Goal: Task Accomplishment & Management: Use online tool/utility

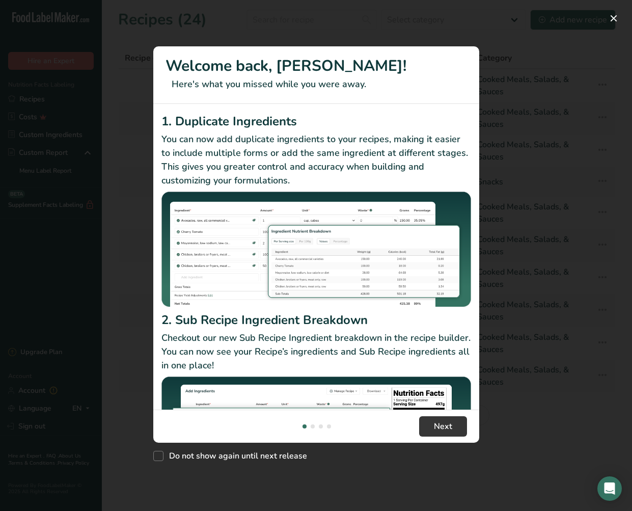
click at [613, 19] on button "New Features" at bounding box center [614, 18] width 16 height 16
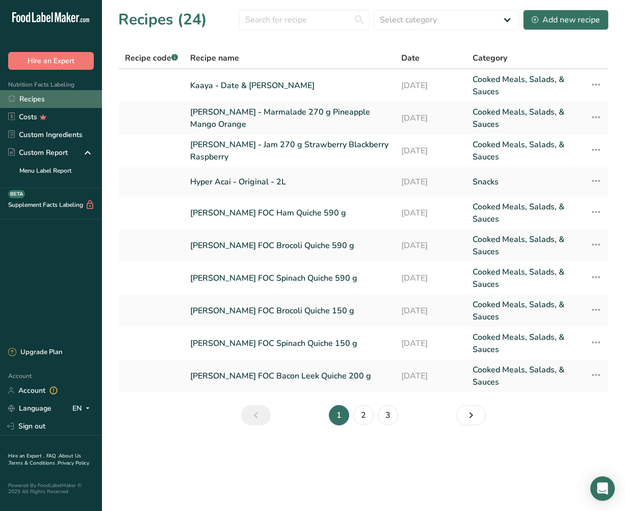
click at [27, 98] on link "Recipes" at bounding box center [51, 99] width 102 height 18
click at [368, 418] on link "2" at bounding box center [363, 415] width 20 height 20
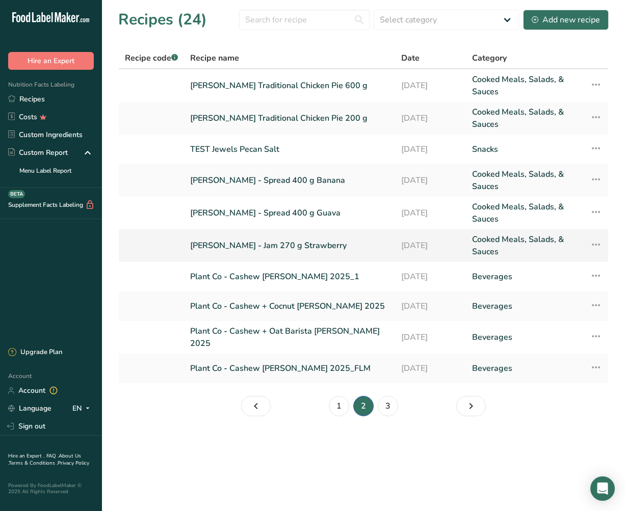
click at [283, 245] on link "Baldoni - Jam 270 g Strawberry" at bounding box center [289, 245] width 199 height 24
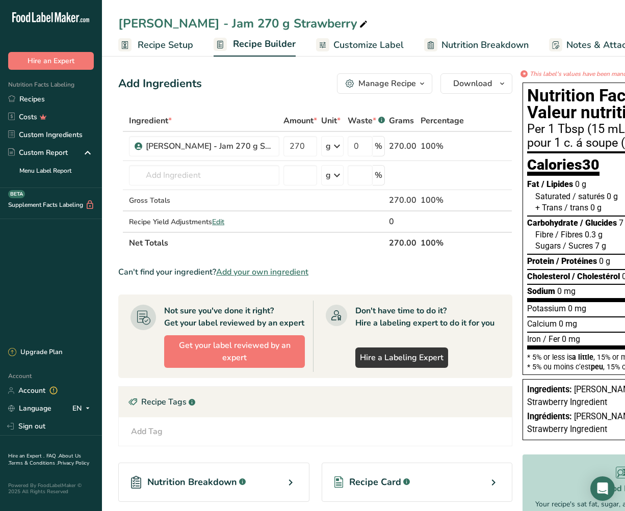
click at [173, 47] on span "Recipe Setup" at bounding box center [166, 45] width 56 height 14
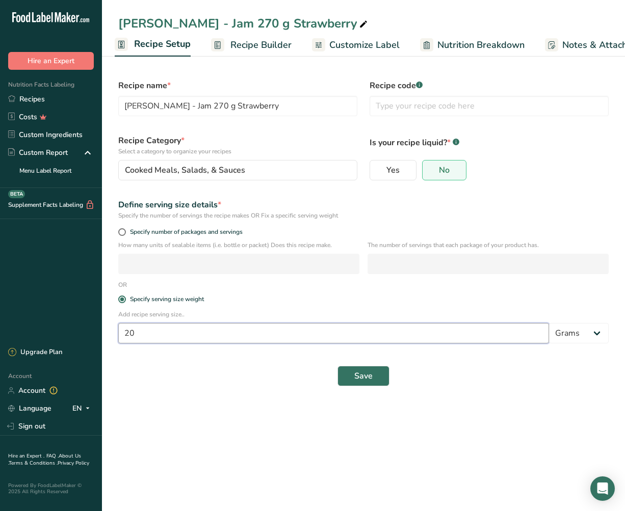
click at [133, 333] on input "20" at bounding box center [333, 333] width 430 height 20
click at [361, 373] on span "Save" at bounding box center [363, 376] width 18 height 12
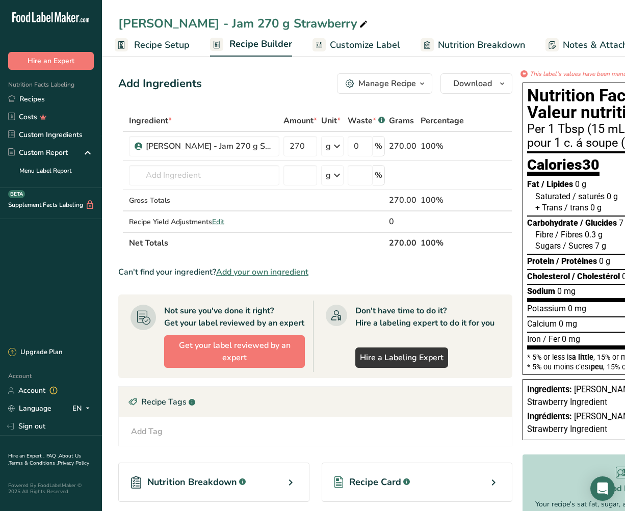
click at [176, 45] on span "Recipe Setup" at bounding box center [162, 45] width 56 height 14
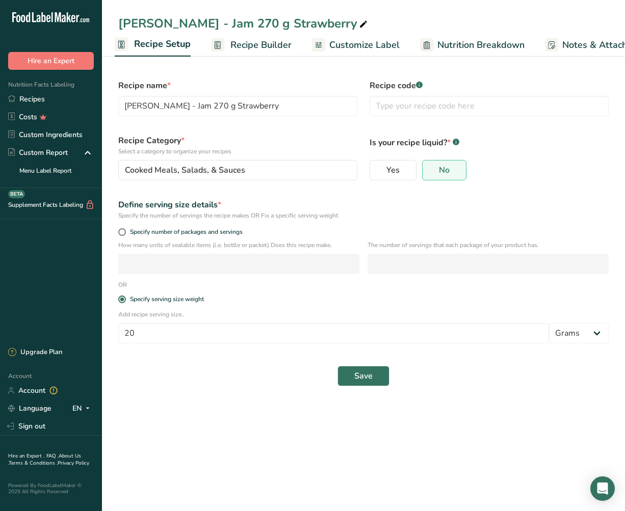
click at [261, 49] on span "Recipe Builder" at bounding box center [260, 45] width 61 height 14
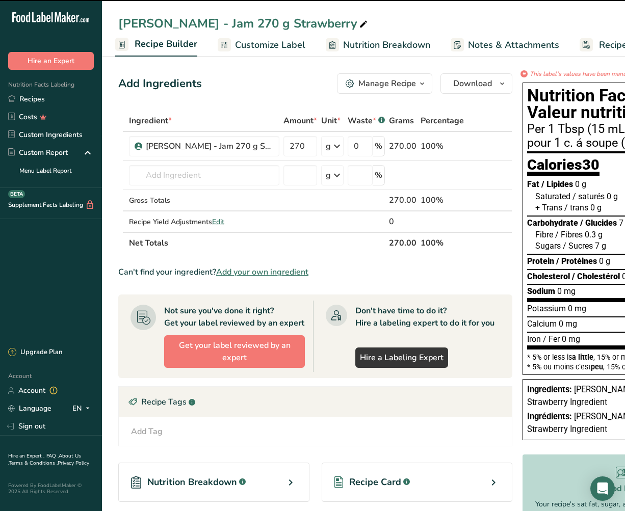
click at [268, 47] on span "Customize Label" at bounding box center [270, 45] width 70 height 14
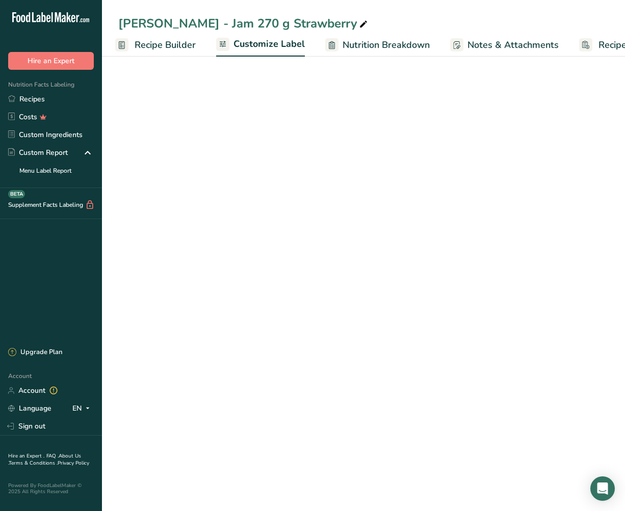
scroll to position [0, 160]
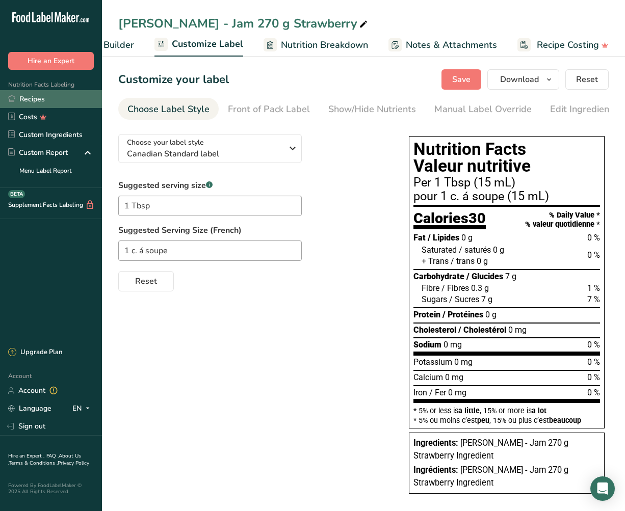
click at [37, 102] on link "Recipes" at bounding box center [51, 99] width 102 height 18
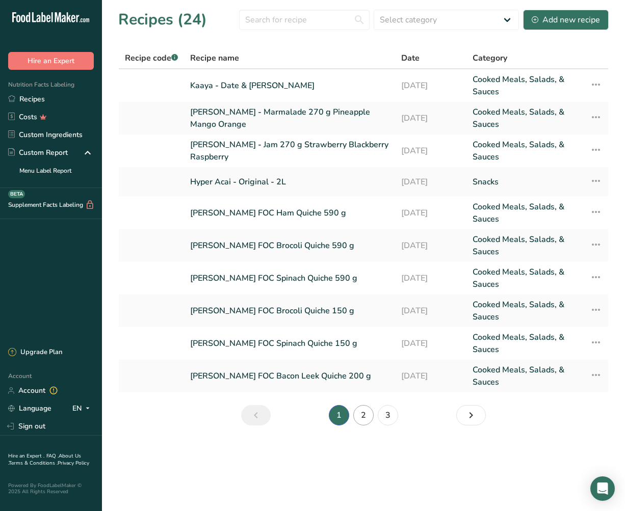
click at [369, 416] on link "2" at bounding box center [363, 415] width 20 height 20
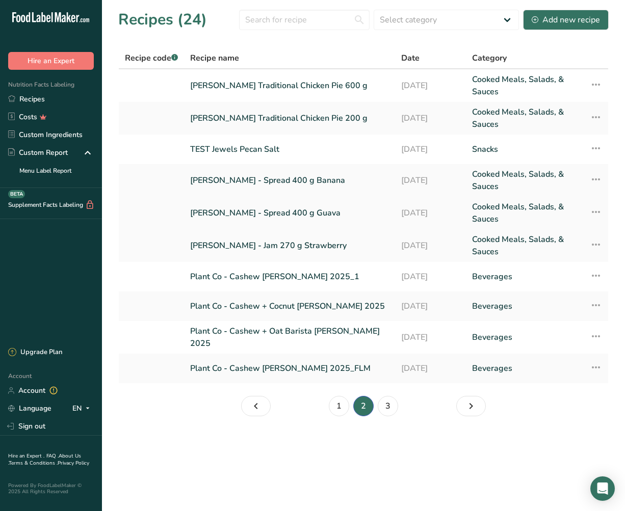
click at [264, 218] on link "[PERSON_NAME] - Spread 400 g Guava" at bounding box center [289, 213] width 199 height 24
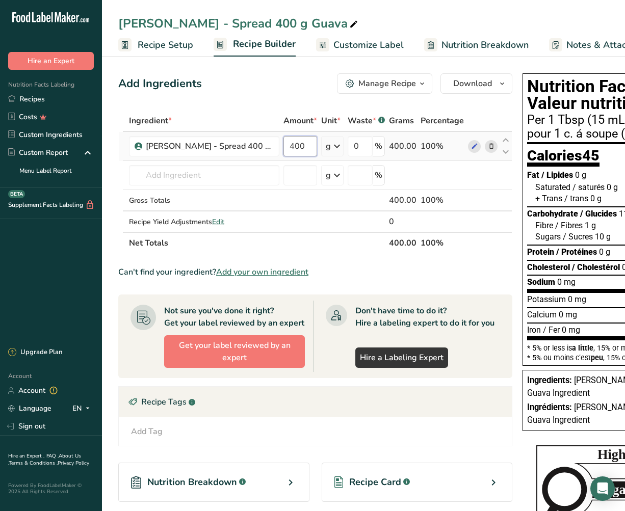
click at [292, 146] on input "400" at bounding box center [300, 146] width 34 height 20
click at [160, 43] on span "Recipe Setup" at bounding box center [166, 45] width 56 height 14
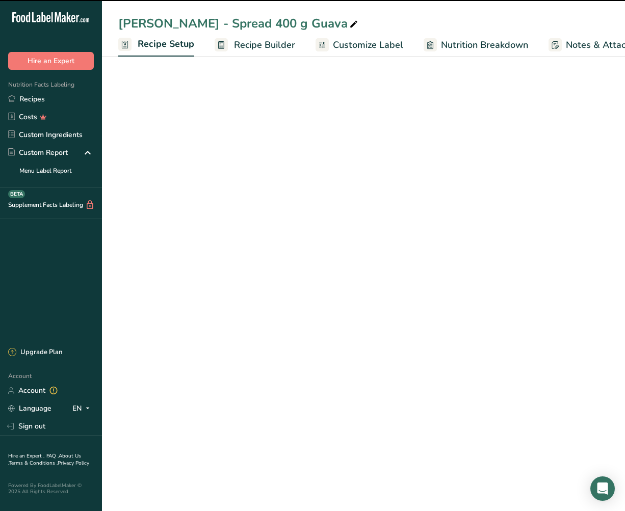
scroll to position [0, 4]
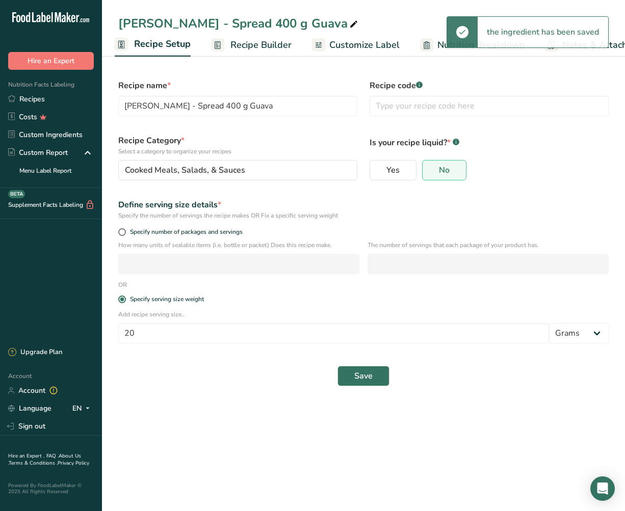
click at [252, 42] on span "Recipe Builder" at bounding box center [260, 45] width 61 height 14
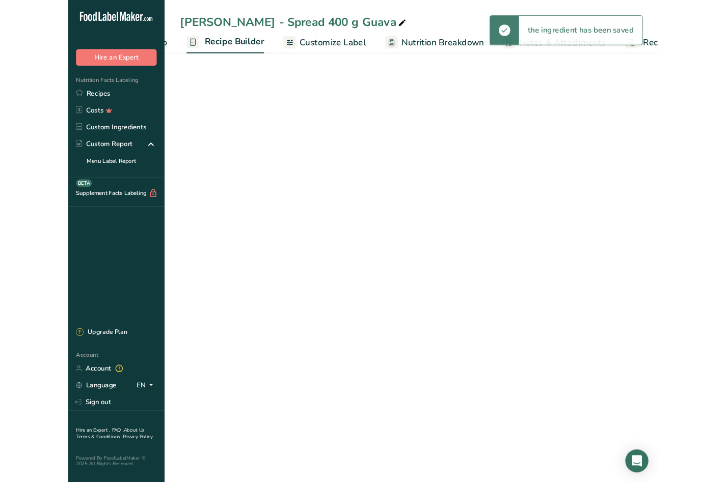
scroll to position [0, 98]
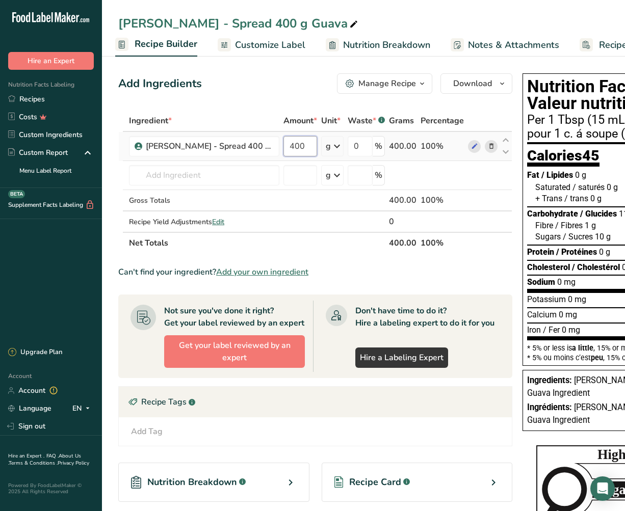
click at [291, 143] on input "400" at bounding box center [300, 146] width 34 height 20
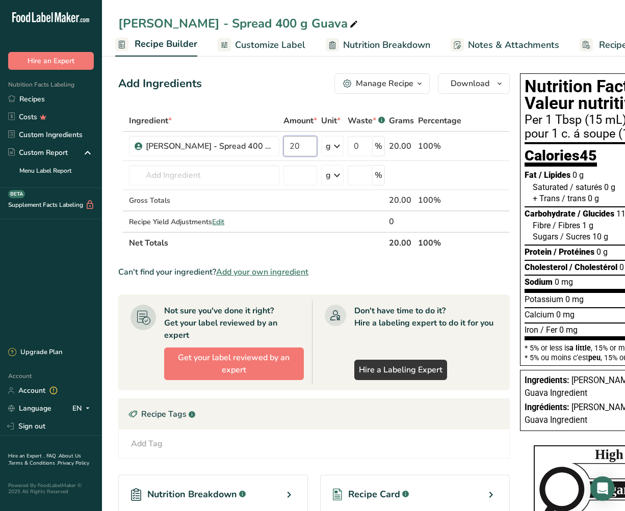
type input "20"
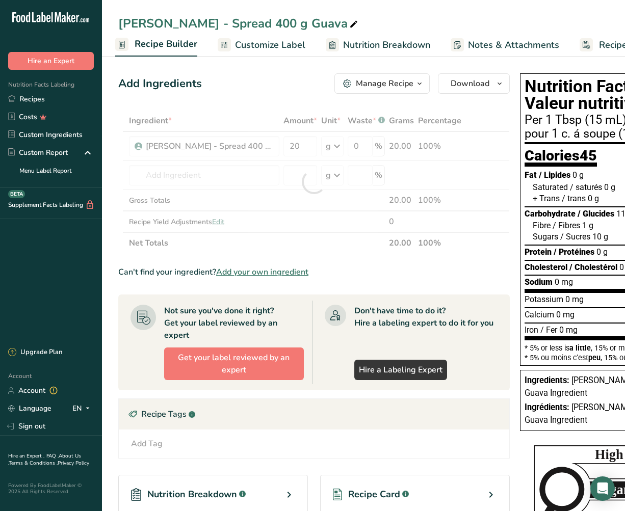
click at [348, 260] on section "Ingredient * Amount * Unit * Waste * .a-a{fill:#347362;}.b-a{fill:#fff;} Grams …" at bounding box center [313, 361] width 391 height 503
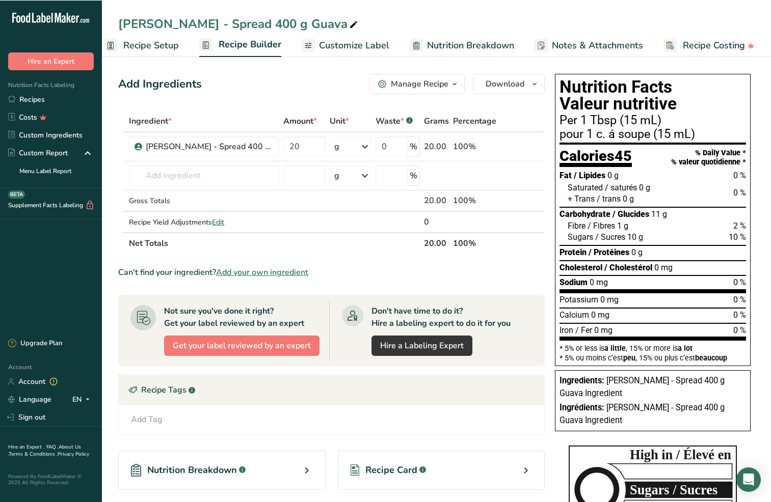
scroll to position [0, 14]
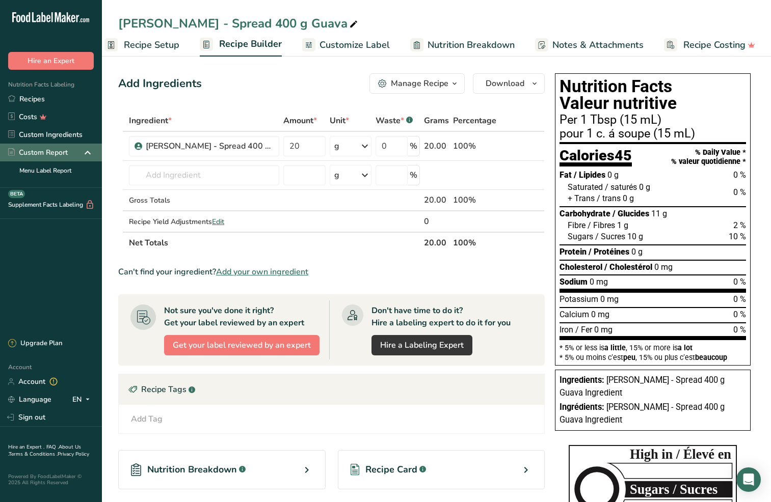
click at [35, 153] on div "Custom Report" at bounding box center [38, 152] width 60 height 11
click at [38, 135] on link "Custom Ingredients" at bounding box center [51, 135] width 102 height 18
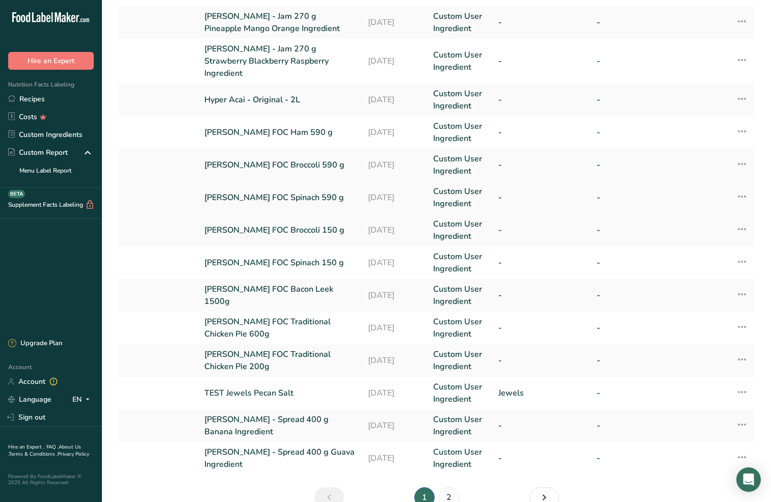
scroll to position [160, 0]
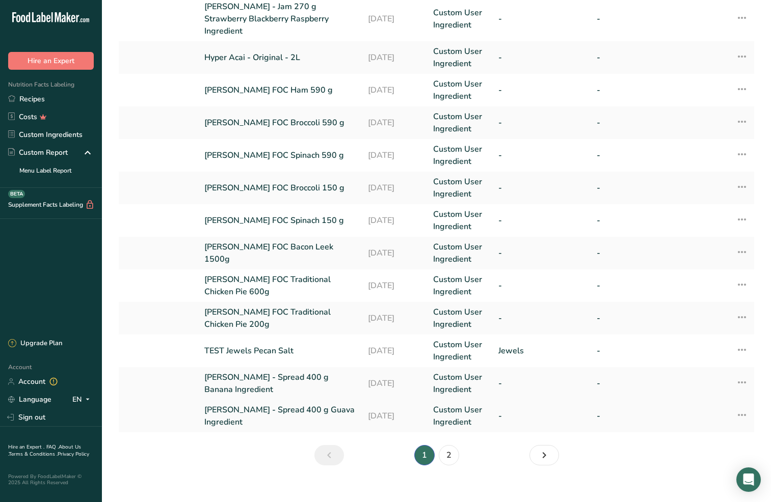
click at [226, 407] on link "[PERSON_NAME] - Spread 400 g Guava Ingredient" at bounding box center [279, 416] width 151 height 24
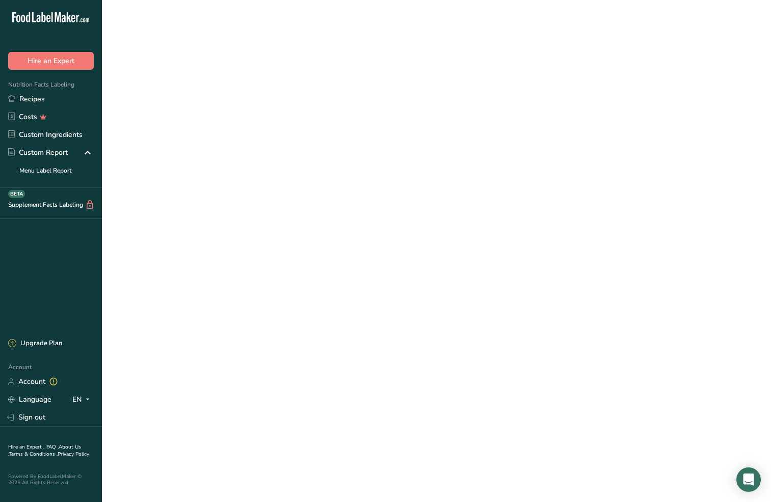
type input "[PERSON_NAME] - Spread 400 g Guava Ingredient"
type input "20"
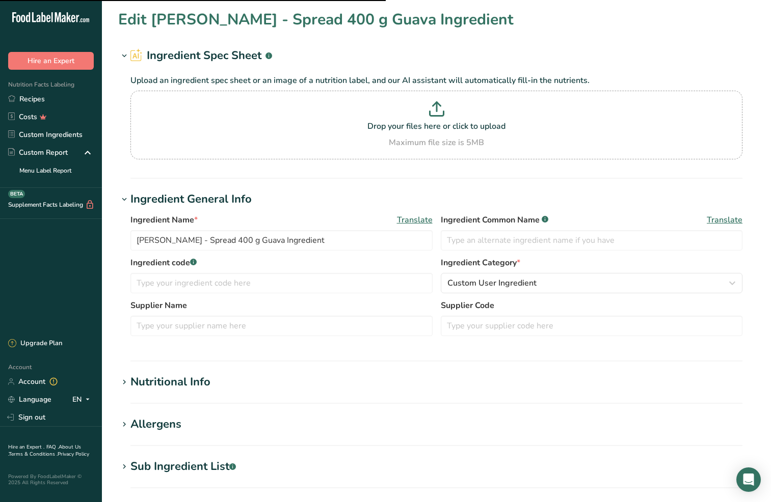
type input "43"
type KJ "179.9"
type Fat "0"
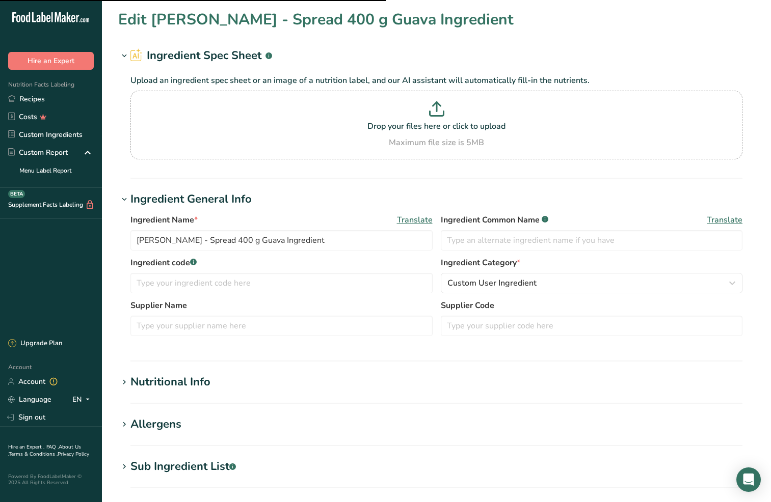
type input "0"
type input "1"
type Carbohydrates "11"
type Fiber "0.5"
type Sugars "10"
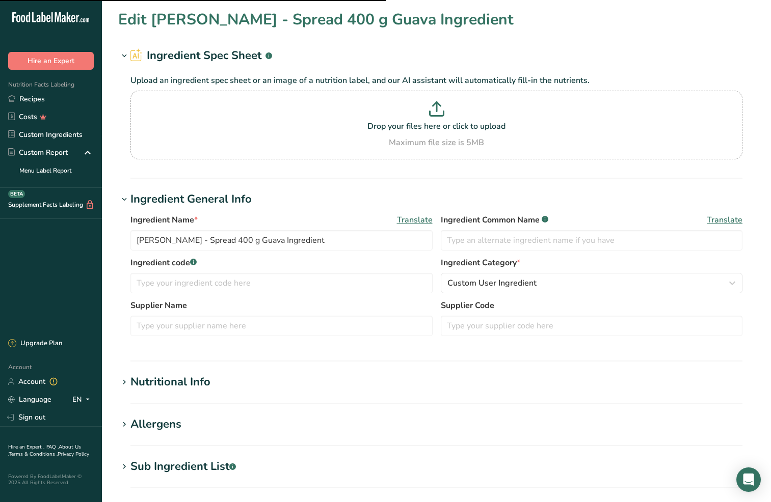
type Sugars "7.7"
type input "0"
click at [151, 392] on section "Nutritional Info Serving Size .a-a{fill:#347362;}.b-a{fill:#fff;} Add ingredien…" at bounding box center [436, 389] width 636 height 30
click at [179, 386] on div "Nutritional Info" at bounding box center [170, 382] width 80 height 17
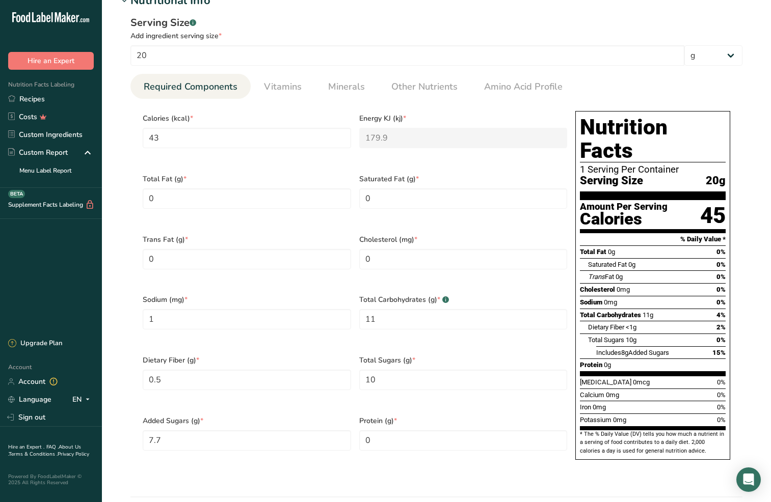
scroll to position [383, 0]
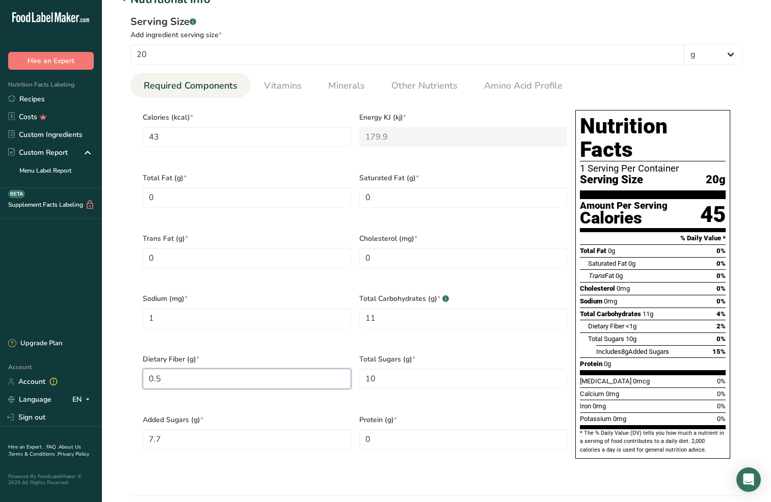
click at [160, 369] on Fiber "0.5" at bounding box center [247, 379] width 208 height 20
type Fiber "0.4"
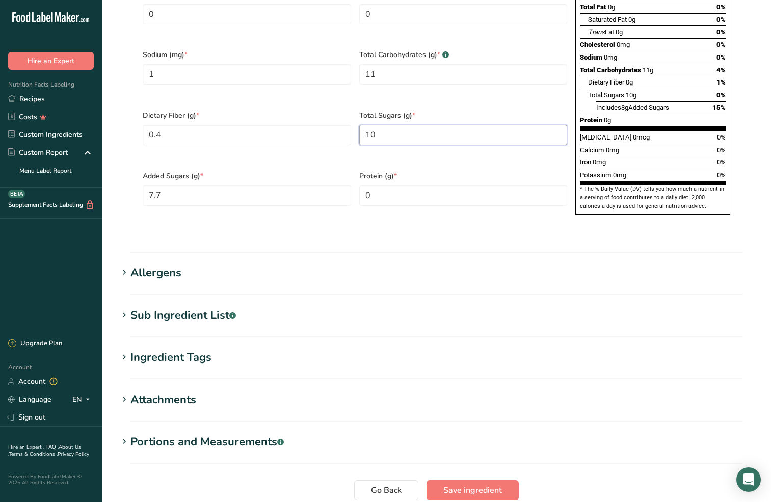
scroll to position [682, 0]
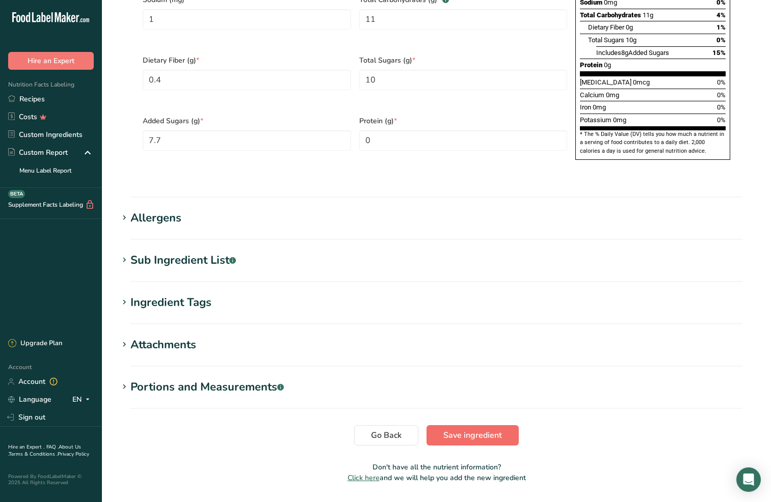
click at [463, 429] on span "Save ingredient" at bounding box center [472, 435] width 59 height 12
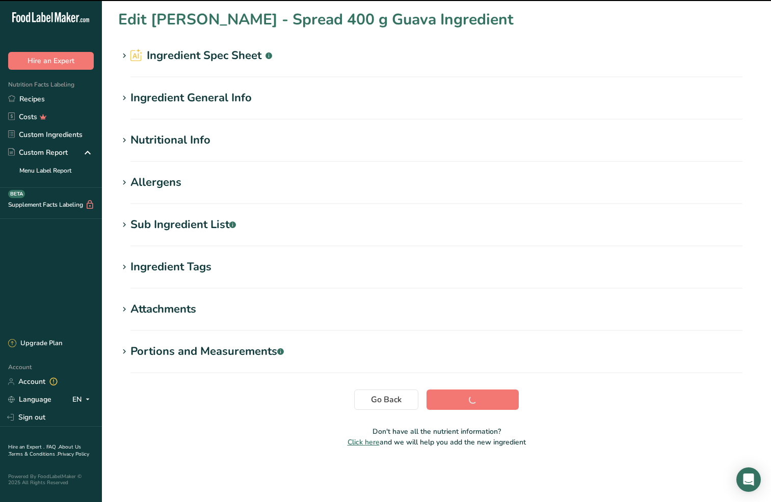
scroll to position [0, 0]
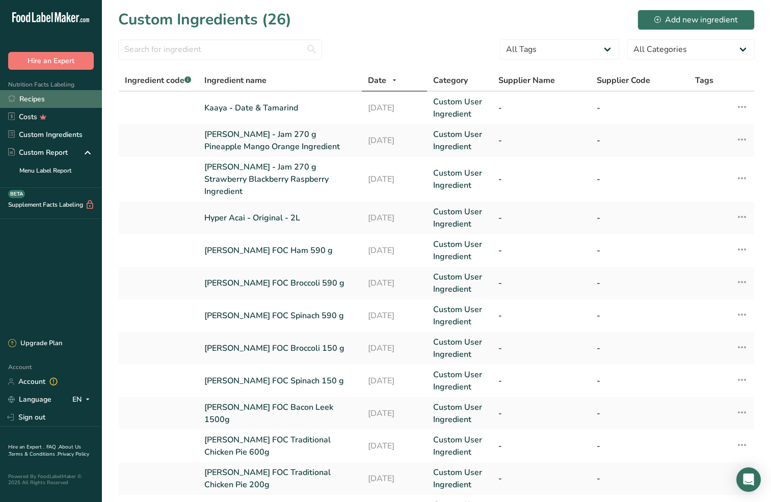
click at [40, 97] on link "Recipes" at bounding box center [51, 99] width 102 height 18
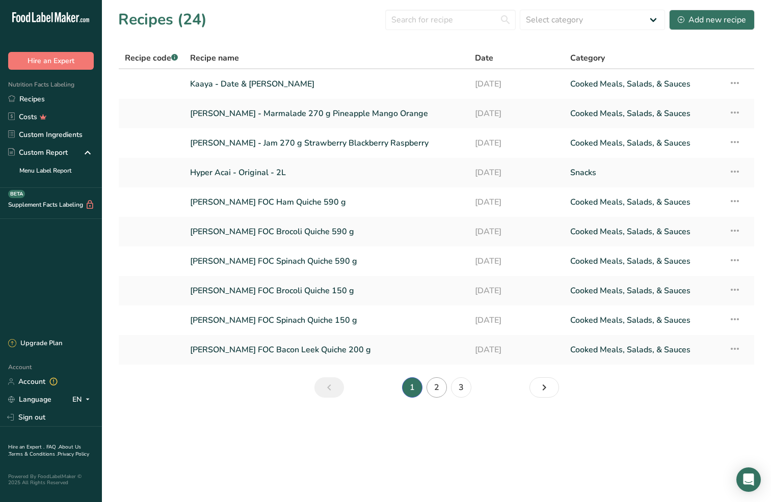
click at [436, 391] on link "2" at bounding box center [436, 388] width 20 height 20
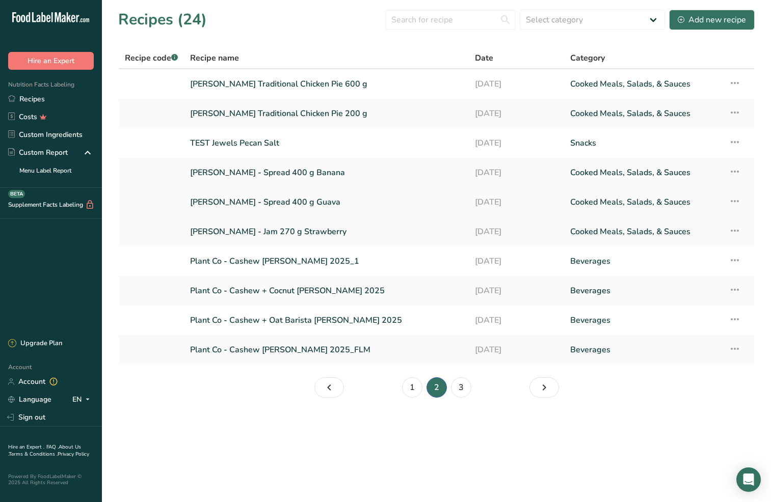
click at [221, 210] on link "[PERSON_NAME] - Spread 400 g Guava" at bounding box center [326, 202] width 273 height 21
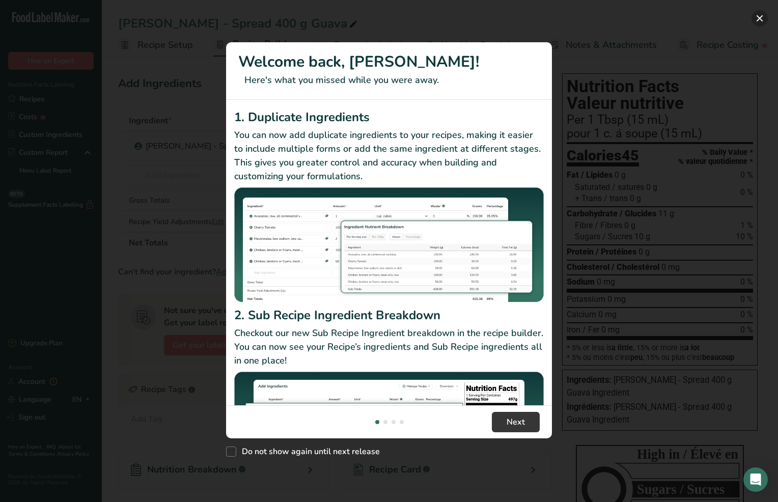
click at [763, 22] on button "New Features" at bounding box center [760, 18] width 16 height 16
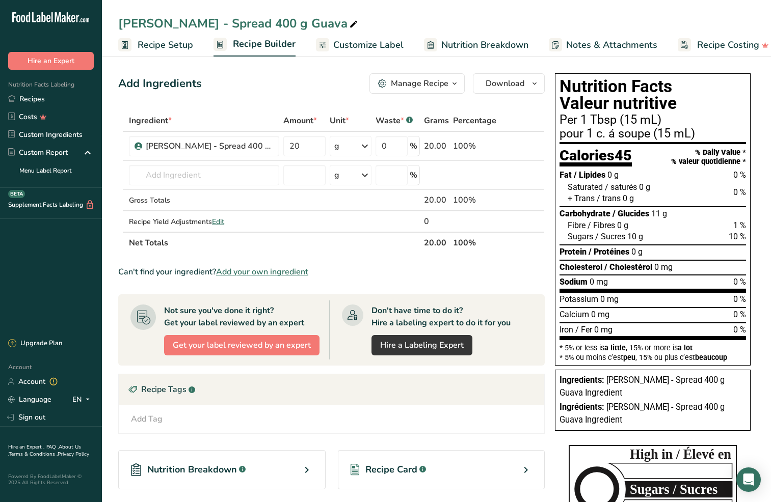
click at [153, 40] on span "Recipe Setup" at bounding box center [166, 45] width 56 height 14
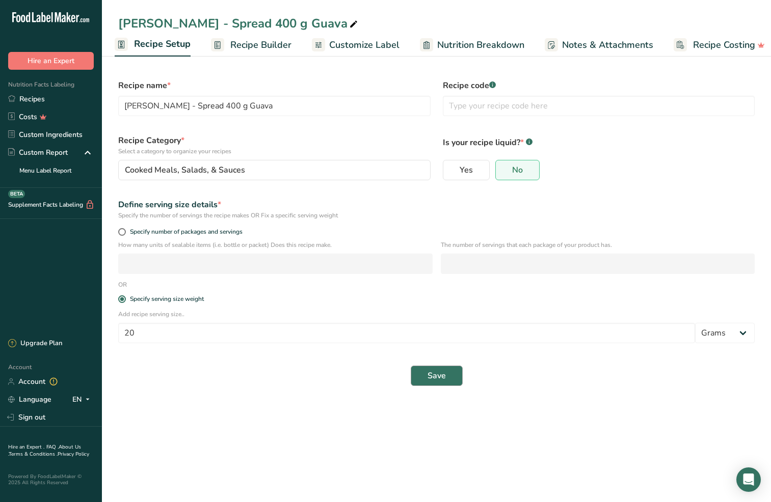
click at [435, 378] on span "Save" at bounding box center [436, 376] width 18 height 12
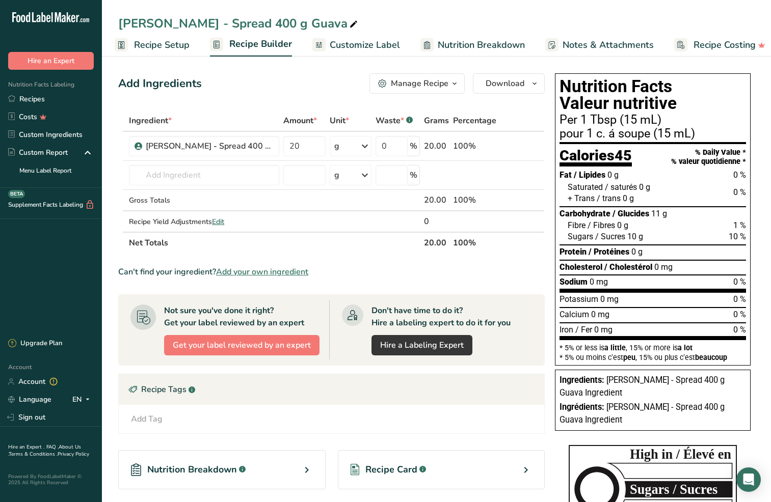
click at [150, 47] on span "Recipe Setup" at bounding box center [162, 45] width 56 height 14
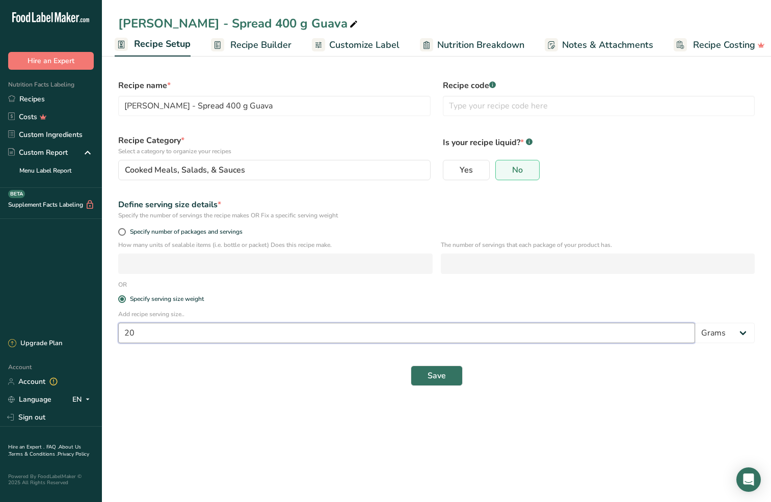
click at [173, 337] on input "20" at bounding box center [406, 333] width 577 height 20
type input "15"
select select "16"
select select "22"
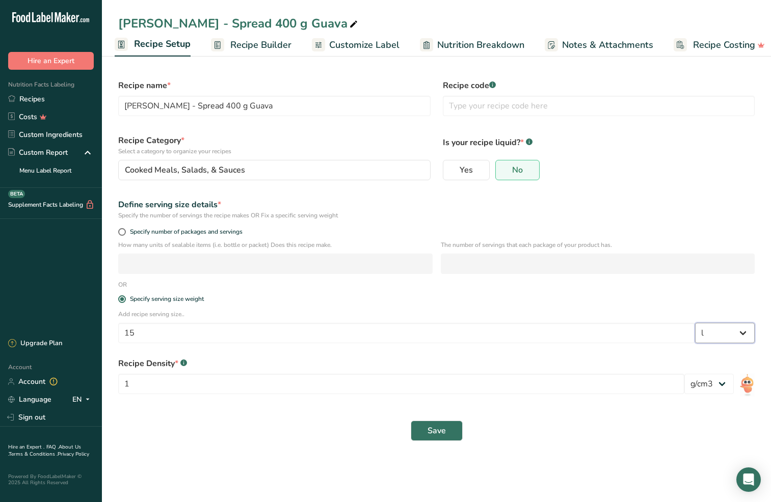
select select "17"
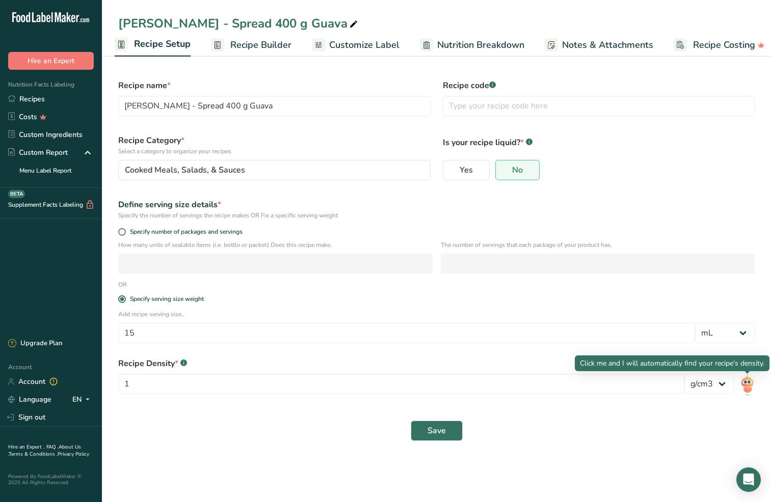
click at [750, 387] on img at bounding box center [747, 385] width 15 height 23
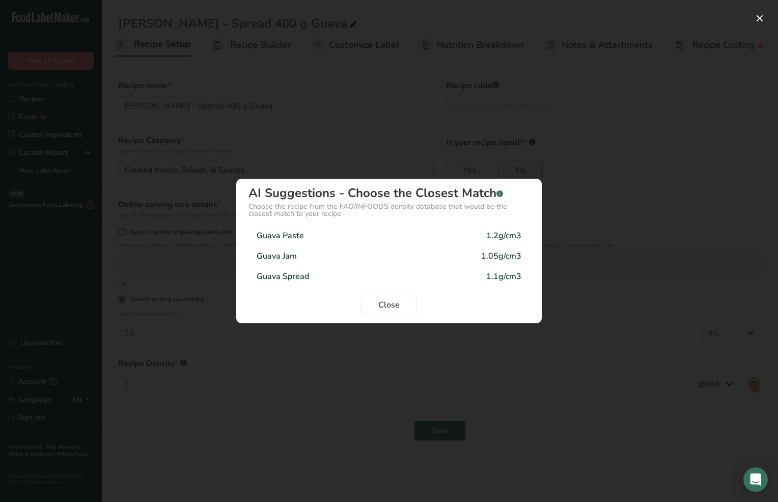
click at [353, 265] on div "Guava Jam 1.05g/cm3" at bounding box center [389, 256] width 281 height 20
type input "1.05"
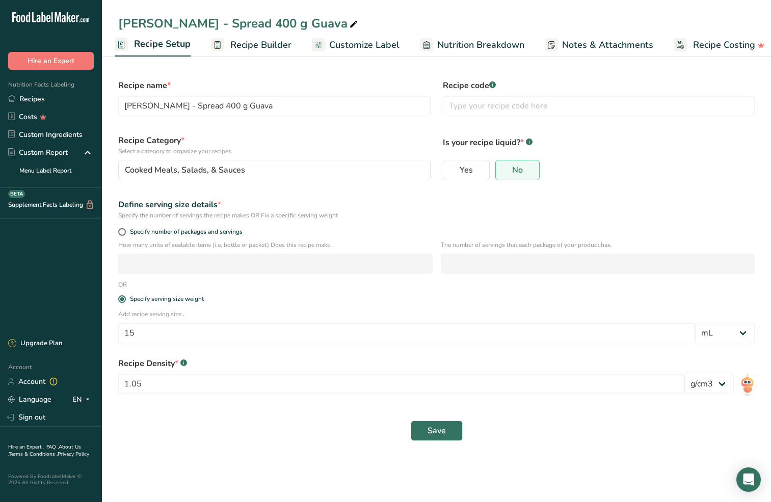
click at [415, 432] on button "Save" at bounding box center [437, 431] width 52 height 20
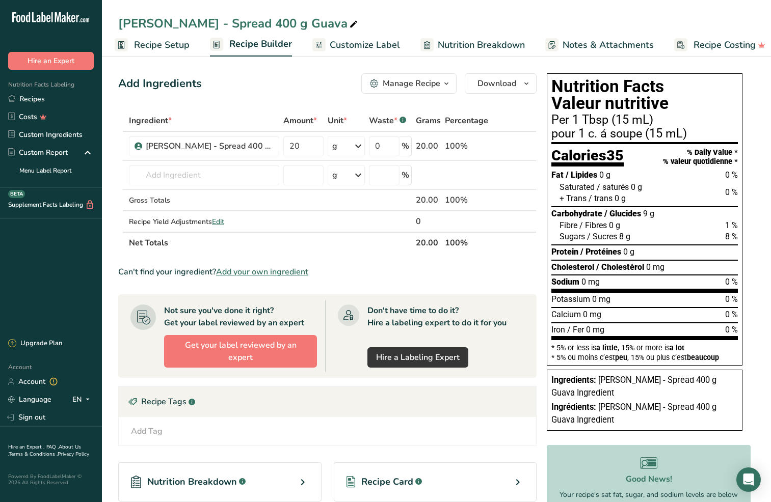
click at [144, 43] on span "Recipe Setup" at bounding box center [162, 45] width 56 height 14
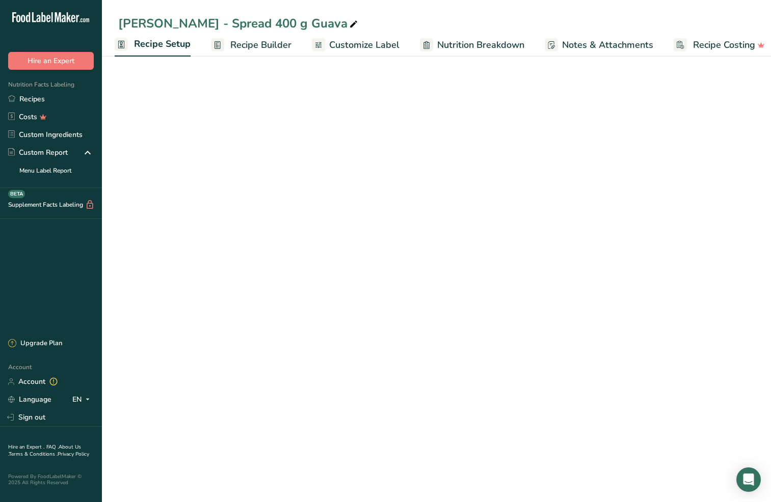
select select "17"
select select "22"
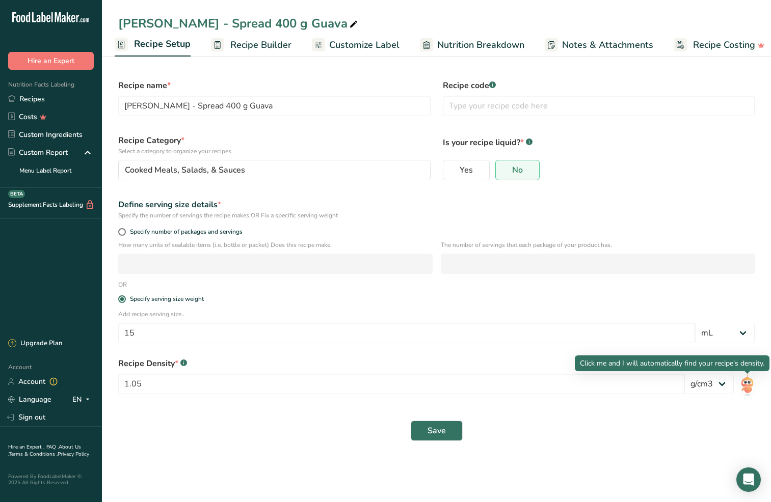
click at [744, 379] on img at bounding box center [747, 385] width 15 height 23
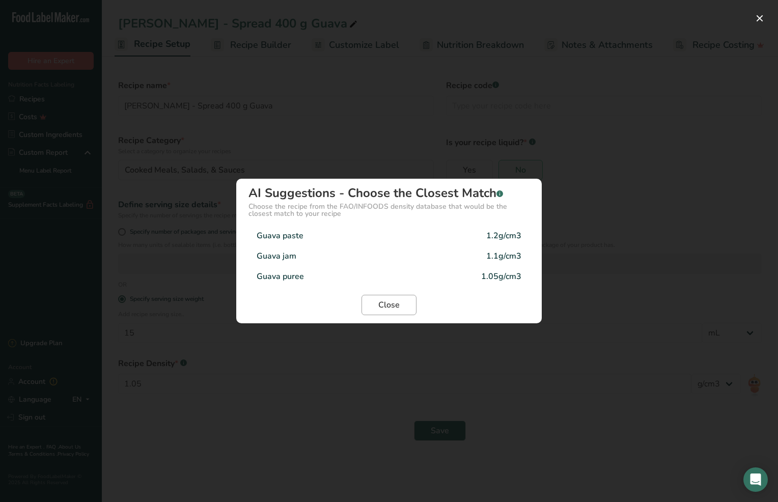
click at [393, 307] on span "Close" at bounding box center [389, 305] width 21 height 12
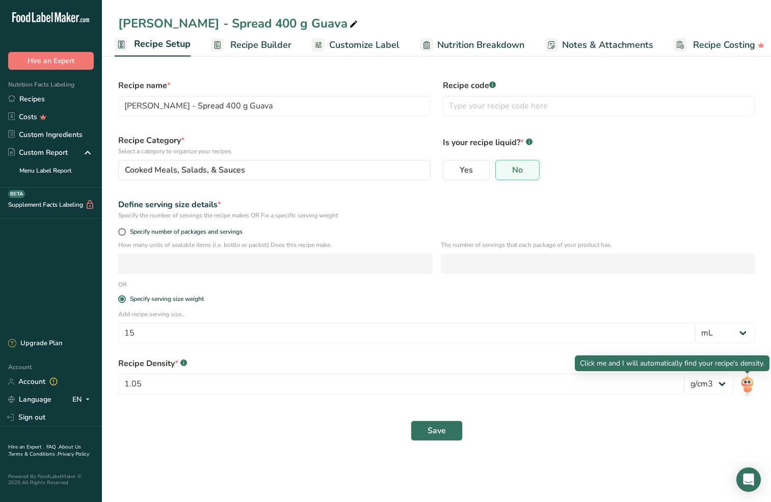
click at [745, 387] on img at bounding box center [747, 385] width 15 height 23
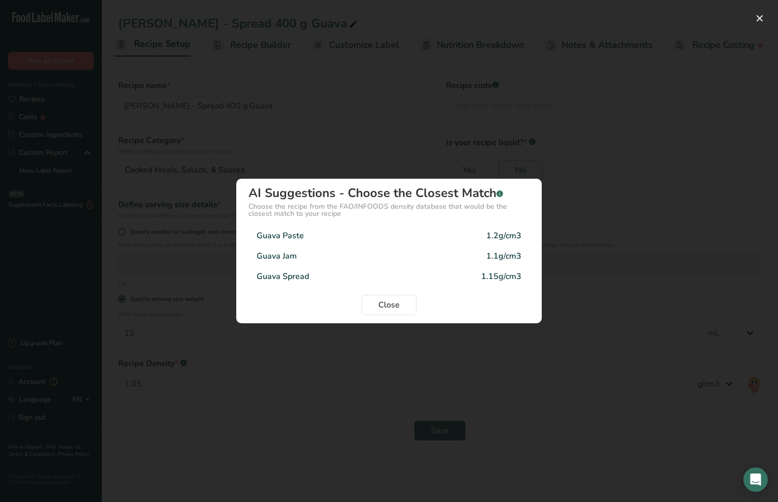
click at [307, 280] on div "Guava Spread" at bounding box center [283, 277] width 52 height 12
type input "1.15"
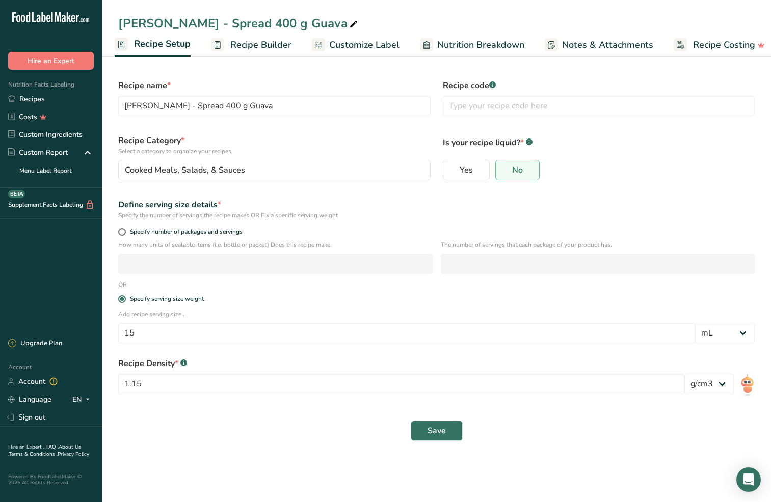
click at [446, 428] on button "Save" at bounding box center [437, 431] width 52 height 20
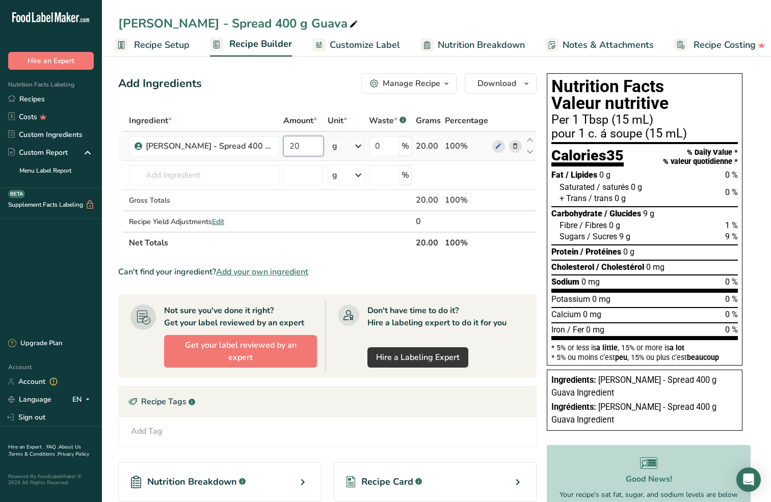
click at [292, 148] on input "20" at bounding box center [303, 146] width 40 height 20
type input "15"
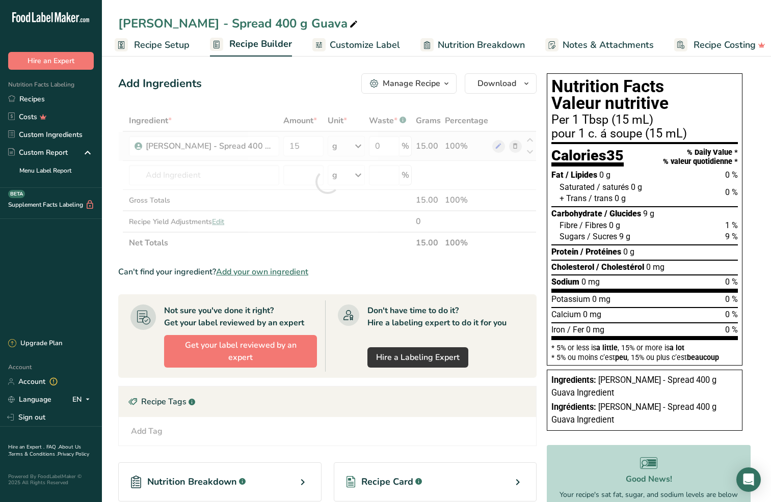
click at [356, 152] on div "Ingredient * Amount * Unit * Waste * .a-a{fill:#347362;}.b-a{fill:#fff;} Grams …" at bounding box center [327, 182] width 418 height 144
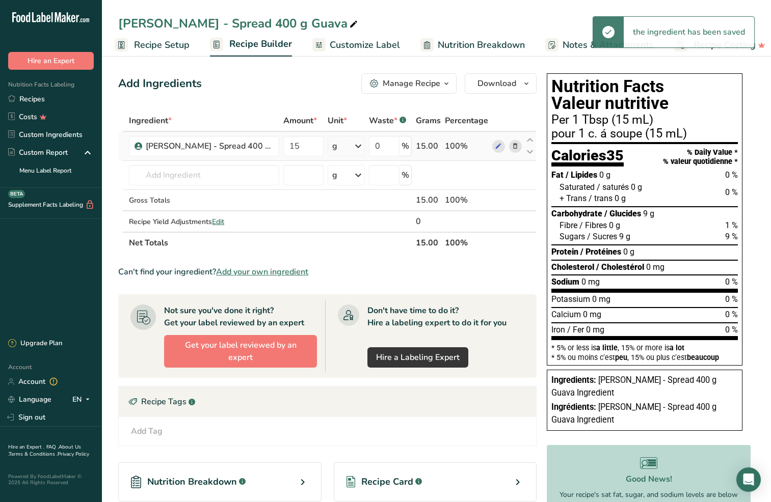
click at [361, 152] on icon at bounding box center [358, 146] width 12 height 18
click at [362, 274] on div "mL" at bounding box center [376, 274] width 77 height 11
click at [520, 271] on div "Can't find your ingredient? Add your own ingredient" at bounding box center [327, 272] width 418 height 12
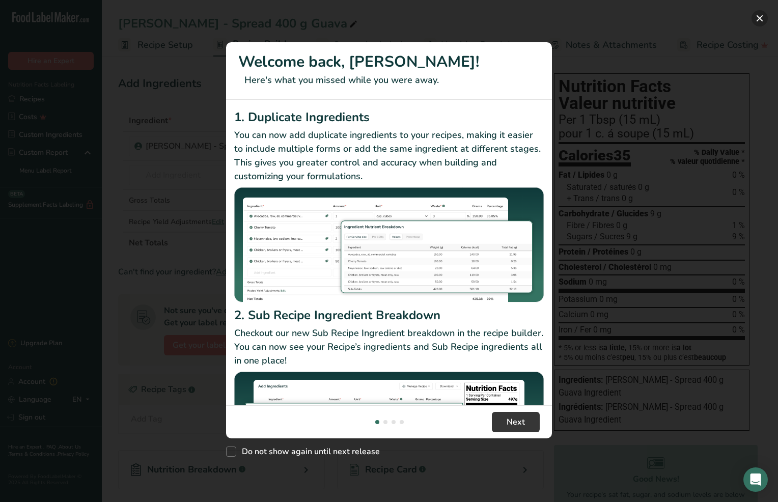
click at [762, 19] on button "New Features" at bounding box center [760, 18] width 16 height 16
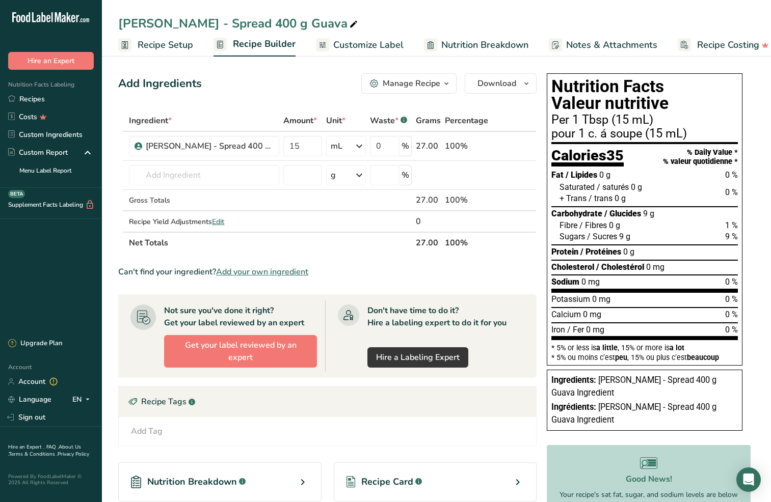
click at [147, 45] on span "Recipe Setup" at bounding box center [166, 45] width 56 height 14
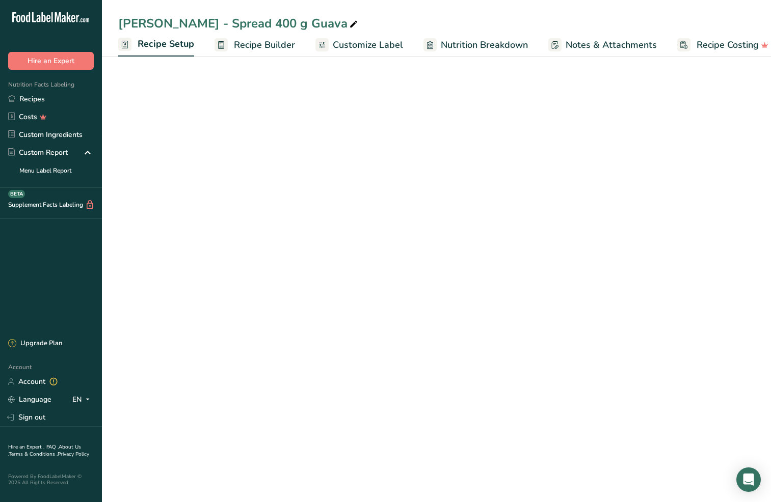
scroll to position [0, 4]
select select "17"
select select "22"
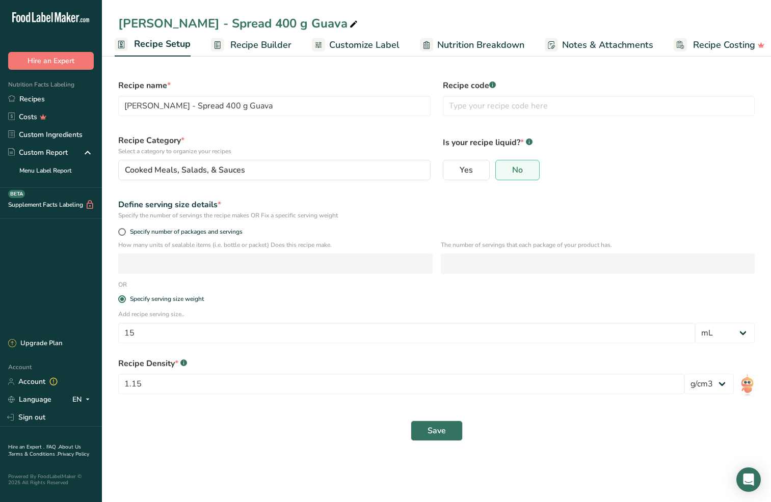
click at [247, 42] on span "Recipe Builder" at bounding box center [260, 45] width 61 height 14
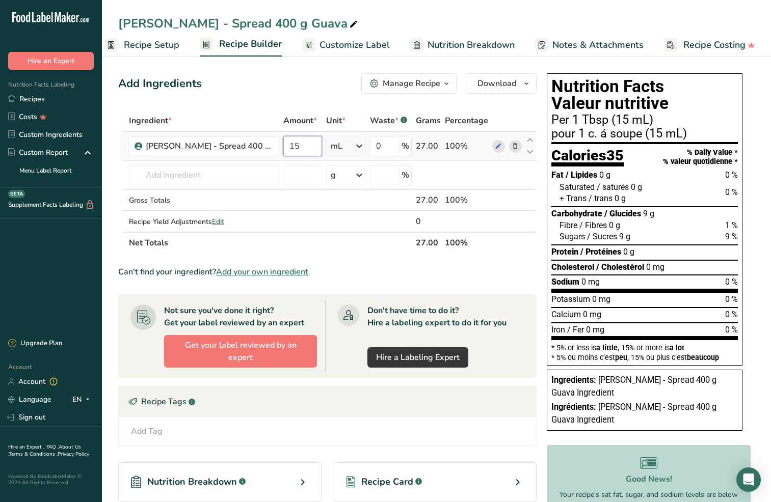
click at [295, 148] on input "15" at bounding box center [302, 146] width 39 height 20
type input "400"
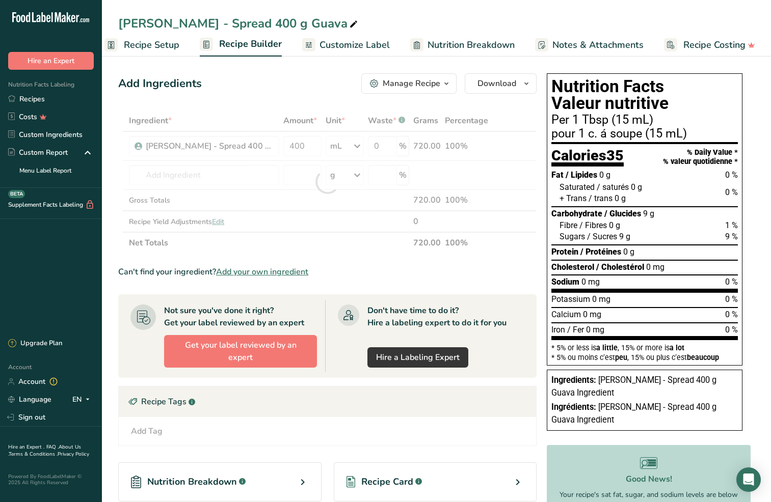
click at [356, 149] on div "Ingredient * Amount * Unit * Waste * .a-a{fill:#347362;}.b-a{fill:#fff;} Grams …" at bounding box center [327, 182] width 418 height 144
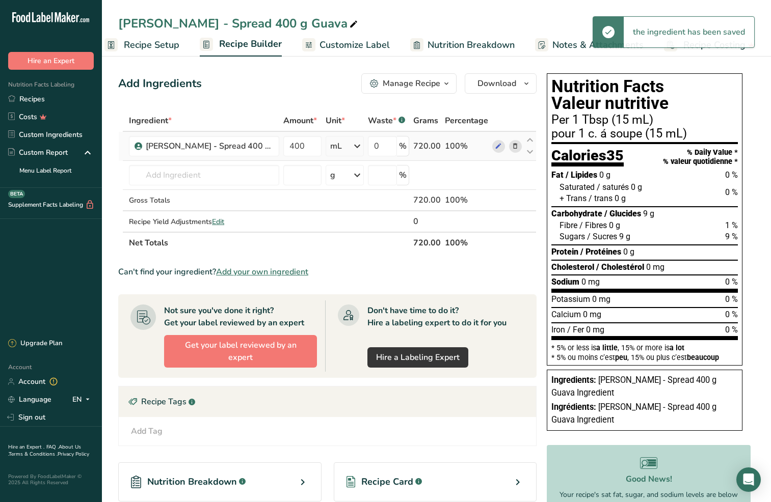
click at [361, 146] on icon at bounding box center [357, 146] width 12 height 18
click at [357, 188] on div "g" at bounding box center [375, 184] width 86 height 15
click at [498, 189] on td at bounding box center [507, 175] width 34 height 29
click at [514, 221] on td at bounding box center [507, 221] width 34 height 20
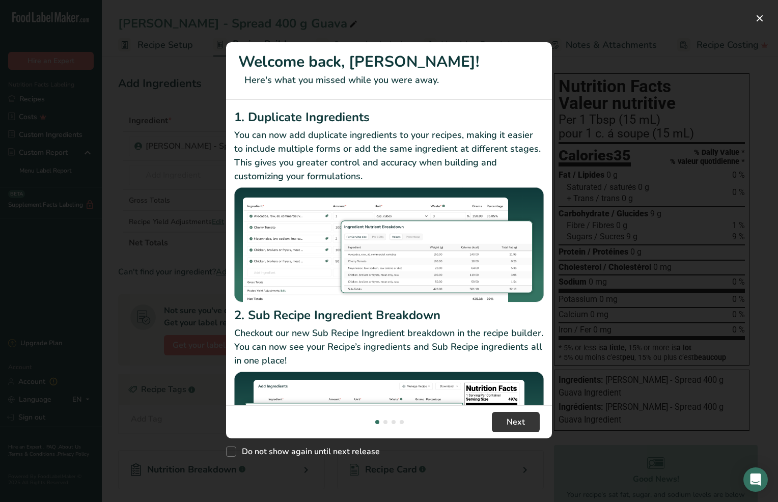
click at [761, 16] on button "New Features" at bounding box center [760, 18] width 16 height 16
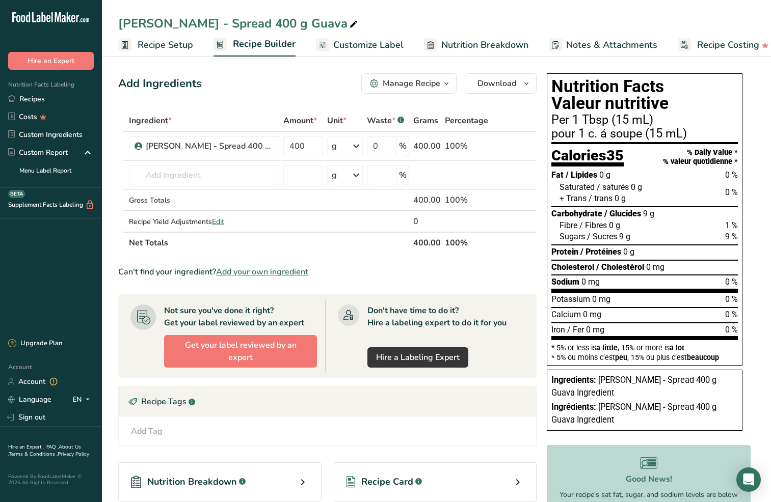
click at [450, 284] on section "Ingredient * Amount * Unit * Waste * .a-a{fill:#347362;}.b-a{fill:#fff;} Grams …" at bounding box center [327, 355] width 418 height 491
click at [171, 45] on span "Recipe Setup" at bounding box center [166, 45] width 56 height 14
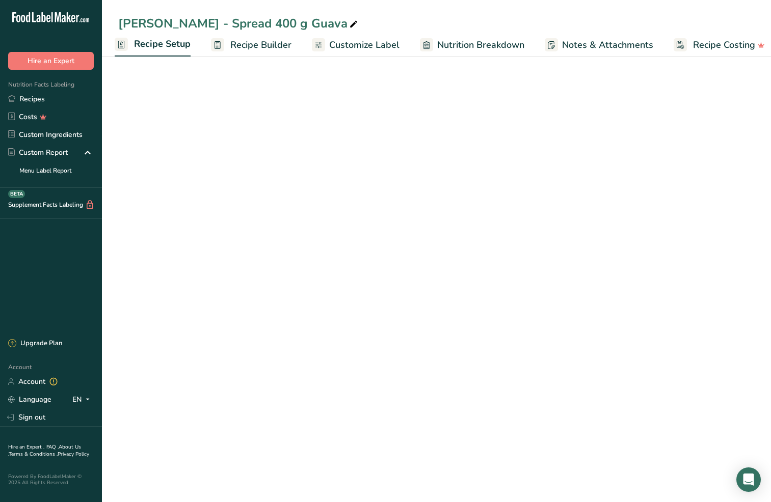
select select "17"
select select "22"
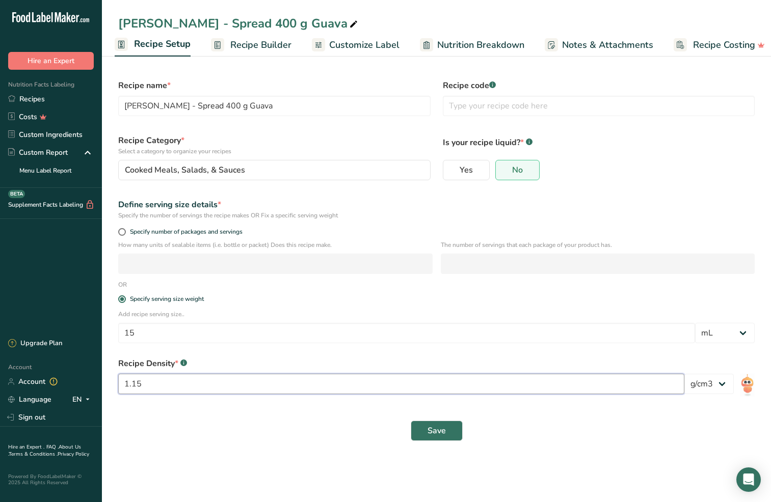
drag, startPoint x: 133, startPoint y: 384, endPoint x: 146, endPoint y: 383, distance: 13.3
click at [144, 384] on input "1.15" at bounding box center [401, 384] width 566 height 20
click at [246, 48] on span "Recipe Builder" at bounding box center [260, 45] width 61 height 14
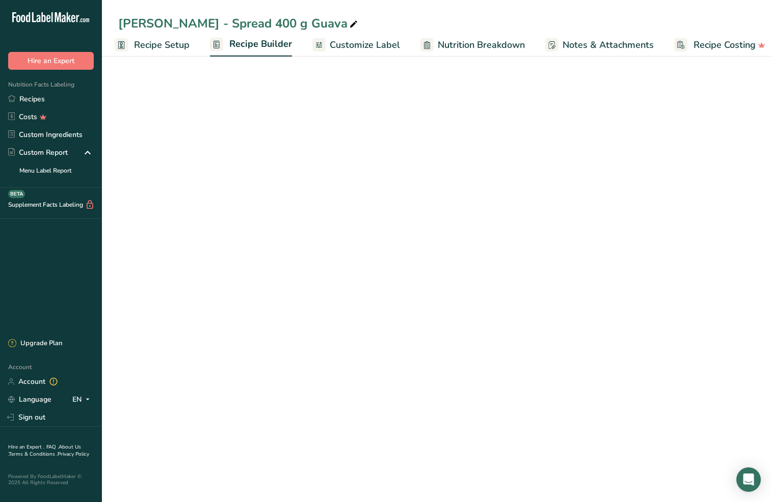
scroll to position [0, 14]
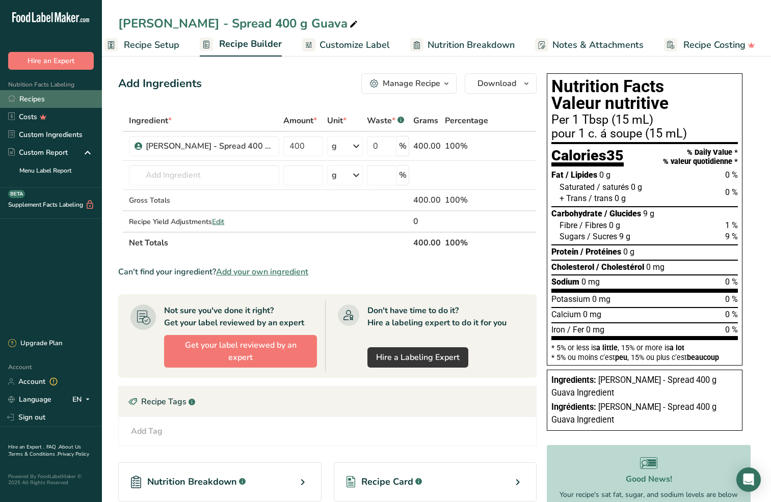
click at [35, 101] on link "Recipes" at bounding box center [51, 99] width 102 height 18
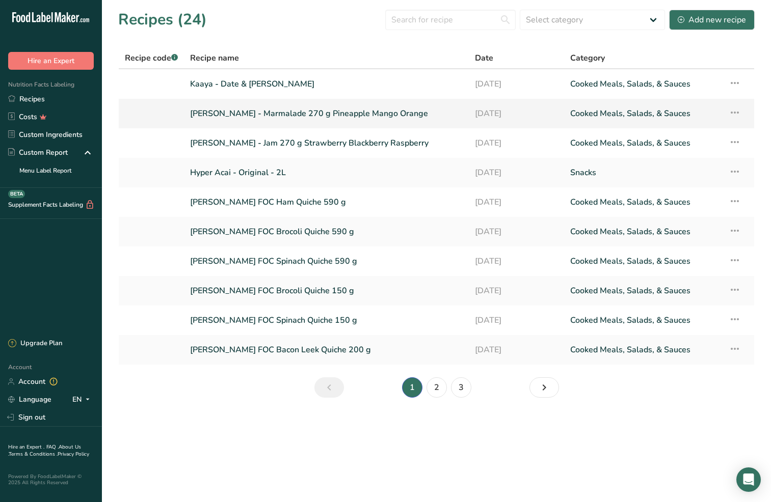
click at [248, 114] on link "Baldoni - Marmalade 270 g Pineapple Mango Orange" at bounding box center [326, 113] width 273 height 21
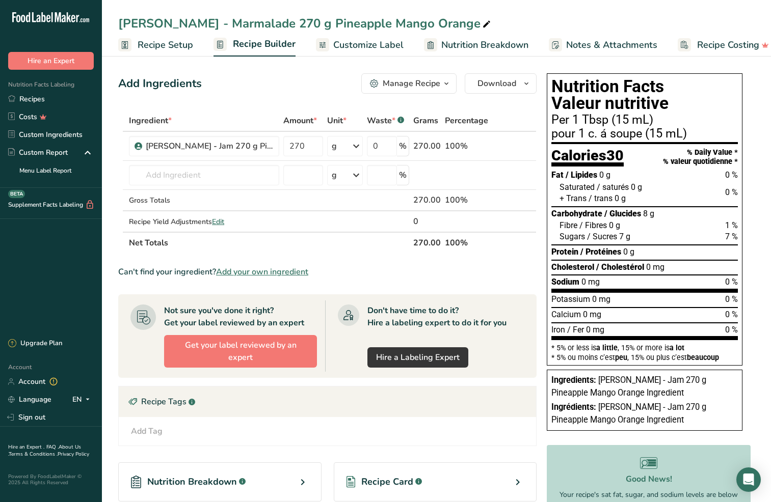
click at [170, 42] on span "Recipe Setup" at bounding box center [166, 45] width 56 height 14
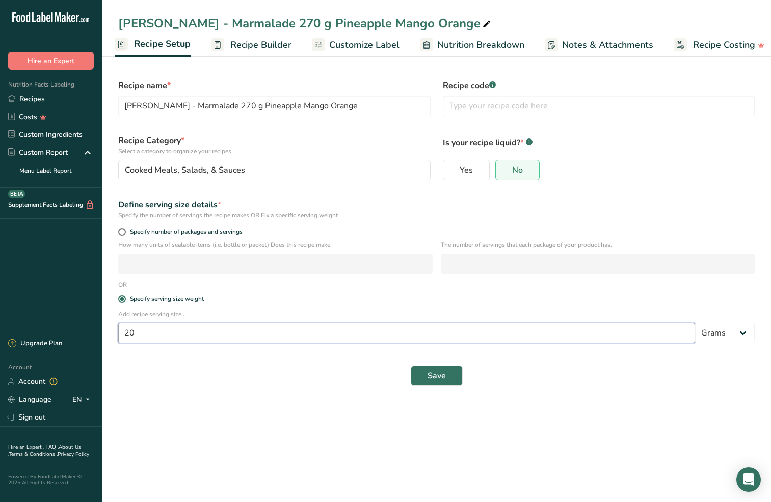
click at [174, 328] on input "20" at bounding box center [406, 333] width 577 height 20
type input "15"
select select "17"
select select "22"
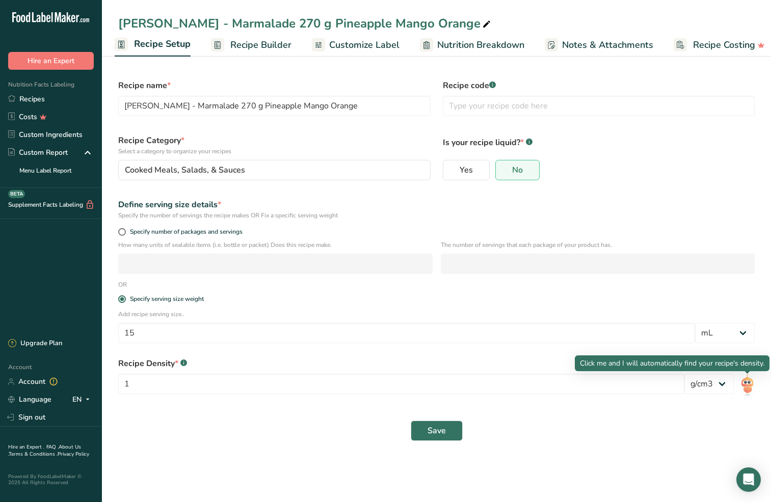
click at [745, 388] on img at bounding box center [747, 385] width 15 height 23
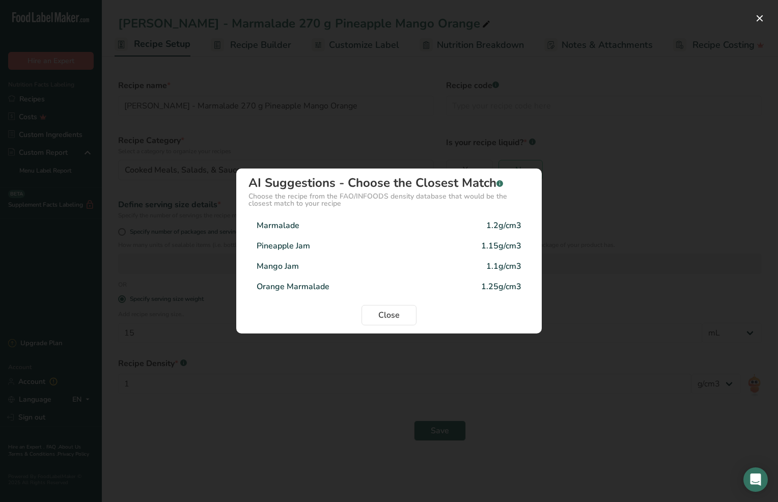
click at [370, 286] on div "Orange Marmalade 1.25g/cm3" at bounding box center [389, 287] width 281 height 20
type input "1.25"
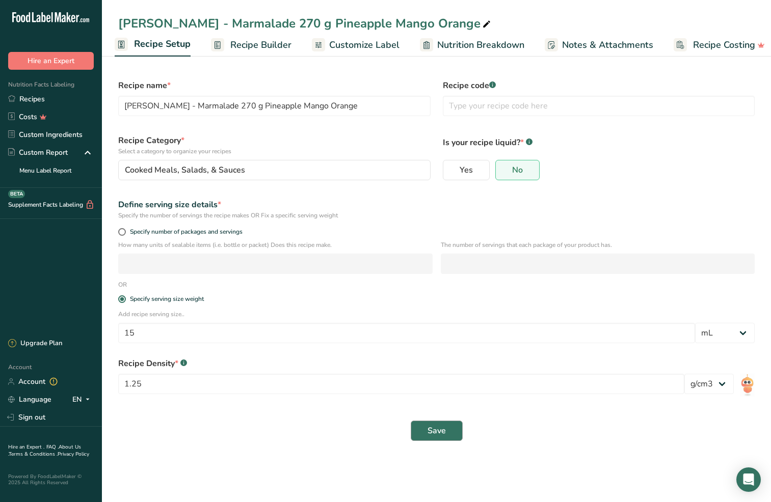
click at [427, 430] on span "Save" at bounding box center [436, 431] width 18 height 12
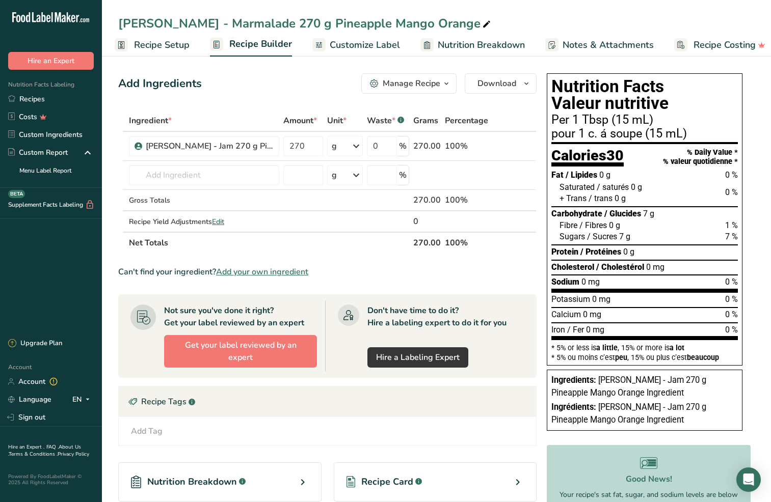
click at [171, 50] on span "Recipe Setup" at bounding box center [162, 45] width 56 height 14
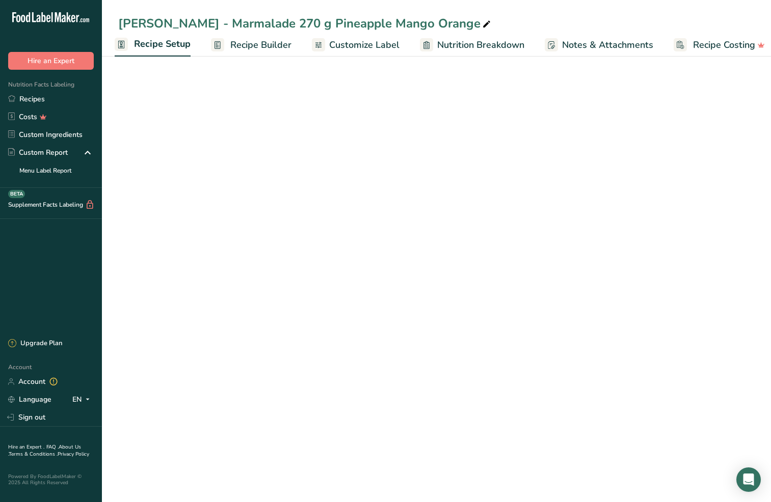
select select "17"
select select "22"
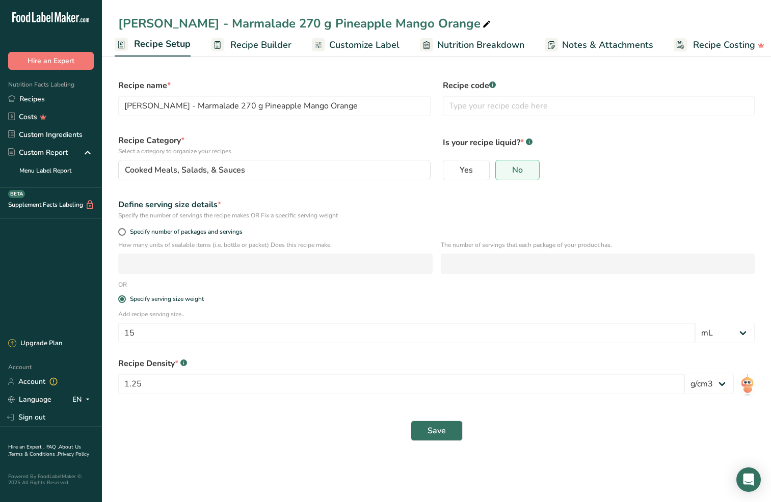
click at [431, 432] on span "Save" at bounding box center [436, 431] width 18 height 12
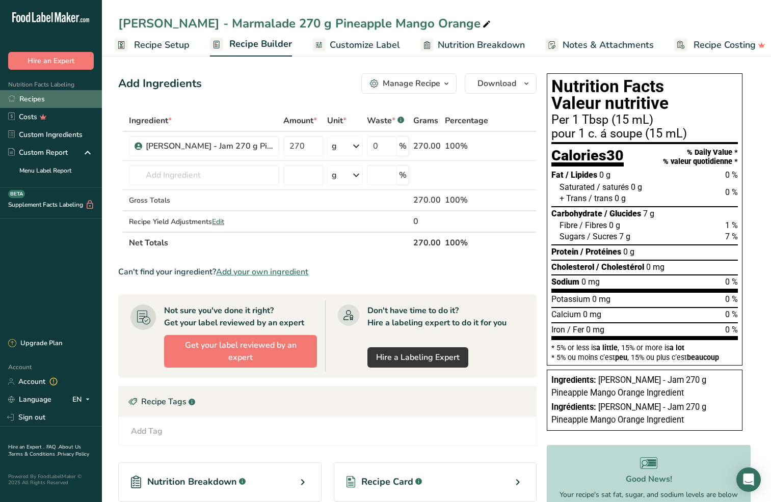
click at [30, 102] on link "Recipes" at bounding box center [51, 99] width 102 height 18
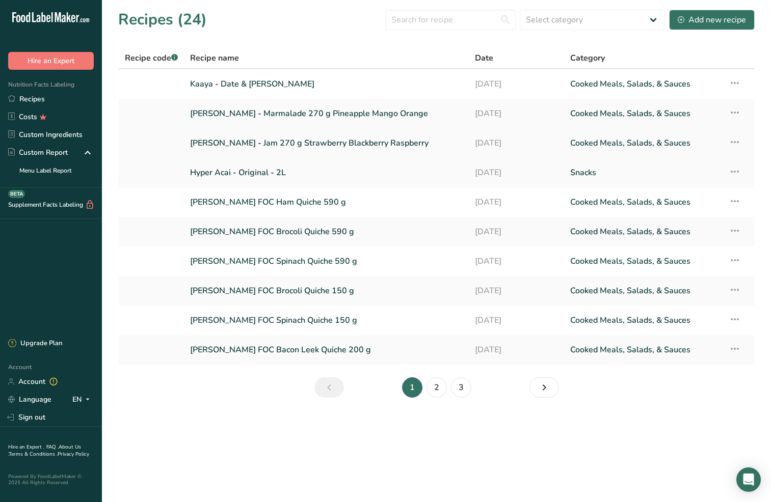
click at [327, 144] on link "Baldoni - Jam 270 g Strawberry Blackberry Raspberry" at bounding box center [326, 142] width 273 height 21
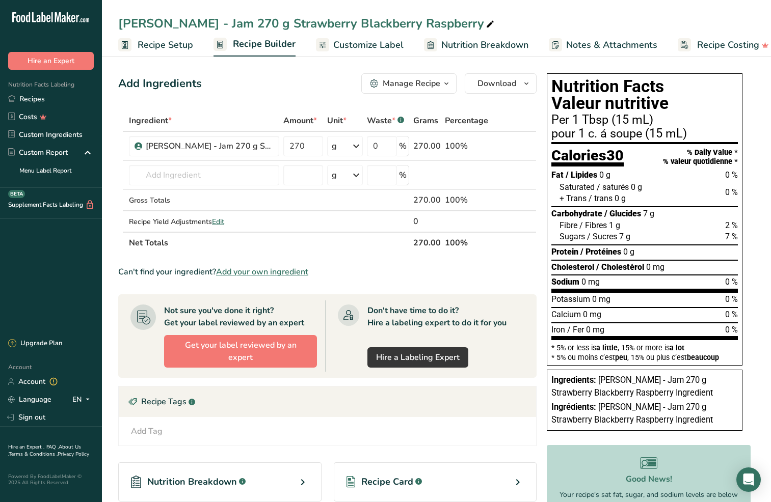
click at [156, 43] on span "Recipe Setup" at bounding box center [166, 45] width 56 height 14
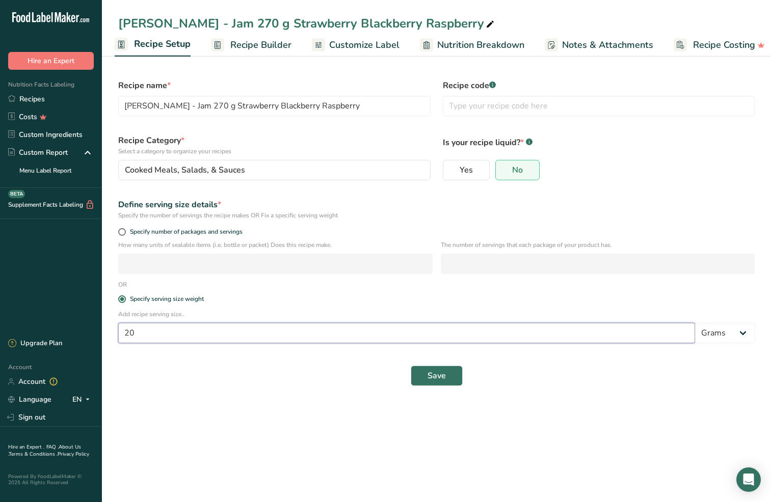
click at [139, 338] on input "20" at bounding box center [406, 333] width 577 height 20
click at [138, 338] on input "20" at bounding box center [406, 333] width 577 height 20
type input "15"
select select "17"
select select "22"
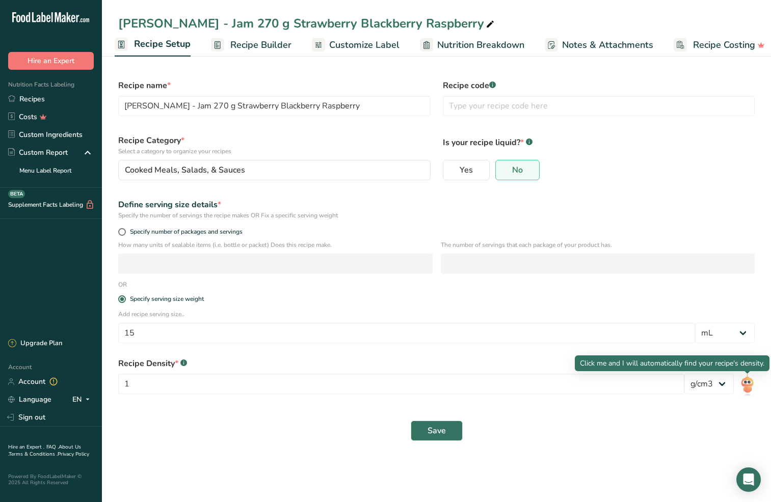
click at [745, 387] on img at bounding box center [747, 385] width 15 height 23
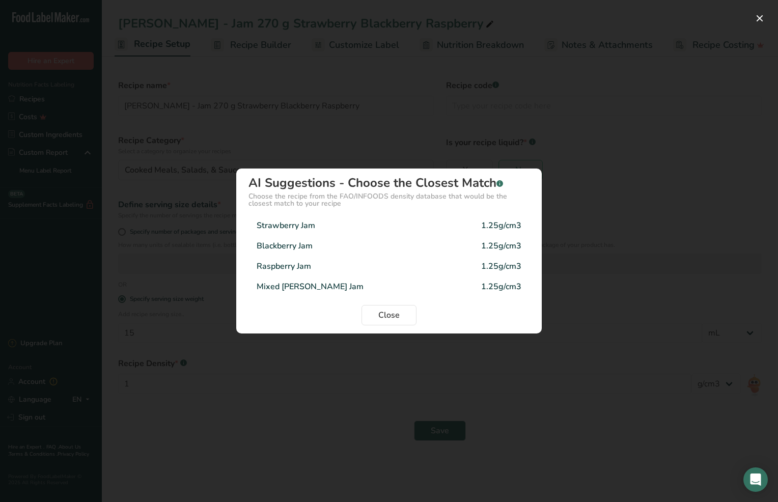
click at [318, 289] on div "Mixed Berry Jam 1.25g/cm3" at bounding box center [389, 287] width 281 height 20
type input "1.25"
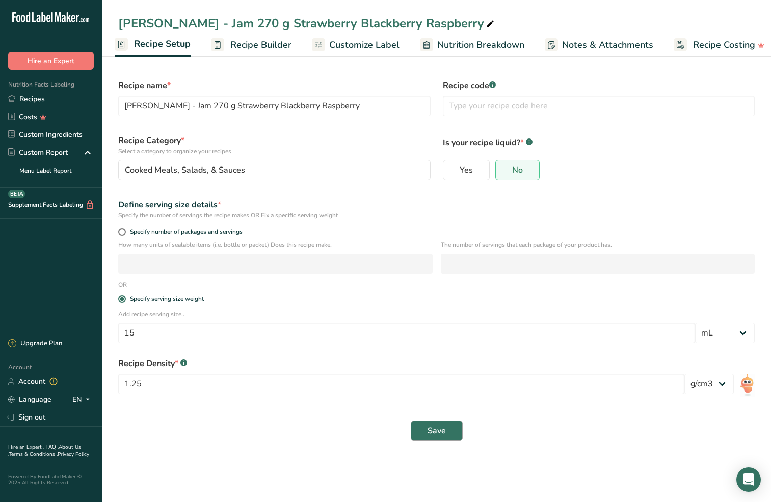
click at [451, 431] on button "Save" at bounding box center [437, 431] width 52 height 20
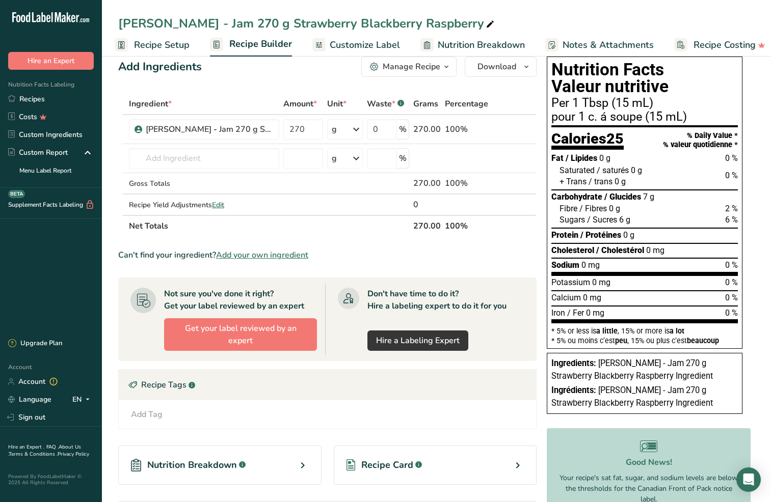
scroll to position [5, 0]
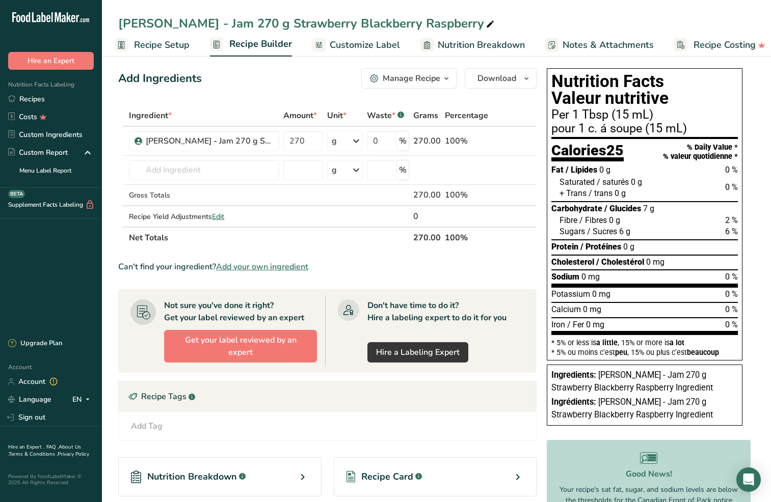
click at [164, 43] on span "Recipe Setup" at bounding box center [162, 45] width 56 height 14
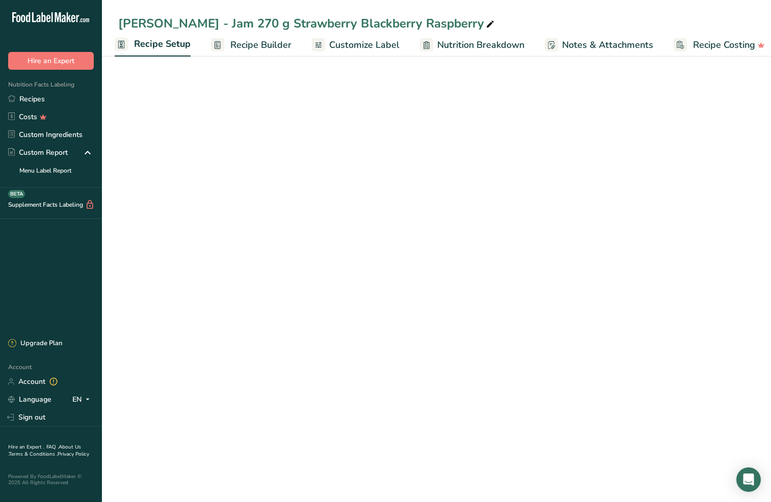
select select "17"
select select "22"
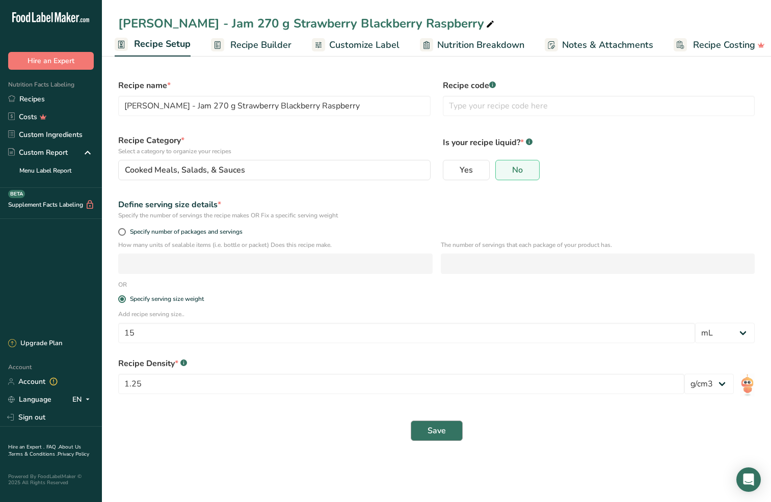
click at [433, 435] on span "Save" at bounding box center [436, 431] width 18 height 12
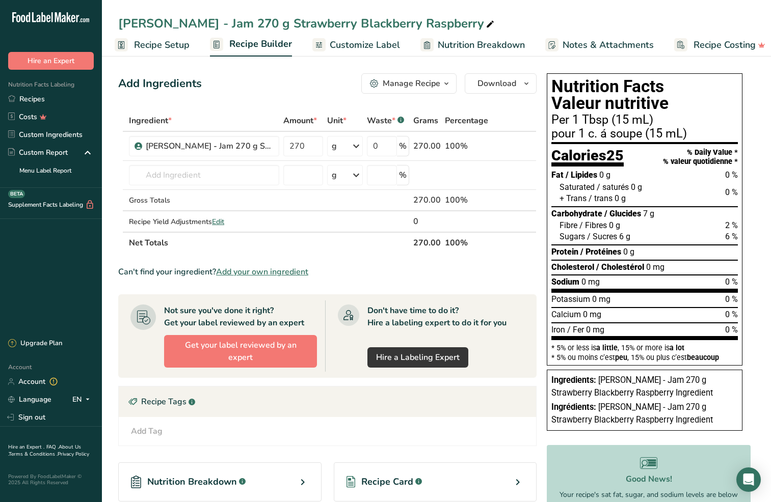
click at [485, 44] on span "Nutrition Breakdown" at bounding box center [481, 45] width 87 height 14
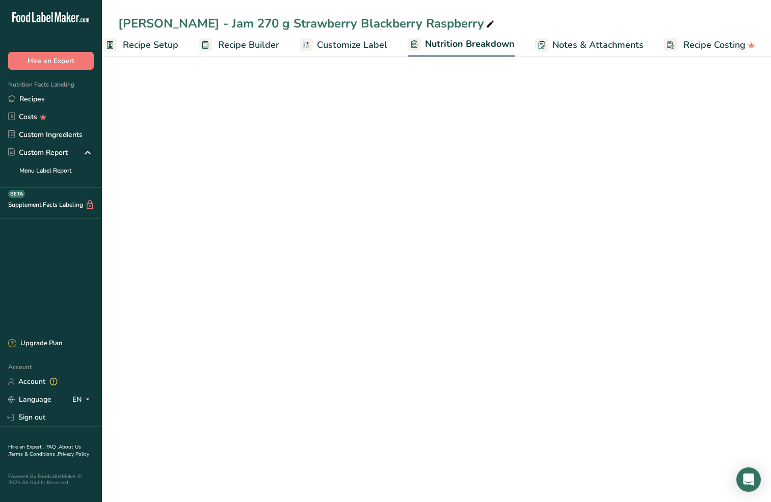
select select "Calories"
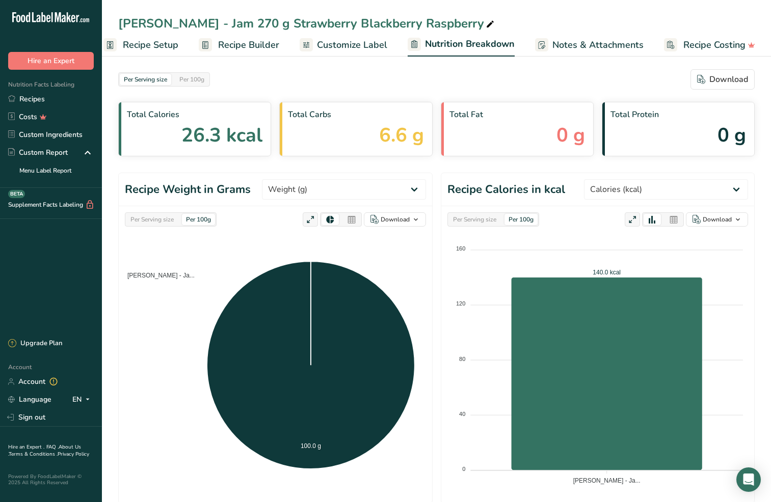
click at [234, 43] on span "Recipe Builder" at bounding box center [248, 45] width 61 height 14
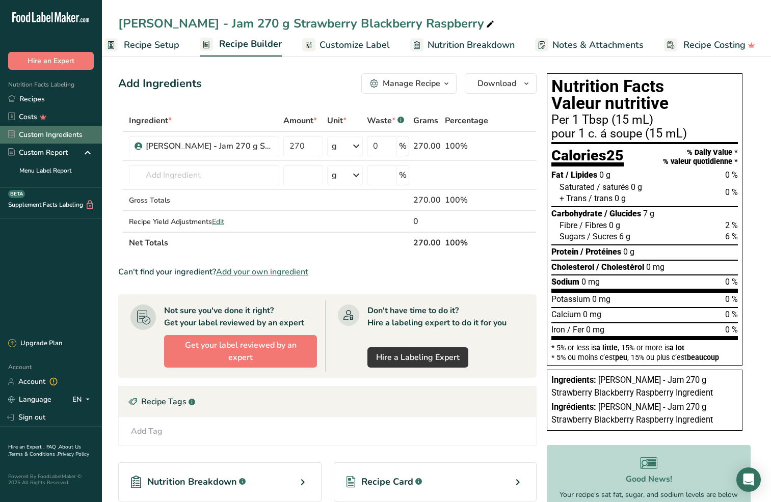
click at [38, 138] on link "Custom Ingredients" at bounding box center [51, 135] width 102 height 18
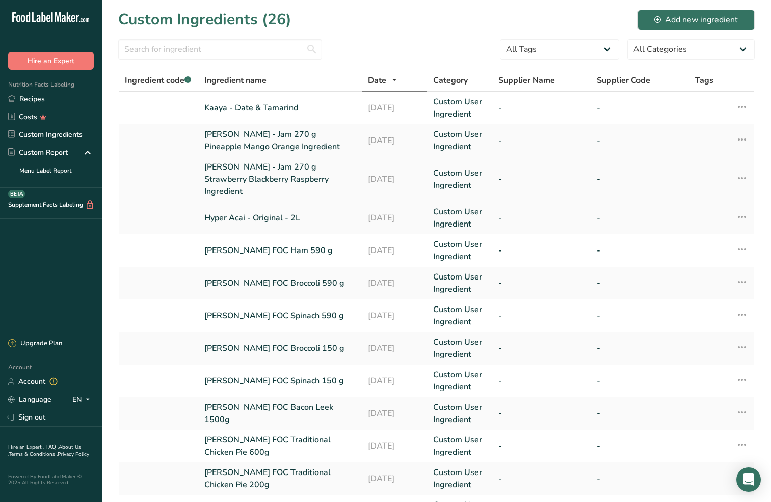
click at [289, 179] on link "Baldoni - Jam 270 g Strawberry Blackberry Raspberry Ingredient" at bounding box center [279, 179] width 151 height 37
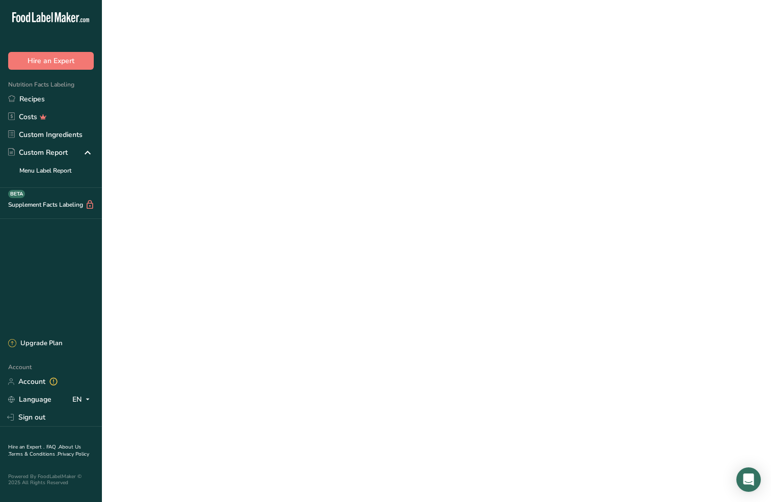
type input "Baldoni - Jam 270 g Strawberry Blackberry Raspberry Ingredient"
type input "20"
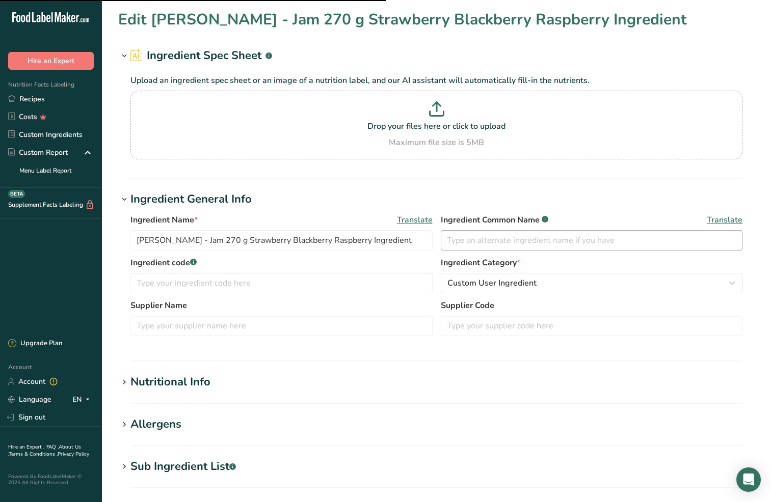
type input "28"
type KJ "117.2"
type Fat "0"
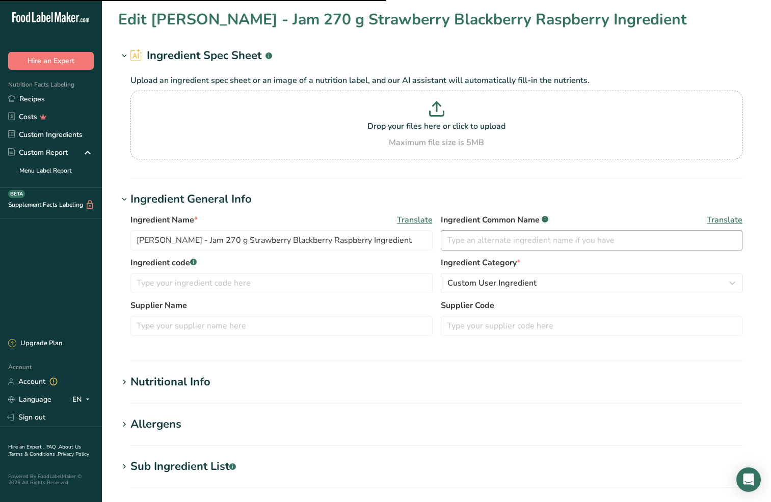
type input "0"
type input "1.4"
type Carbohydrates "7"
type Fiber "0.5"
type Sugars "6.8"
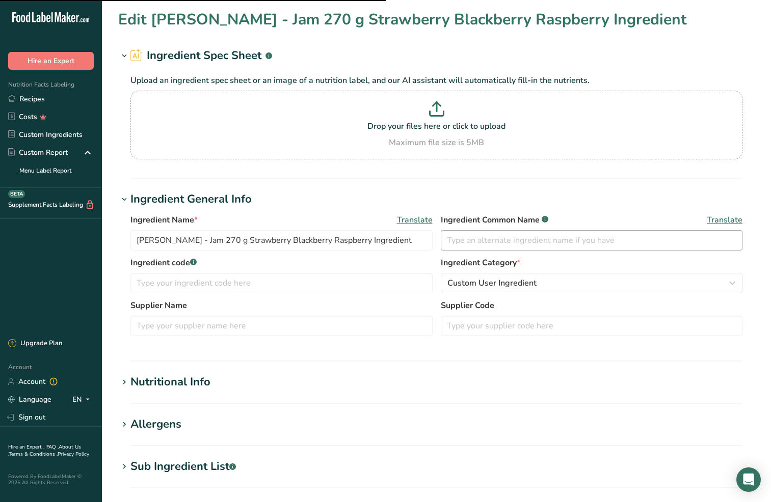
type Sugars "6.2"
type input "0"
click at [171, 378] on div "Nutritional Info" at bounding box center [170, 382] width 80 height 17
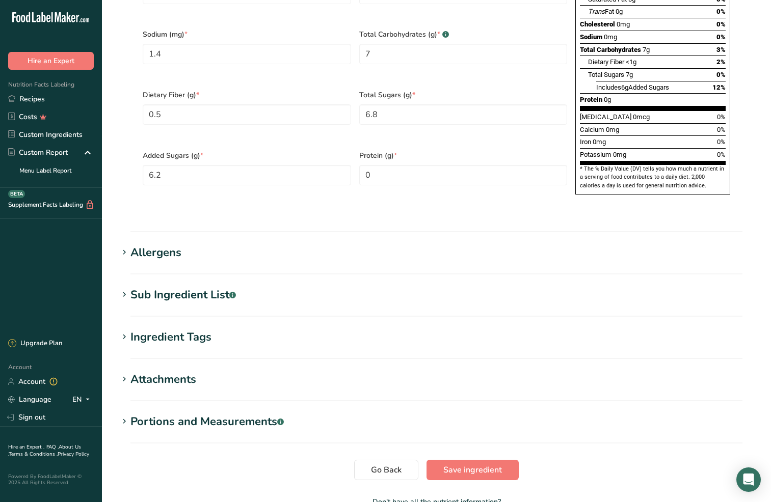
scroll to position [648, 0]
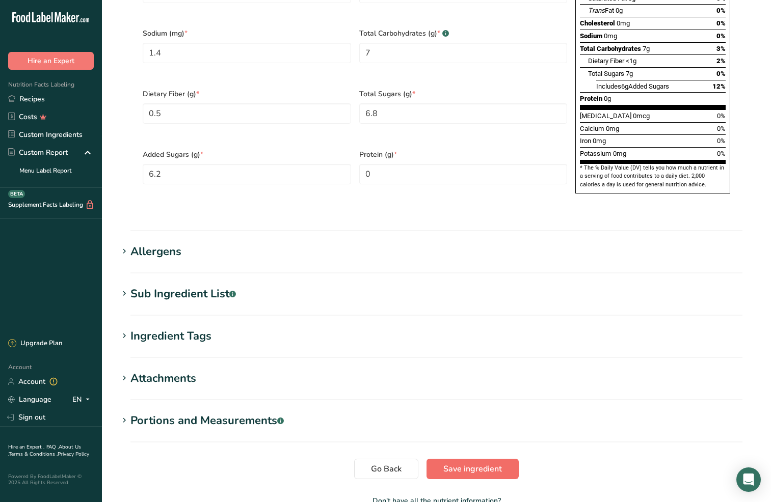
click at [466, 463] on span "Save ingredient" at bounding box center [472, 469] width 59 height 12
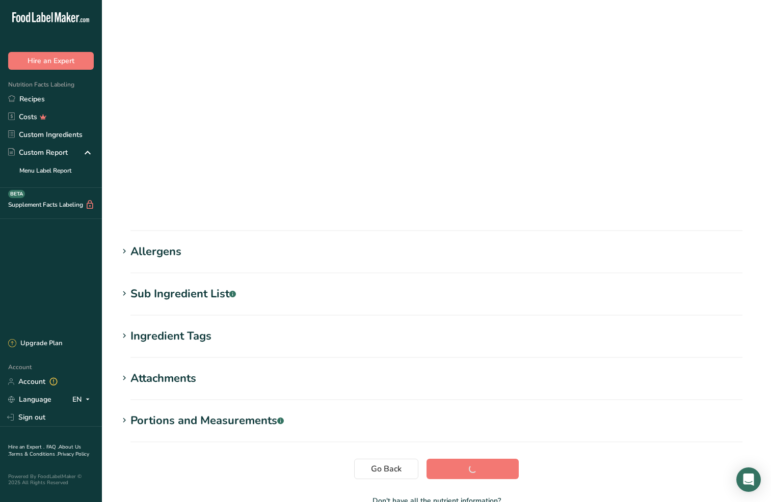
scroll to position [0, 0]
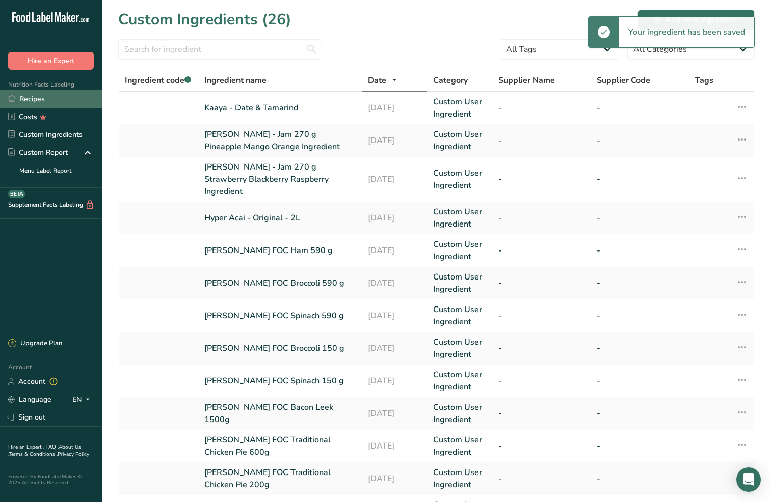
click at [38, 105] on link "Recipes" at bounding box center [51, 99] width 102 height 18
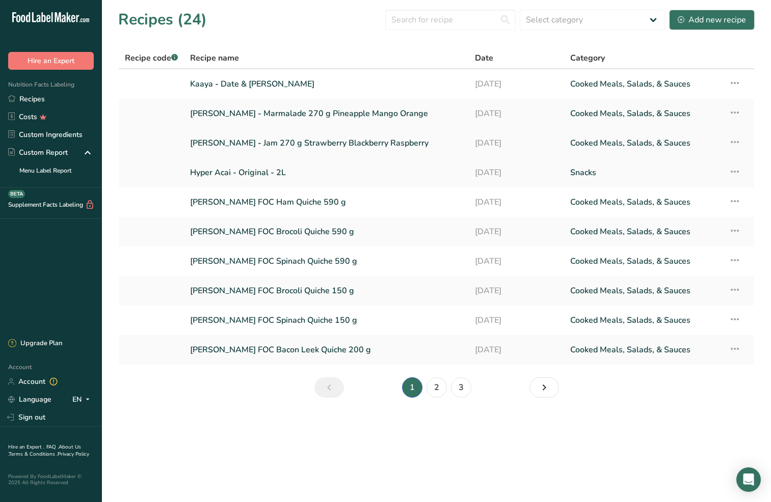
click at [246, 143] on link "[PERSON_NAME] - Jam 270 g Strawberry Blackberry Raspberry" at bounding box center [326, 142] width 273 height 21
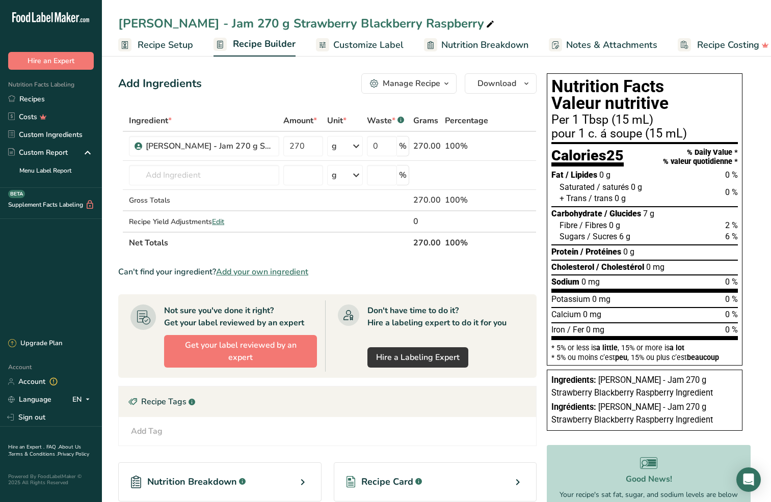
click at [352, 48] on span "Customize Label" at bounding box center [368, 45] width 70 height 14
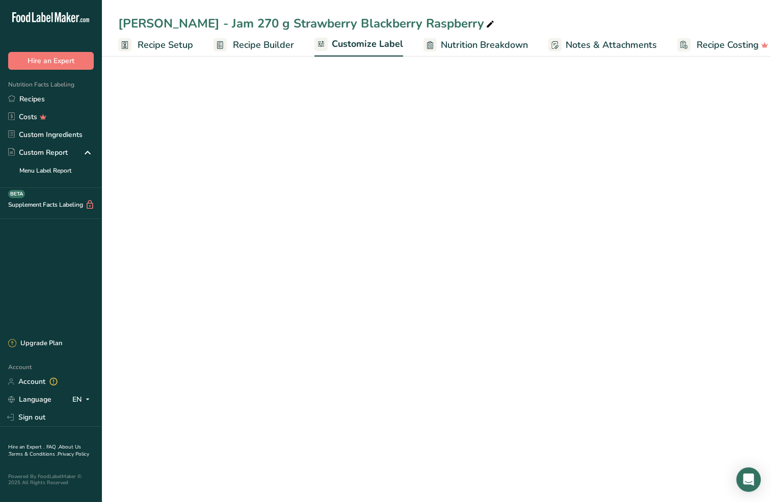
scroll to position [0, 14]
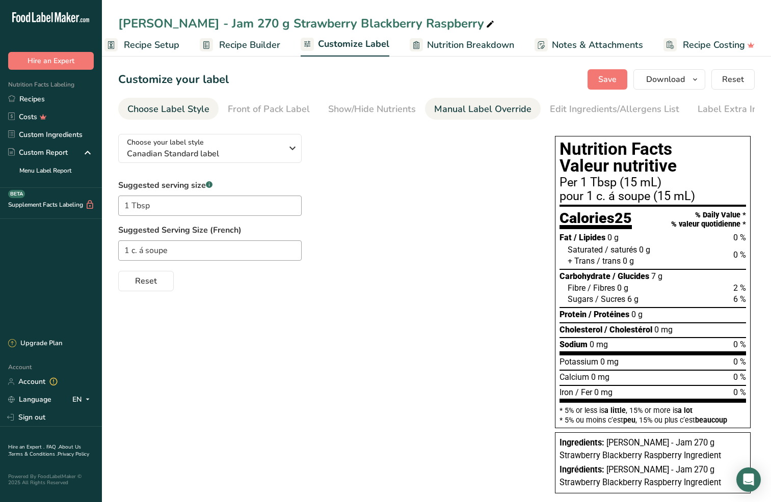
click at [475, 108] on div "Manual Label Override" at bounding box center [482, 109] width 97 height 14
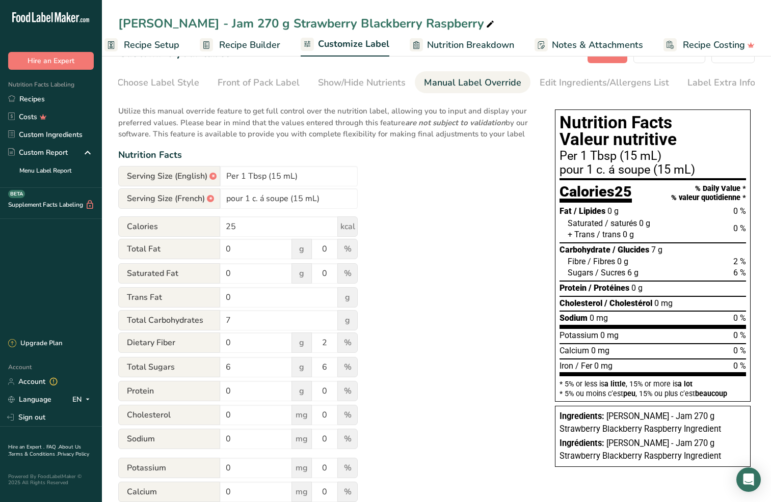
scroll to position [62, 0]
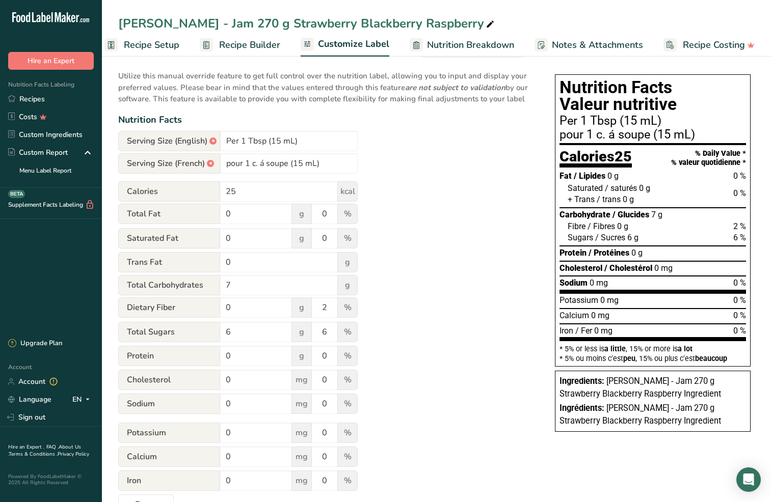
click at [161, 43] on span "Recipe Setup" at bounding box center [152, 45] width 56 height 14
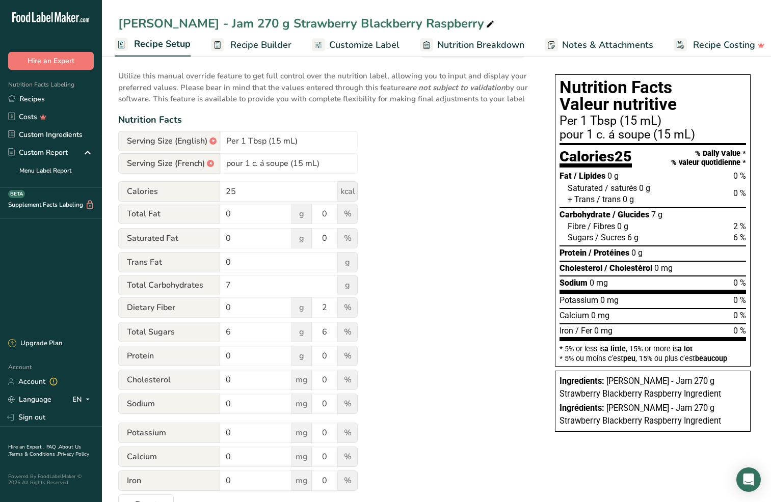
select select "17"
select select "22"
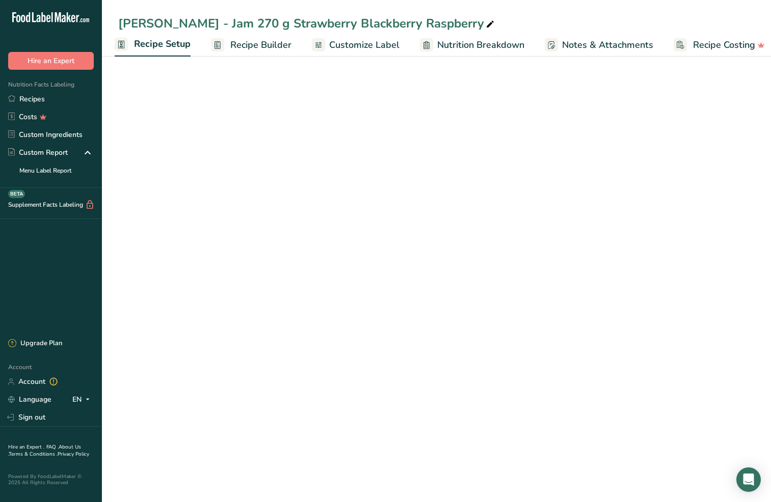
scroll to position [0, 0]
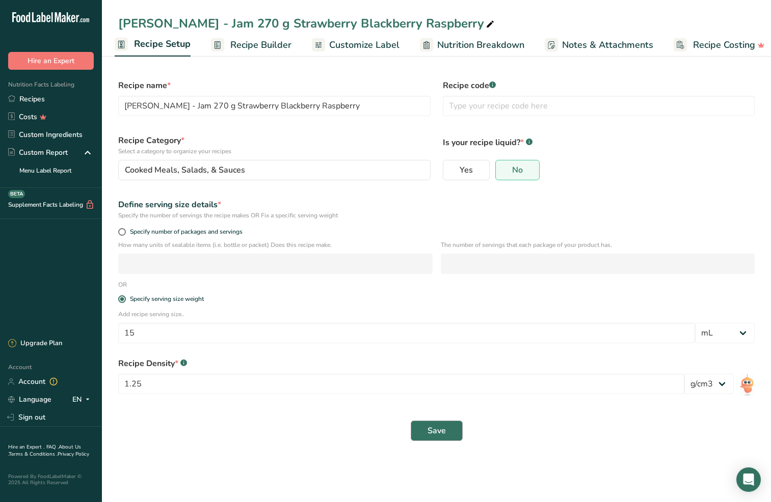
click at [455, 428] on button "Save" at bounding box center [437, 431] width 52 height 20
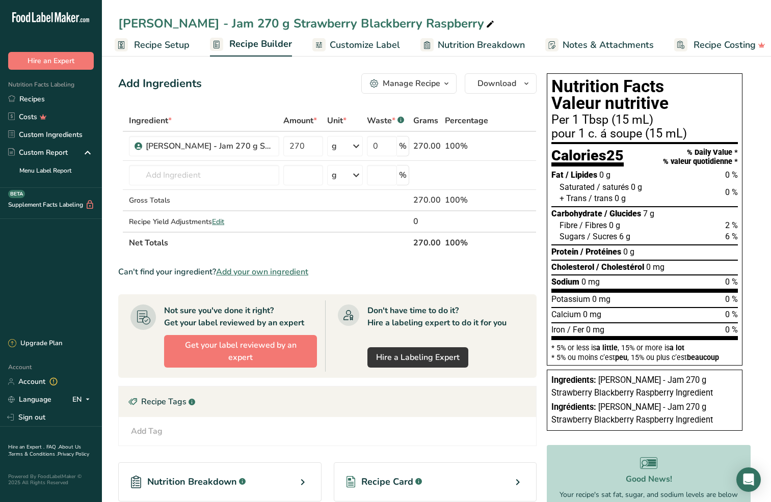
click at [416, 87] on div "Manage Recipe" at bounding box center [412, 83] width 58 height 12
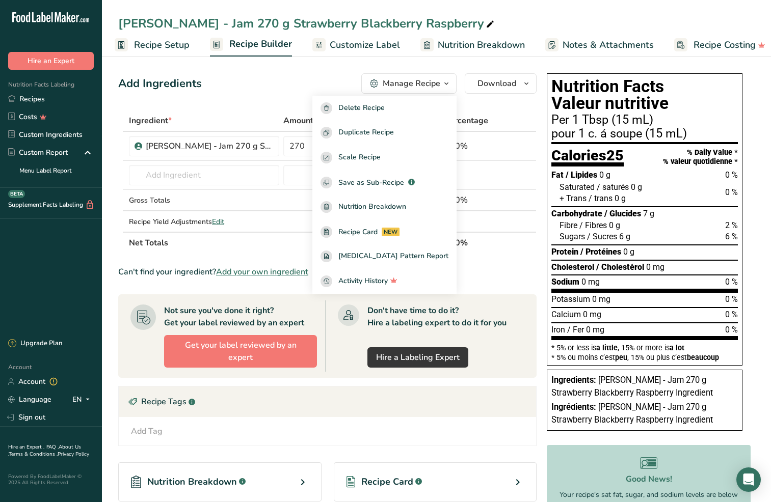
click at [516, 108] on div "Add Ingredients Manage Recipe Delete Recipe Duplicate Recipe Scale Recipe Save …" at bounding box center [330, 343] width 424 height 548
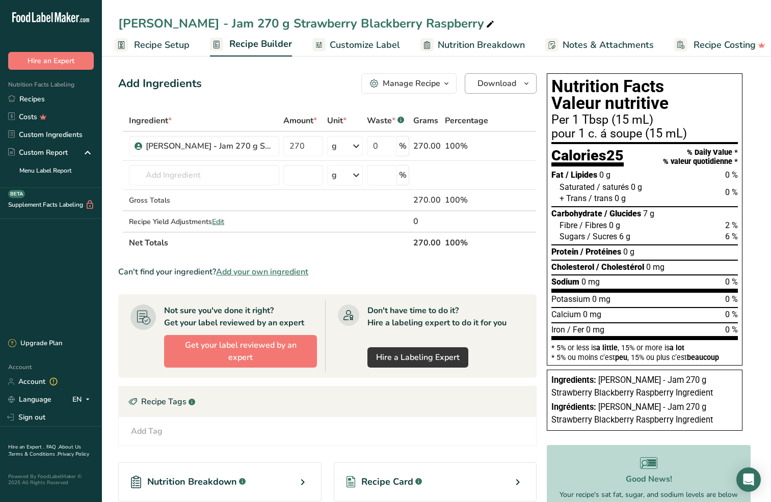
click at [515, 87] on span "Download" at bounding box center [496, 83] width 39 height 12
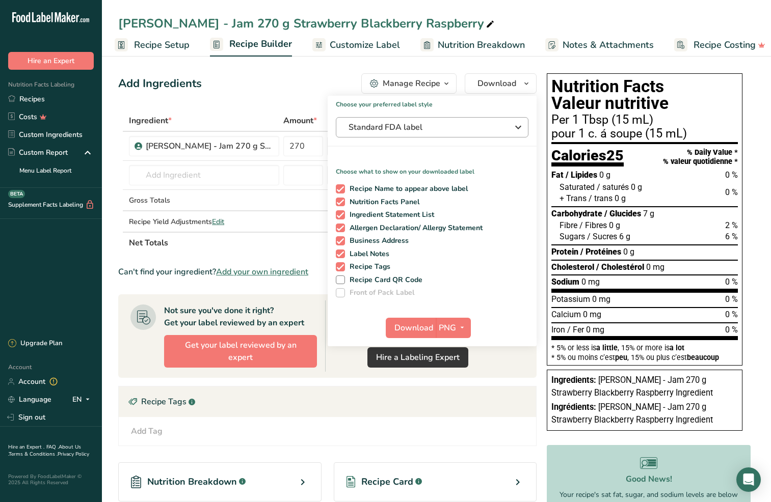
click at [397, 130] on span "Standard FDA label" at bounding box center [424, 127] width 153 height 12
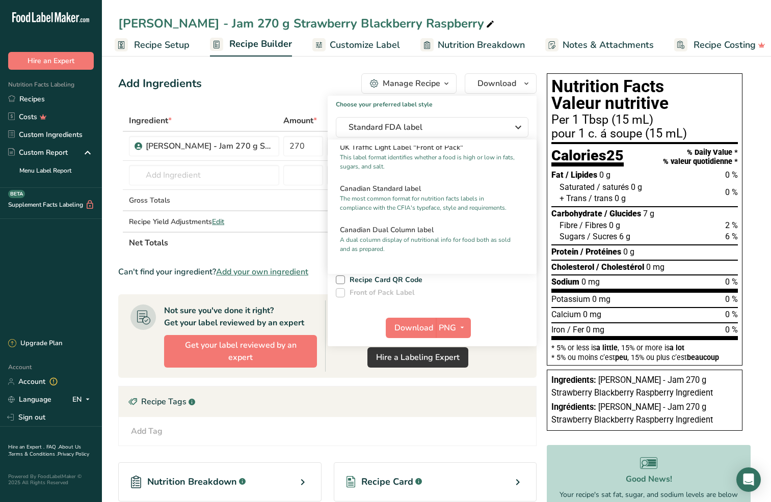
scroll to position [359, 0]
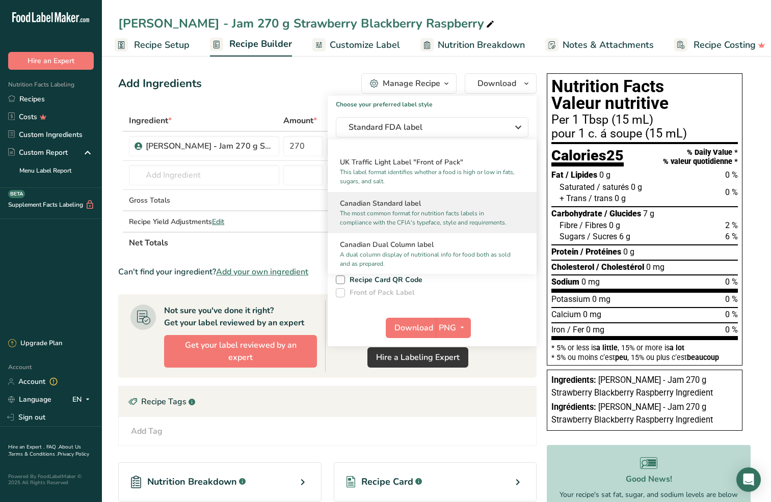
click at [437, 223] on p "The most common format for nutrition facts labels in compliance with the CFIA's…" at bounding box center [427, 218] width 175 height 18
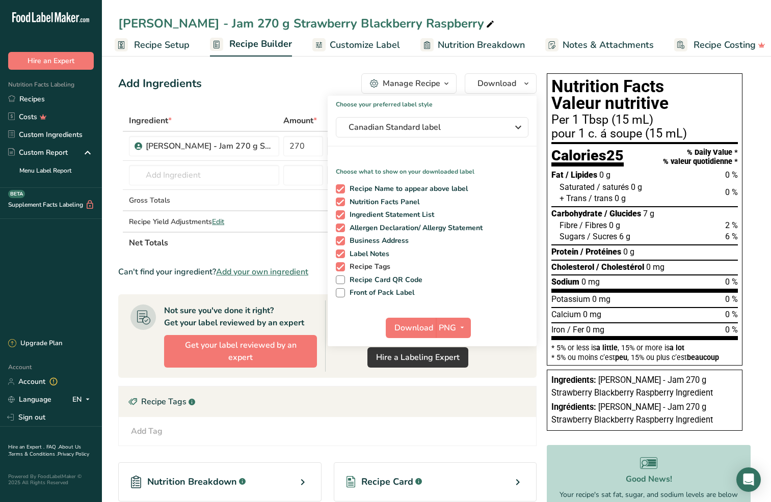
click at [341, 267] on span at bounding box center [340, 266] width 9 height 9
click at [341, 267] on input "Recipe Tags" at bounding box center [339, 266] width 7 height 7
checkbox input "false"
click at [341, 253] on span at bounding box center [340, 254] width 9 height 9
click at [341, 253] on input "Label Notes" at bounding box center [339, 254] width 7 height 7
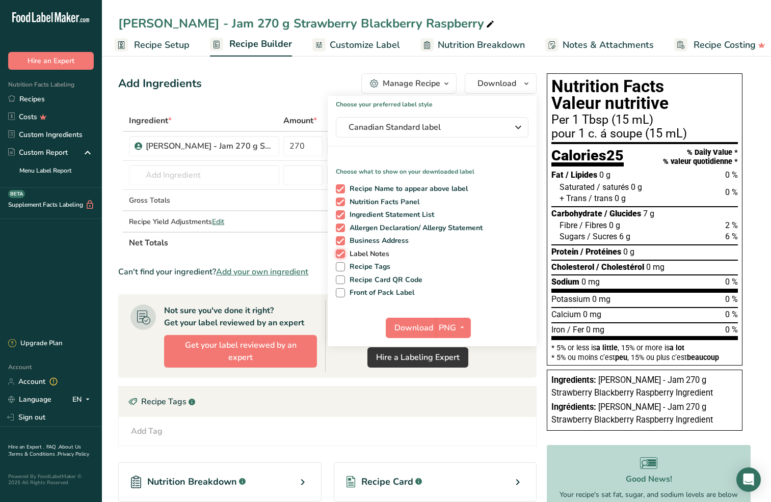
checkbox input "false"
click at [342, 244] on span at bounding box center [340, 240] width 9 height 9
click at [342, 244] on input "Business Address" at bounding box center [339, 240] width 7 height 7
checkbox input "false"
click at [342, 230] on span at bounding box center [340, 228] width 9 height 9
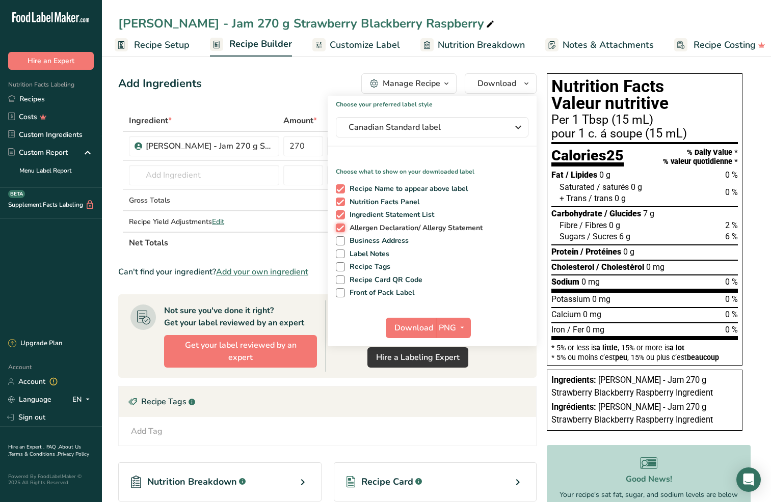
click at [342, 230] on input "Allergen Declaration/ Allergy Statement" at bounding box center [339, 228] width 7 height 7
checkbox input "false"
click at [452, 328] on span "PNG" at bounding box center [447, 328] width 17 height 12
click at [452, 396] on link "PDF" at bounding box center [454, 399] width 33 height 17
click at [436, 325] on button "PDF" at bounding box center [453, 328] width 34 height 20
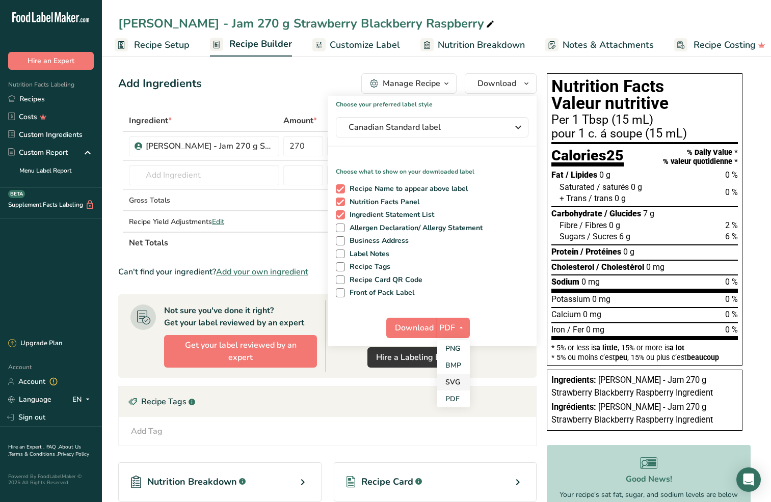
click at [448, 384] on link "SVG" at bounding box center [453, 382] width 33 height 17
click at [401, 326] on span "Download" at bounding box center [413, 328] width 39 height 12
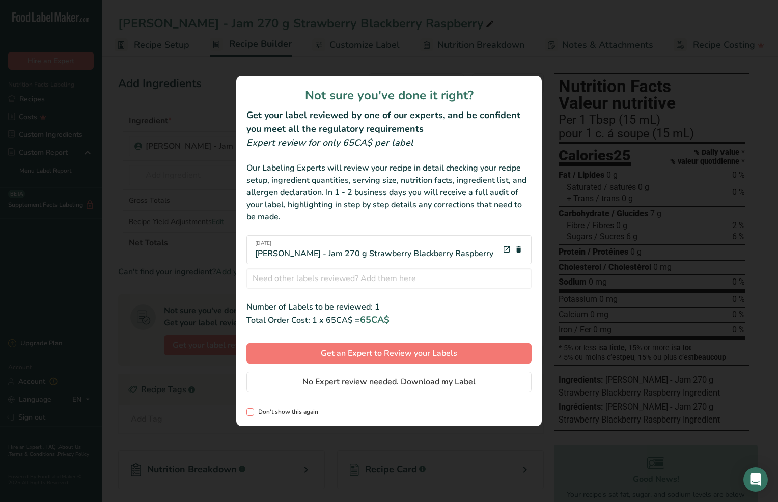
click at [297, 414] on span "Don't show this again" at bounding box center [286, 413] width 64 height 8
click at [253, 414] on input "Don't show this again" at bounding box center [250, 412] width 7 height 7
checkbox input "true"
click at [323, 380] on span "No Expert review needed. Download my Label" at bounding box center [389, 382] width 173 height 12
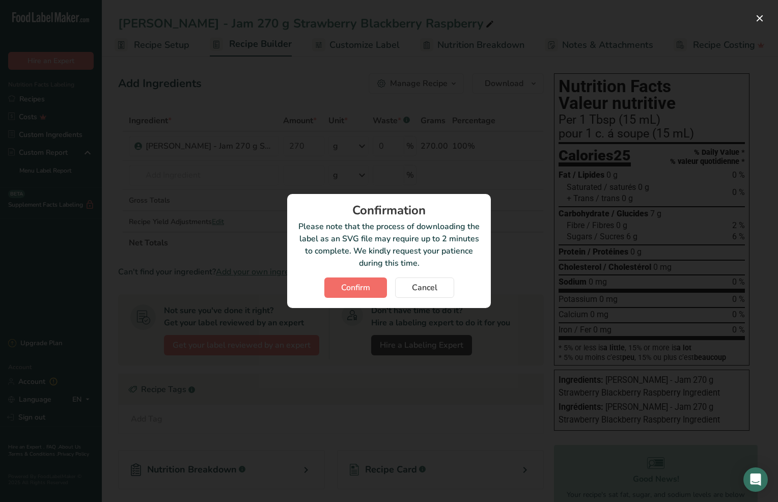
click at [365, 288] on span "Confirm" at bounding box center [355, 288] width 29 height 12
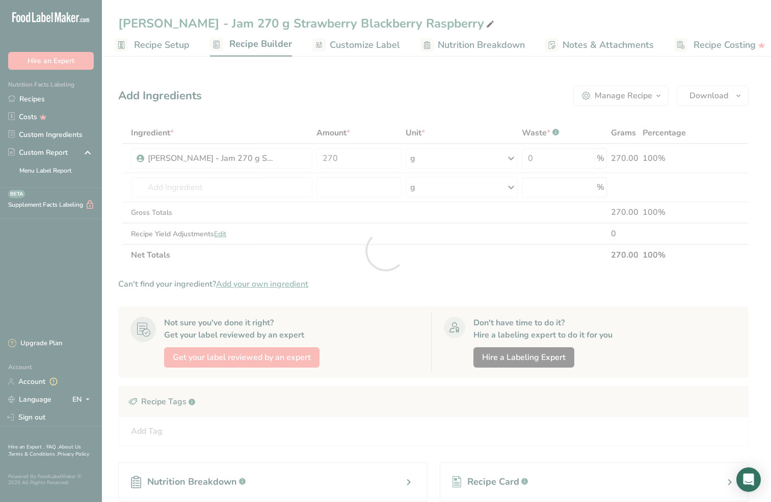
scroll to position [0, 0]
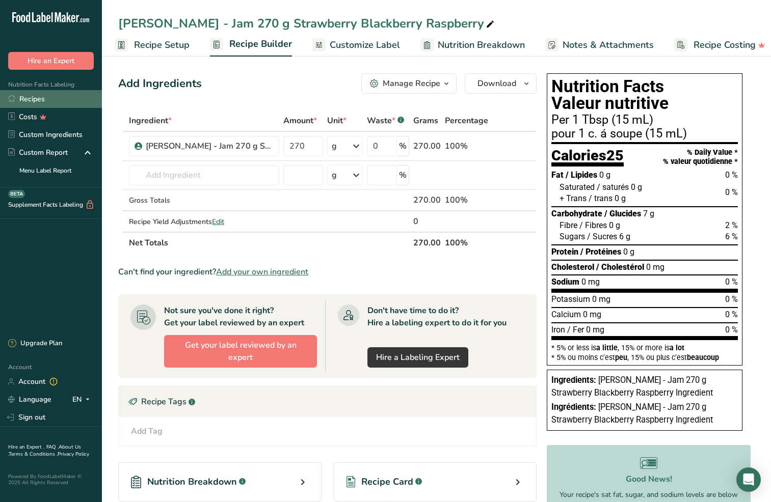
click at [23, 98] on link "Recipes" at bounding box center [51, 99] width 102 height 18
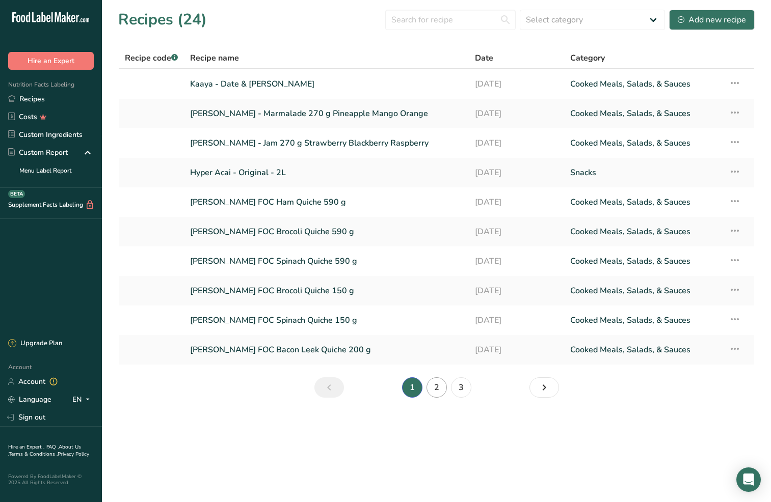
click at [440, 386] on link "2" at bounding box center [436, 388] width 20 height 20
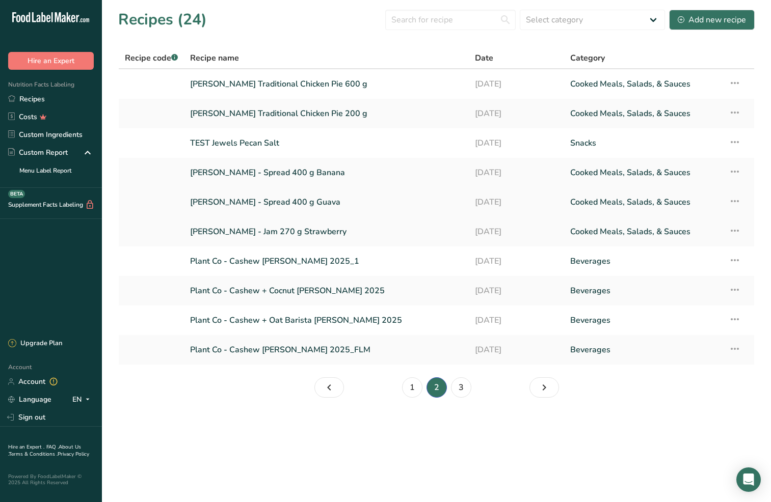
click at [275, 201] on link "[PERSON_NAME] - Spread 400 g Guava" at bounding box center [326, 202] width 273 height 21
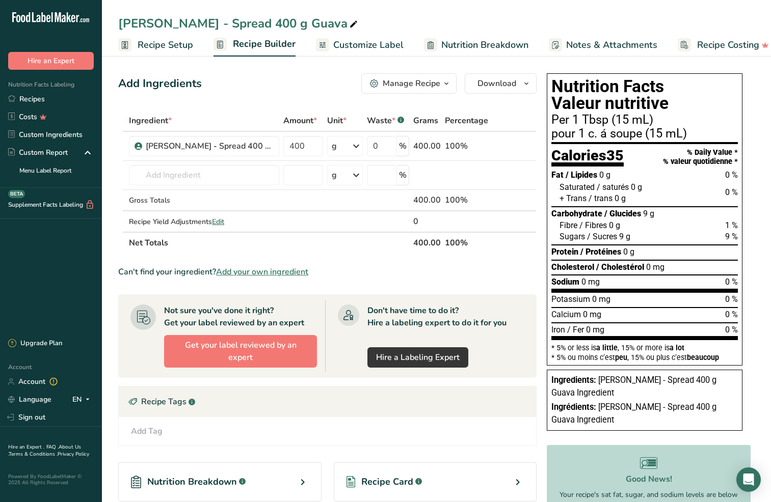
click at [156, 45] on span "Recipe Setup" at bounding box center [166, 45] width 56 height 14
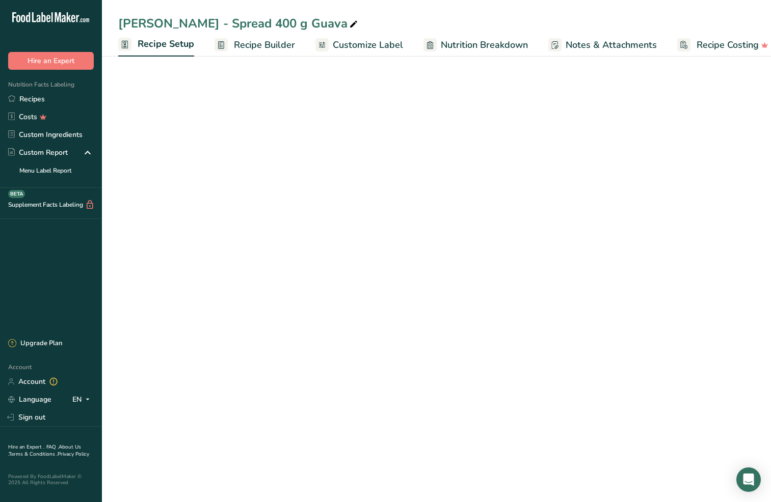
scroll to position [0, 4]
select select "17"
select select "22"
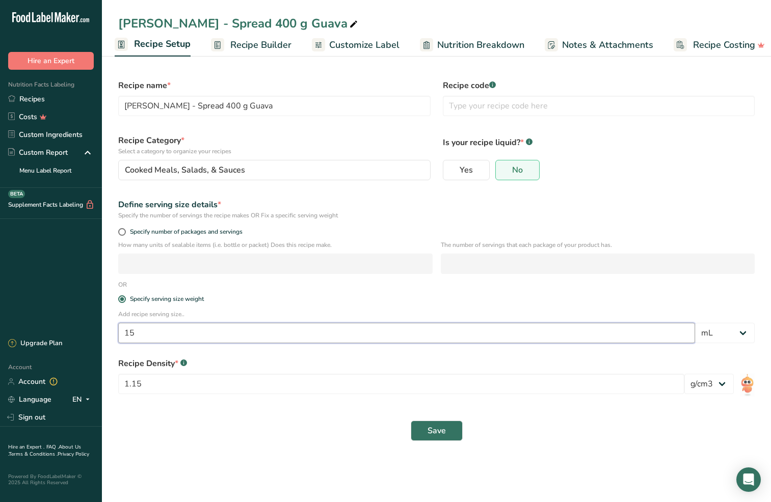
click at [145, 337] on input "15" at bounding box center [406, 333] width 577 height 20
type input "20"
select select "0"
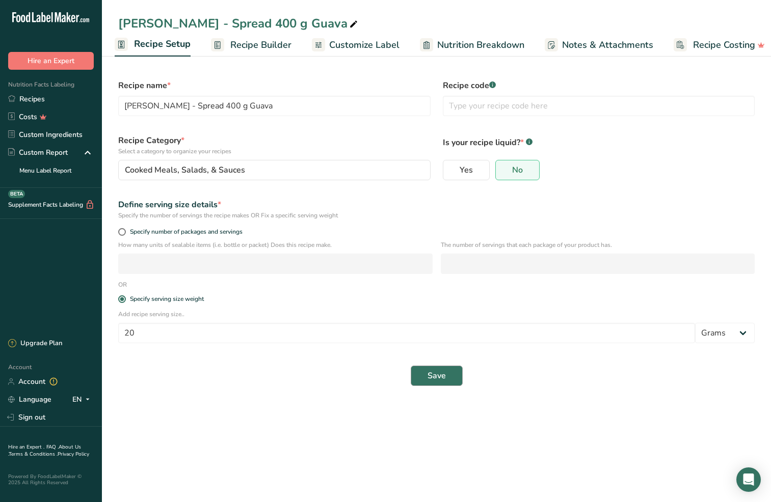
click at [425, 376] on button "Save" at bounding box center [437, 376] width 52 height 20
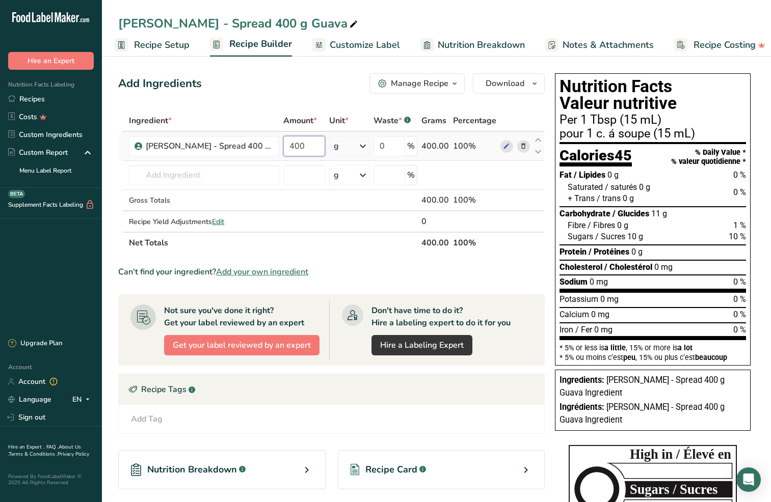
click at [296, 147] on input "400" at bounding box center [304, 146] width 42 height 20
type input "20"
click at [501, 176] on div "Ingredient * Amount * Unit * Waste * .a-a{fill:#347362;}.b-a{fill:#fff;} Grams …" at bounding box center [331, 182] width 426 height 144
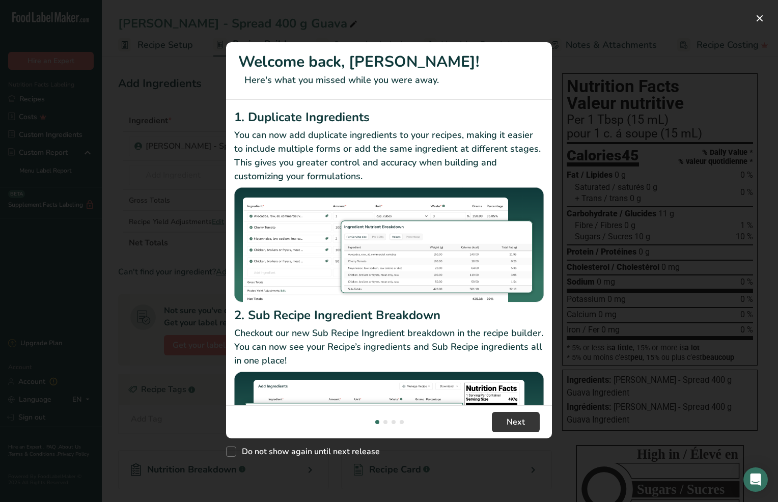
click at [759, 17] on button "New Features" at bounding box center [760, 18] width 16 height 16
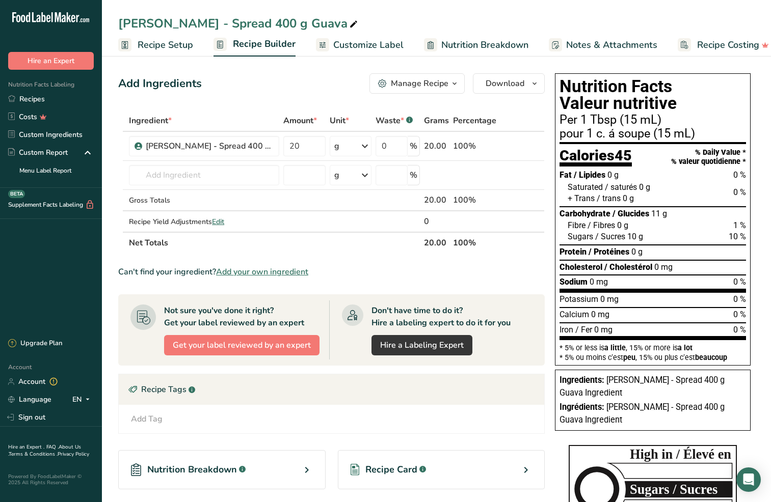
click at [356, 49] on span "Customize Label" at bounding box center [368, 45] width 70 height 14
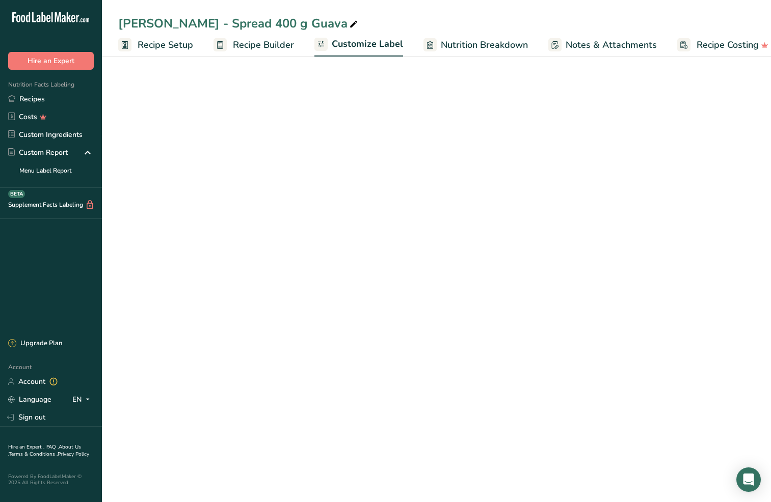
scroll to position [0, 14]
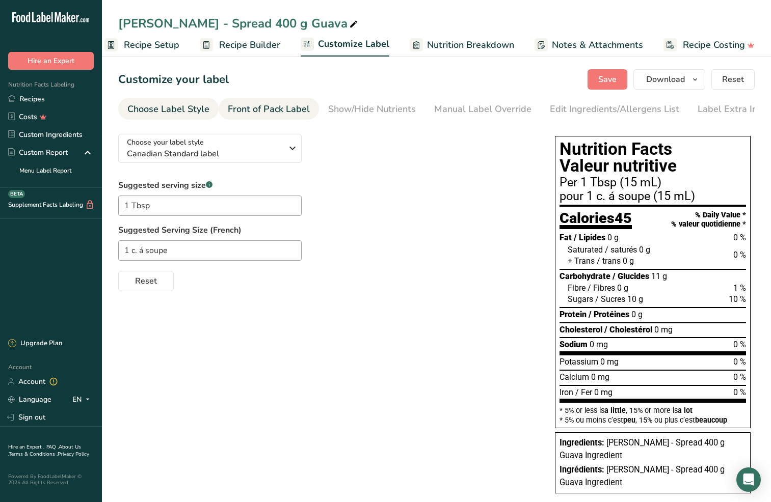
click at [256, 113] on div "Front of Pack Label" at bounding box center [269, 109] width 82 height 14
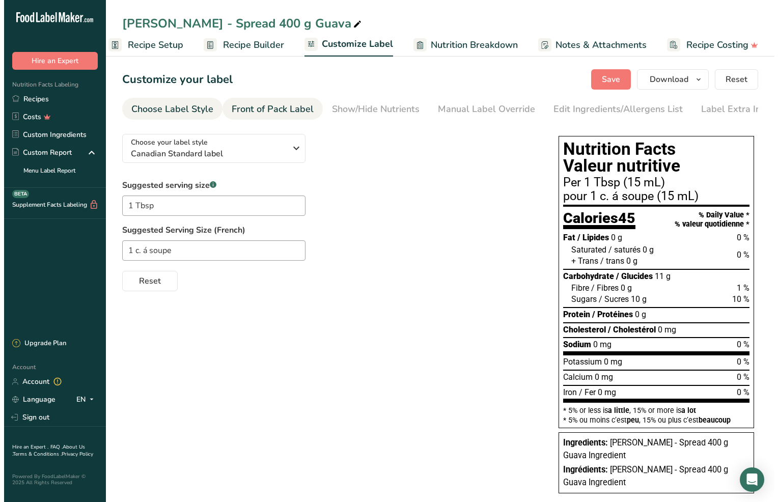
scroll to position [0, 10]
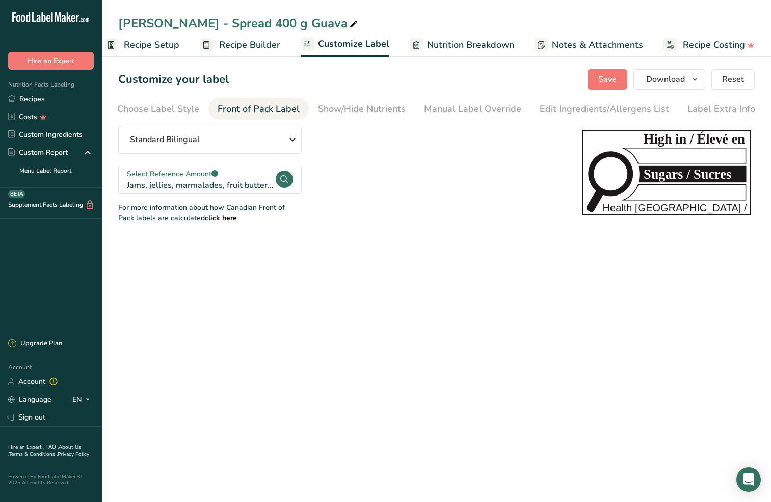
click at [288, 181] on circle at bounding box center [284, 179] width 17 height 17
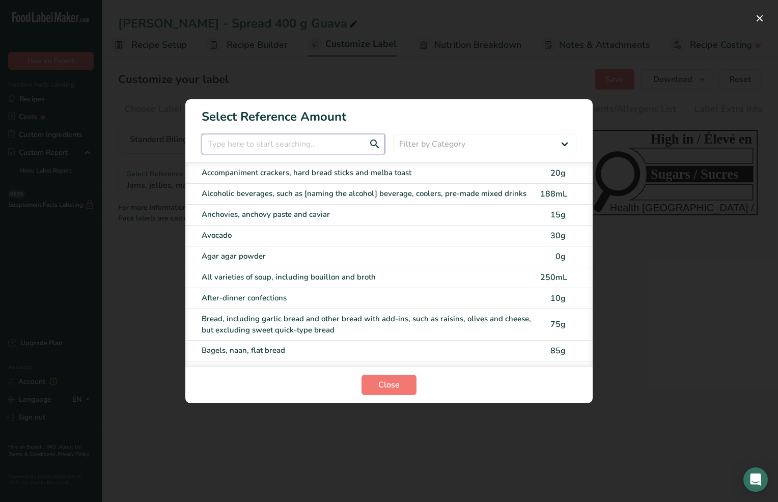
click at [303, 144] on input "FOP Category Selection Modal" at bounding box center [293, 144] width 183 height 20
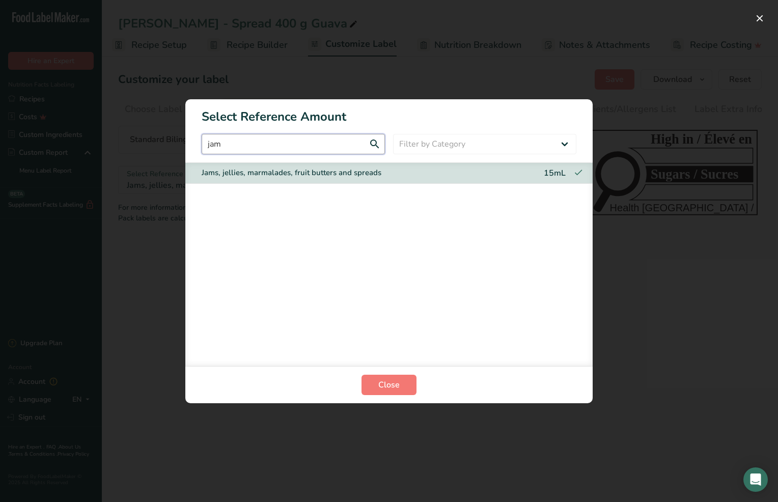
type input "jam"
click at [259, 177] on div "Jams, jellies, marmalades, fruit butters and spreads" at bounding box center [368, 173] width 333 height 12
click at [390, 389] on span "Close" at bounding box center [389, 385] width 21 height 12
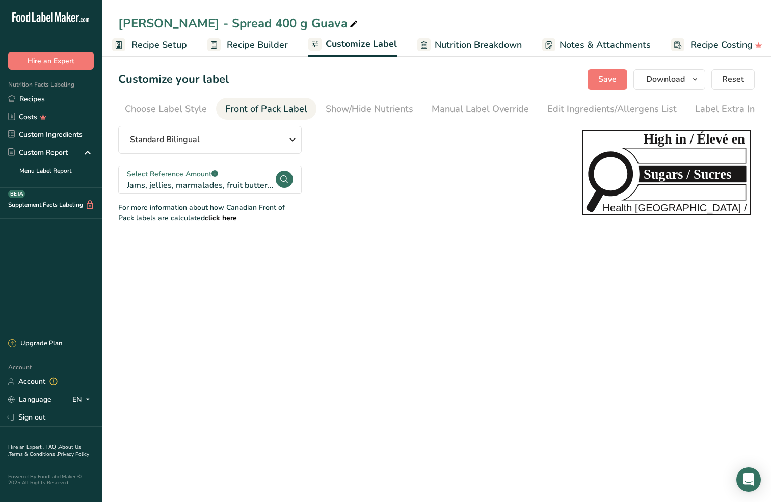
click at [376, 331] on main "[PERSON_NAME] - Spread 400 g Guava Recipe Setup Recipe Builder Customize Label …" at bounding box center [385, 251] width 771 height 502
click at [167, 107] on div "Choose Label Style" at bounding box center [166, 109] width 82 height 14
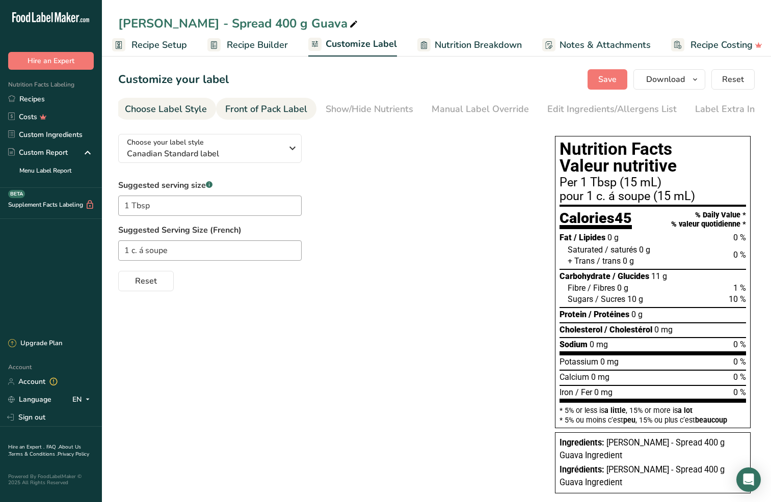
scroll to position [0, 0]
click at [153, 41] on span "Recipe Setup" at bounding box center [159, 45] width 56 height 14
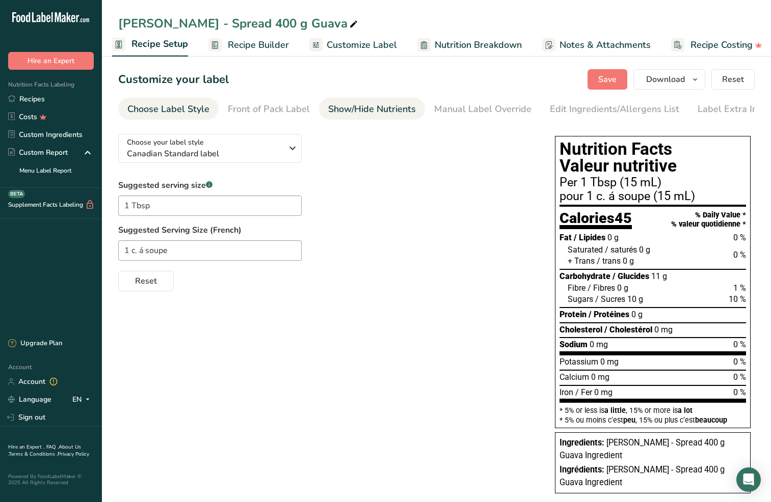
scroll to position [0, 4]
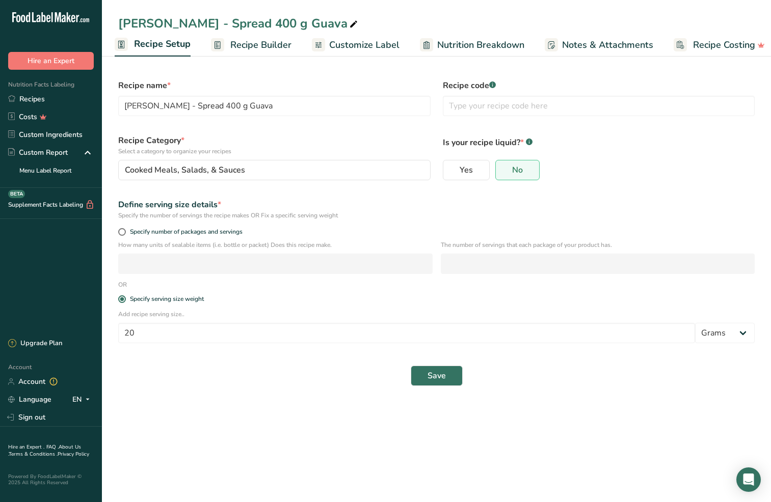
click at [247, 44] on span "Recipe Builder" at bounding box center [260, 45] width 61 height 14
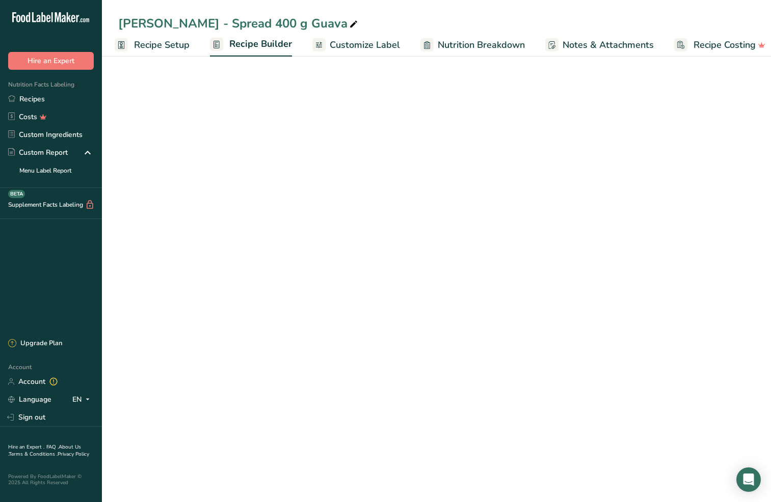
scroll to position [0, 14]
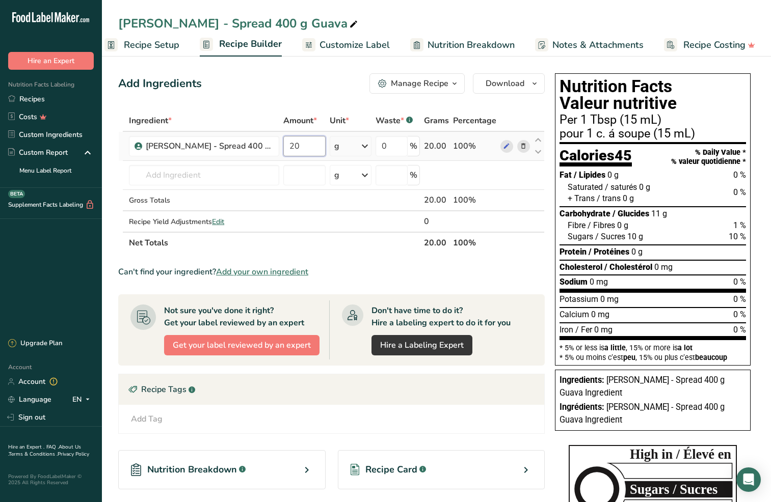
click at [303, 148] on input "20" at bounding box center [304, 146] width 42 height 20
click at [298, 145] on input "400" at bounding box center [304, 146] width 42 height 20
type input "20"
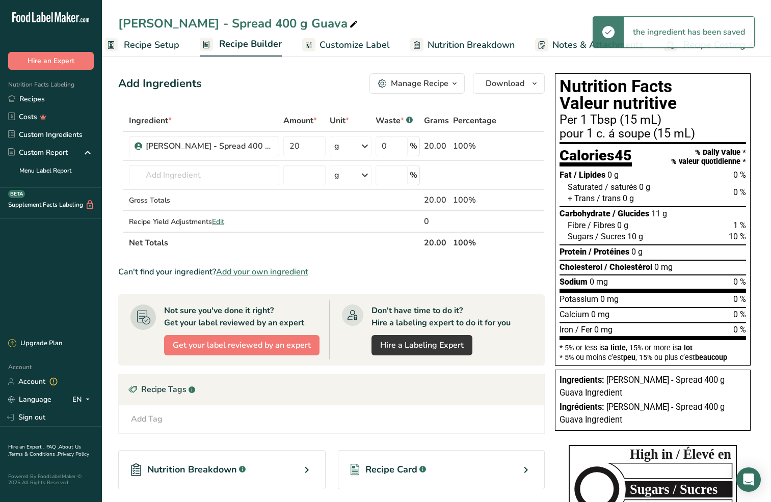
click at [338, 266] on div "Can't find your ingredient? Add your own ingredient" at bounding box center [331, 272] width 426 height 12
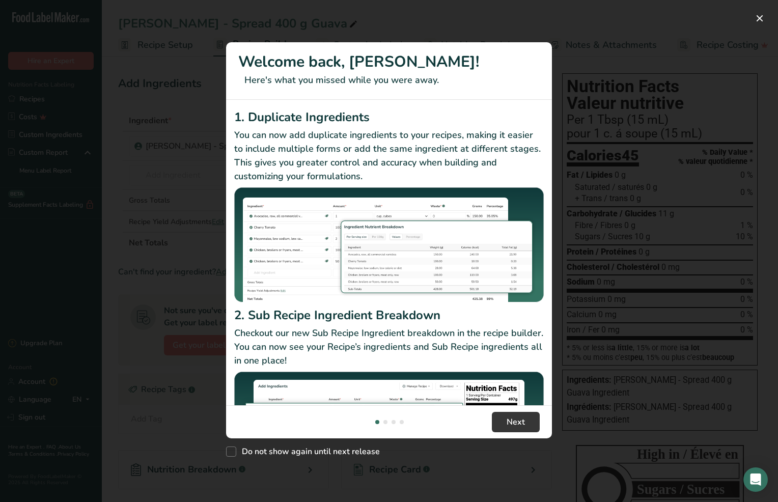
click at [759, 17] on button "New Features" at bounding box center [760, 18] width 16 height 16
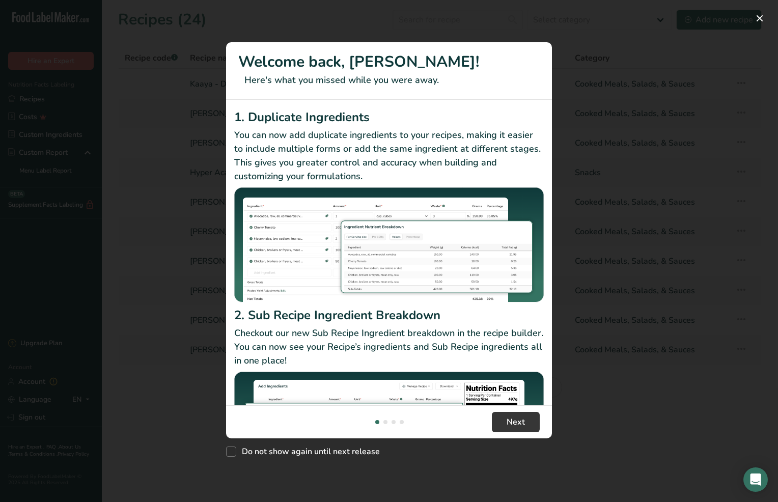
click at [761, 18] on button "New Features" at bounding box center [760, 18] width 16 height 16
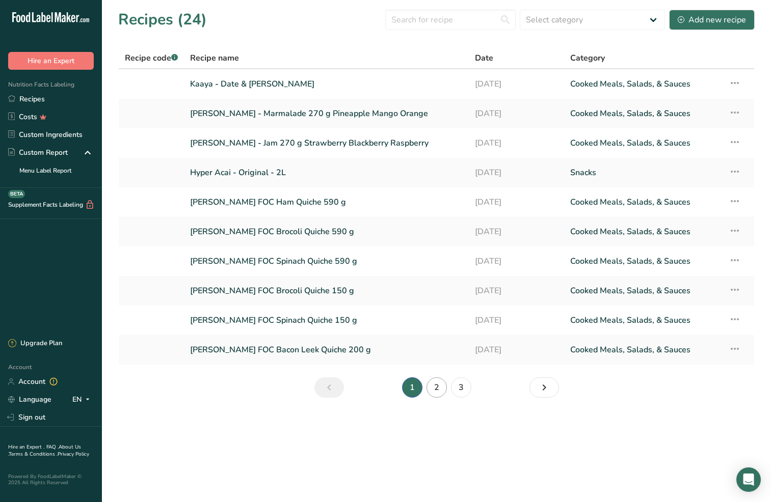
click at [441, 388] on link "2" at bounding box center [436, 388] width 20 height 20
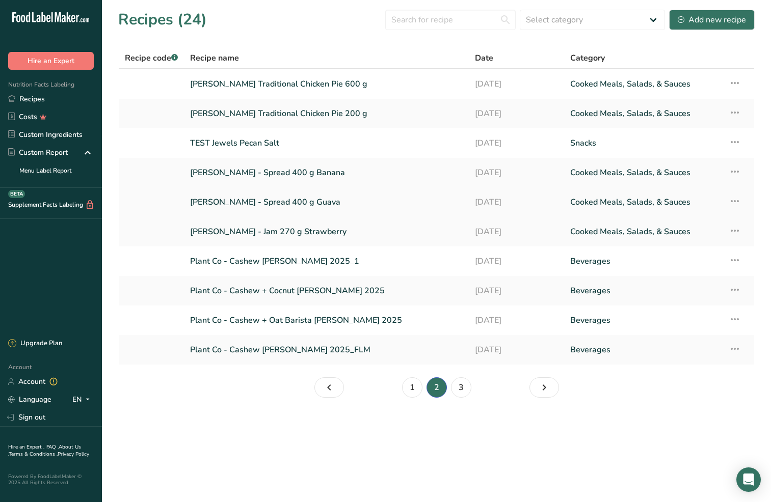
click at [243, 200] on link "[PERSON_NAME] - Spread 400 g Guava" at bounding box center [326, 202] width 273 height 21
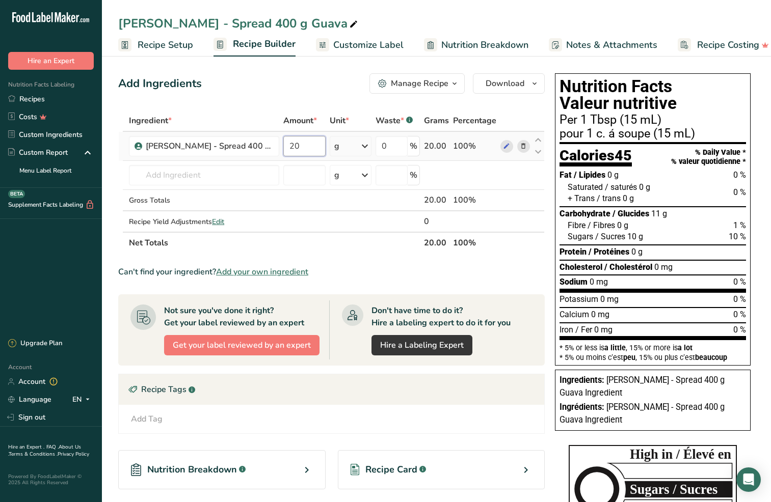
click at [292, 144] on input "20" at bounding box center [304, 146] width 42 height 20
type input "400"
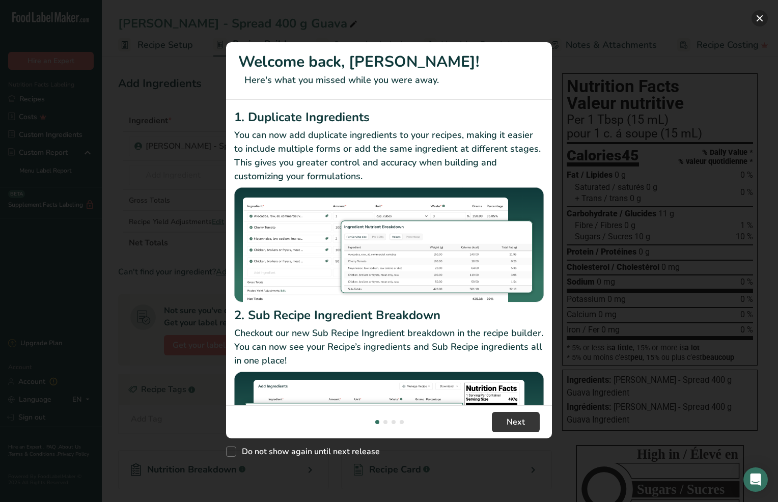
click at [760, 16] on button "New Features" at bounding box center [760, 18] width 16 height 16
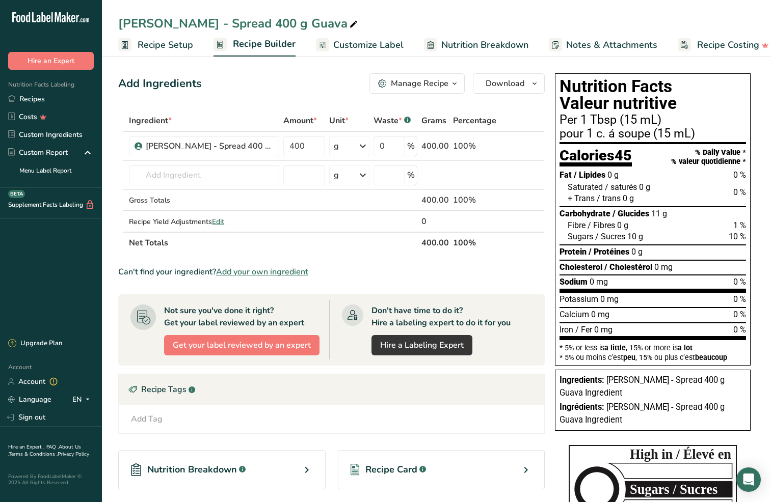
click at [384, 43] on span "Customize Label" at bounding box center [368, 45] width 70 height 14
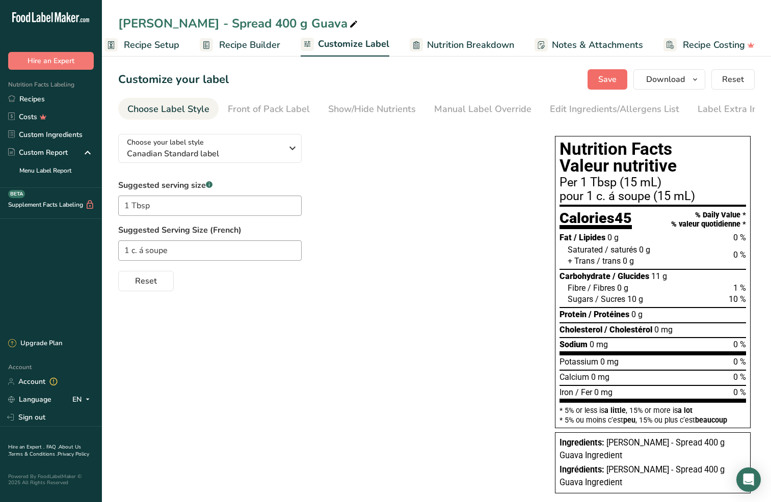
click at [605, 81] on span "Save" at bounding box center [607, 79] width 18 height 12
click at [133, 49] on span "Recipe Setup" at bounding box center [152, 45] width 56 height 14
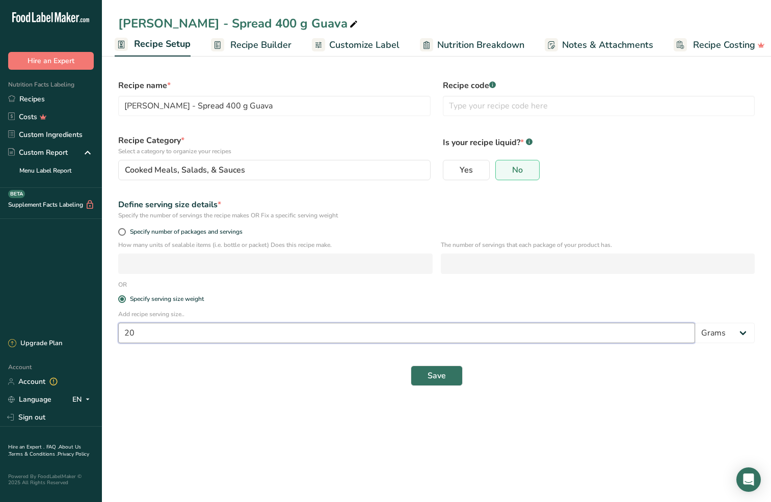
click at [185, 328] on input "20" at bounding box center [406, 333] width 577 height 20
type input "15"
select select "17"
select select "22"
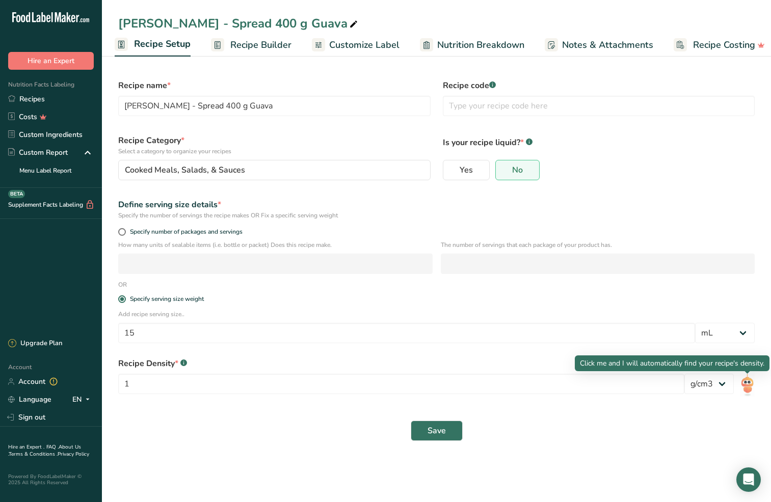
click at [747, 388] on img at bounding box center [747, 385] width 15 height 23
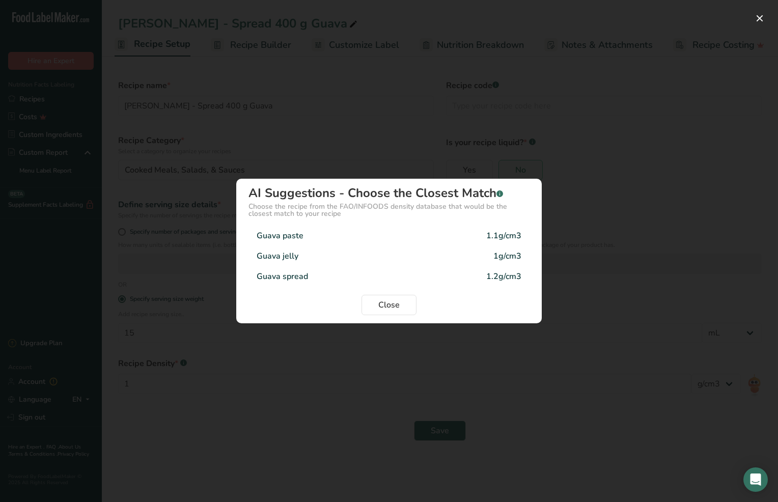
click at [338, 281] on div "Guava spread 1.2g/cm3" at bounding box center [389, 276] width 281 height 20
type input "1.2"
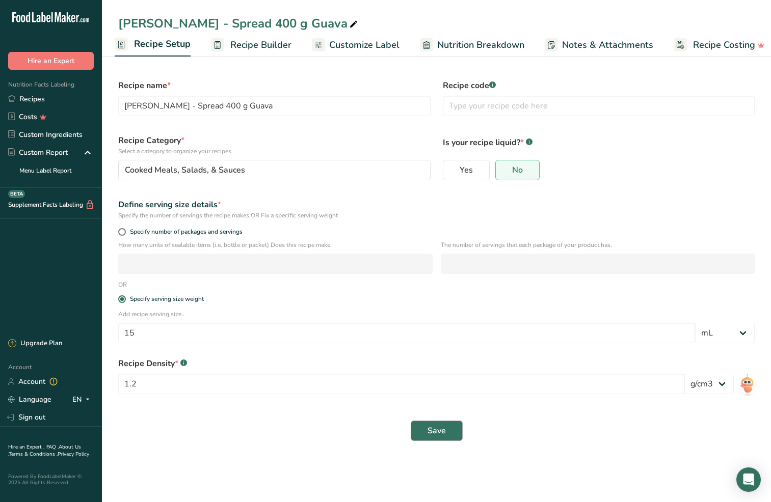
click at [432, 430] on span "Save" at bounding box center [436, 431] width 18 height 12
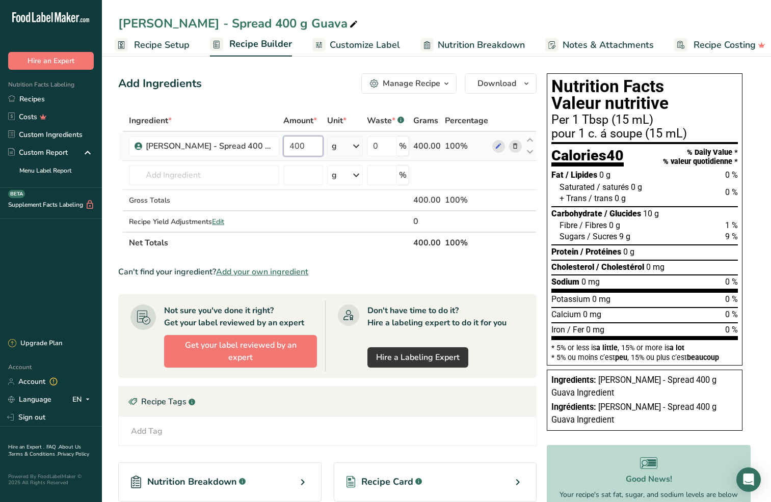
click at [309, 150] on input "400" at bounding box center [303, 146] width 40 height 20
type input "20"
click at [147, 42] on span "Recipe Setup" at bounding box center [162, 45] width 56 height 14
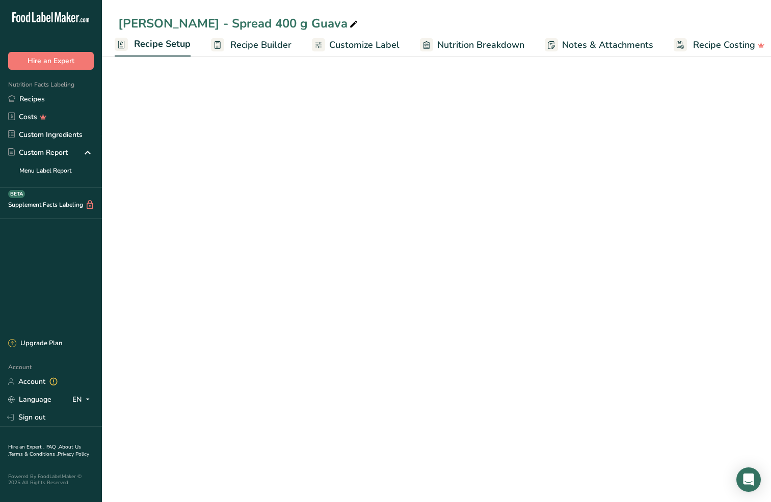
select select "17"
select select "22"
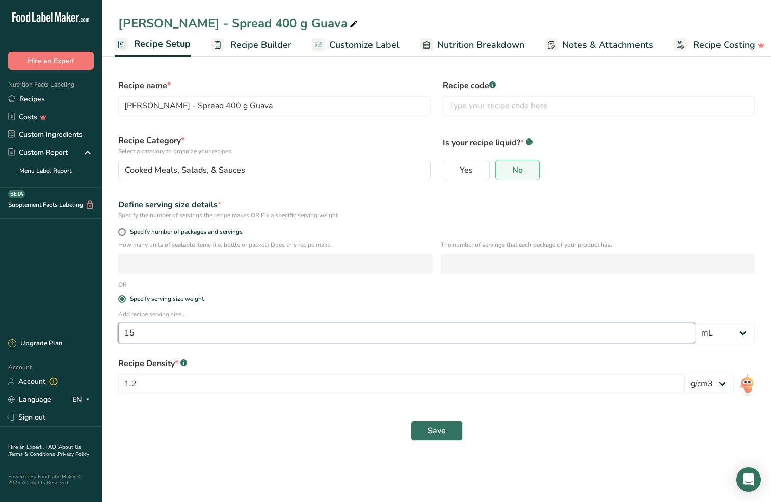
click at [147, 335] on input "15" at bounding box center [406, 333] width 577 height 20
type input "20"
select select "0"
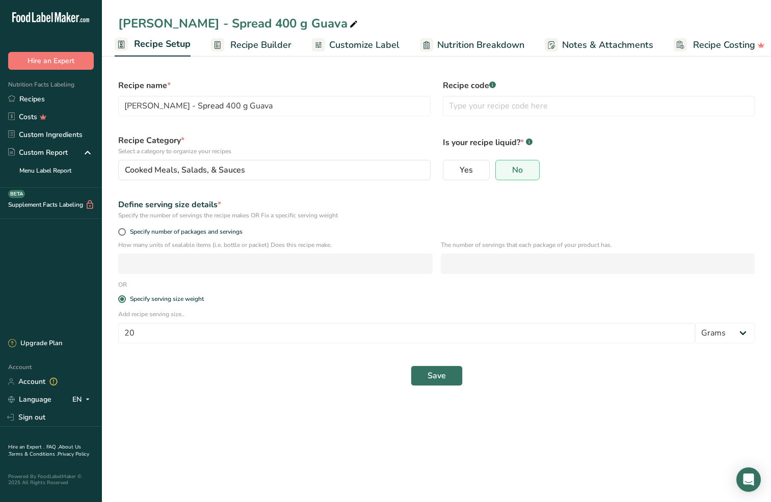
click at [445, 386] on div "Save" at bounding box center [436, 376] width 649 height 33
click at [441, 371] on span "Save" at bounding box center [436, 376] width 18 height 12
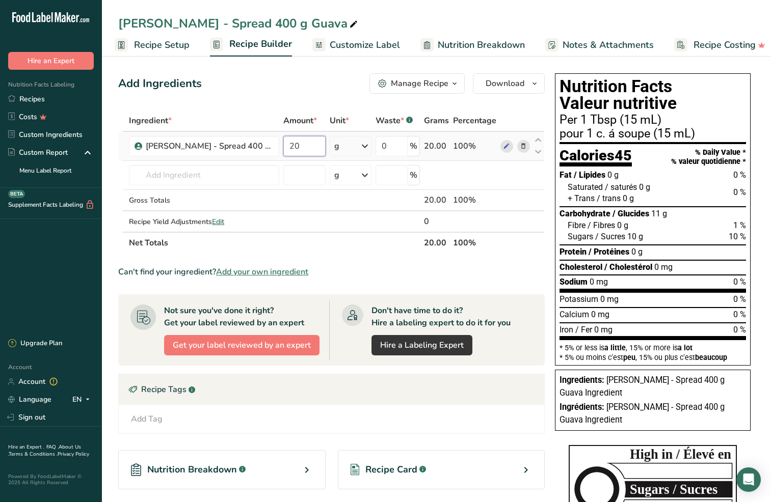
click at [293, 142] on input "20" at bounding box center [304, 146] width 42 height 20
type input "400"
click at [394, 207] on div "Ingredient * Amount * Unit * Waste * .a-a{fill:#347362;}.b-a{fill:#fff;} Grams …" at bounding box center [331, 182] width 426 height 144
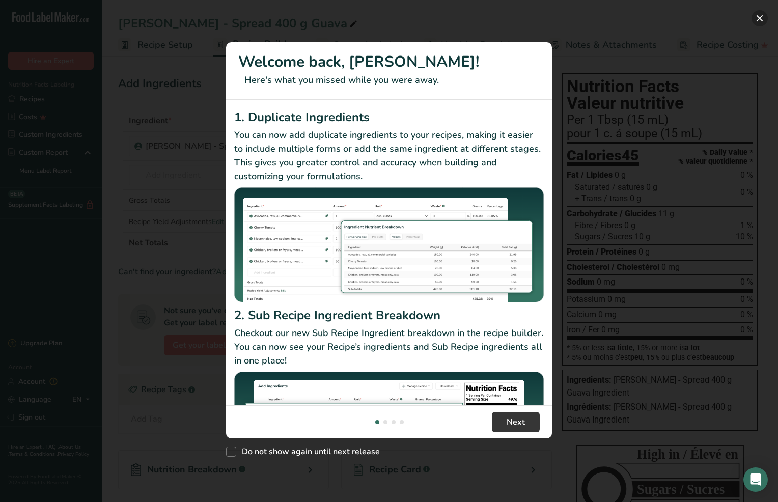
click at [759, 19] on button "New Features" at bounding box center [760, 18] width 16 height 16
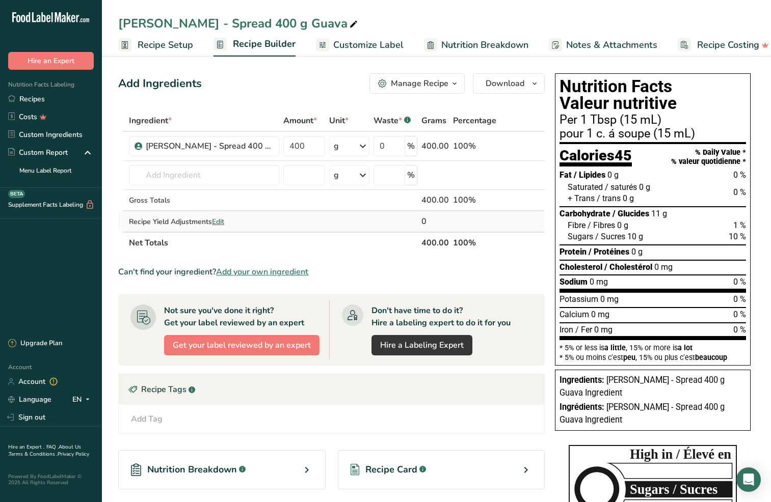
click at [218, 223] on span "Edit" at bounding box center [218, 222] width 12 height 10
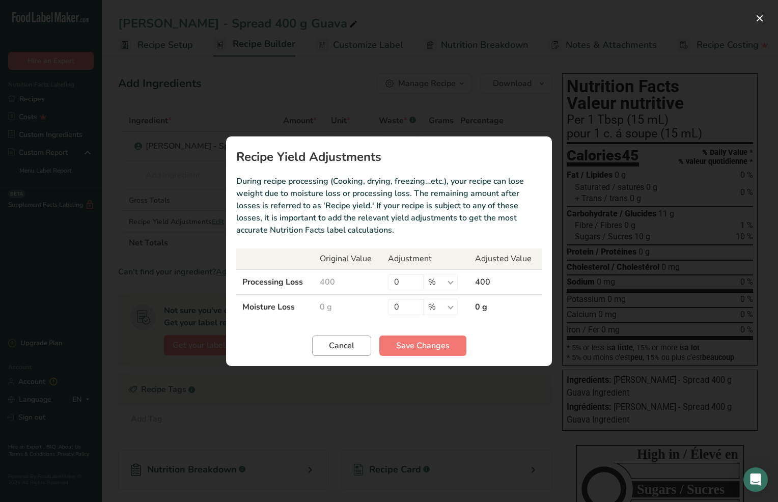
click at [336, 352] on button "Cancel" at bounding box center [341, 346] width 59 height 20
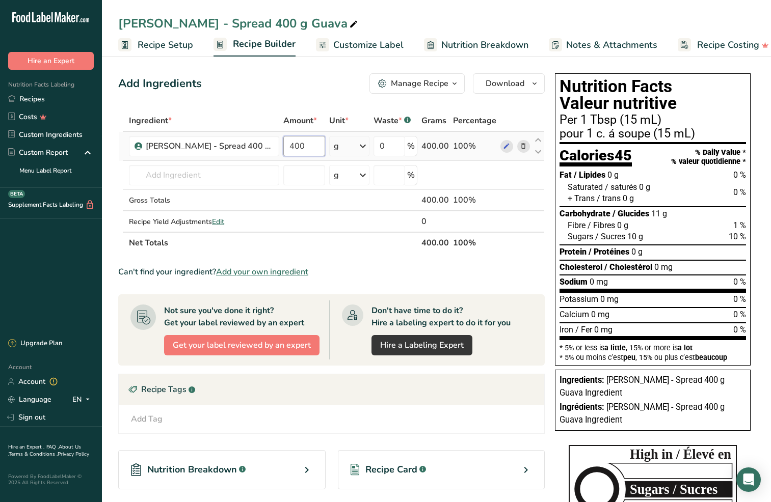
click at [294, 147] on input "400" at bounding box center [304, 146] width 42 height 20
click at [295, 147] on input "400" at bounding box center [304, 146] width 42 height 20
type input "15"
click at [365, 147] on div "Ingredient * Amount * Unit * Waste * .a-a{fill:#347362;}.b-a{fill:#fff;} Grams …" at bounding box center [331, 182] width 426 height 144
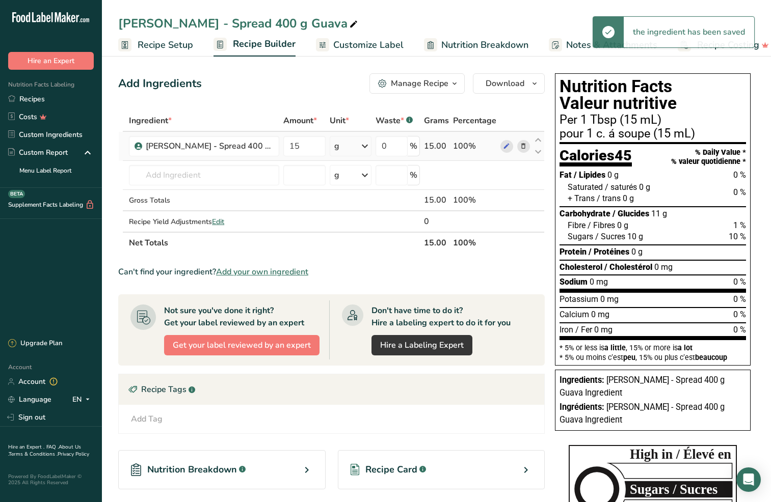
click at [364, 147] on icon at bounding box center [365, 146] width 12 height 18
click at [356, 271] on div "mL" at bounding box center [378, 274] width 77 height 11
click at [388, 258] on section "Ingredient * Amount * Unit * Waste * .a-a{fill:#347362;}.b-a{fill:#fff;} Grams …" at bounding box center [331, 349] width 426 height 479
click at [351, 252] on th "Net Totals" at bounding box center [274, 242] width 295 height 21
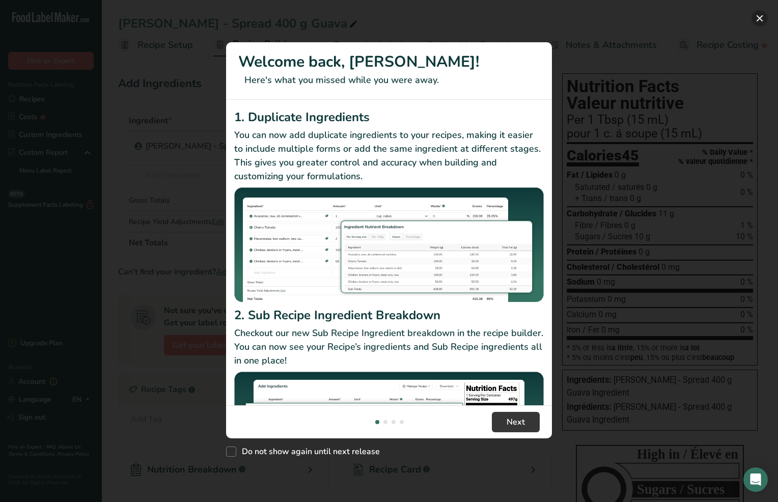
click at [760, 16] on button "New Features" at bounding box center [760, 18] width 16 height 16
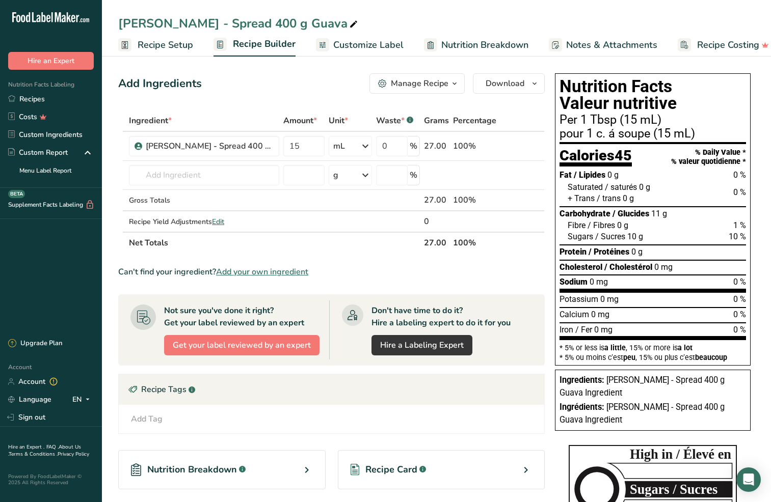
click at [445, 262] on section "Ingredient * Amount * Unit * Waste * .a-a{fill:#347362;}.b-a{fill:#fff;} Grams …" at bounding box center [331, 349] width 426 height 479
click at [299, 148] on input "15" at bounding box center [303, 146] width 41 height 20
click at [298, 148] on input "15" at bounding box center [303, 146] width 41 height 20
type input "30"
click at [360, 221] on td at bounding box center [351, 221] width 48 height 20
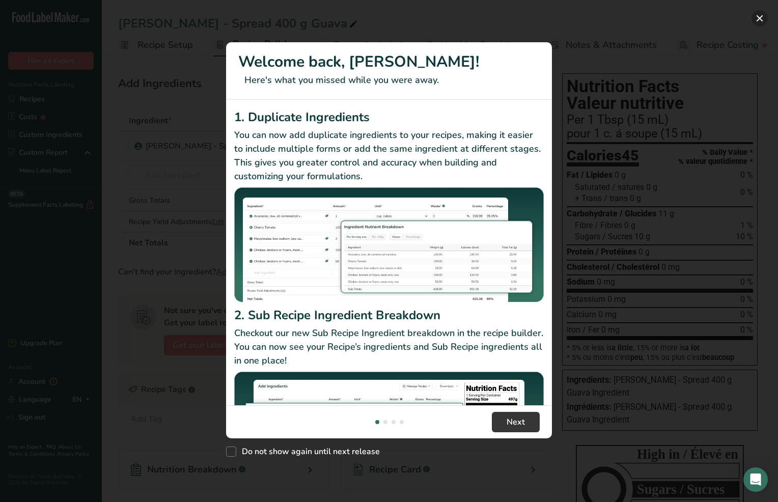
click at [756, 19] on button "New Features" at bounding box center [760, 18] width 16 height 16
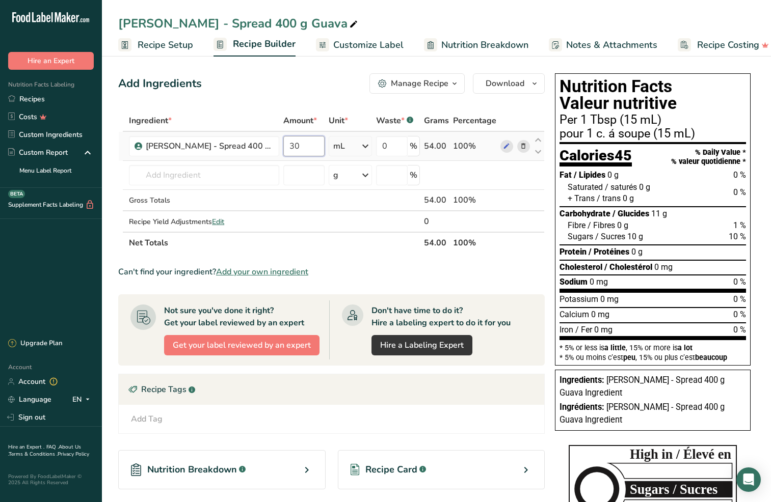
click at [291, 146] on input "30" at bounding box center [303, 146] width 41 height 20
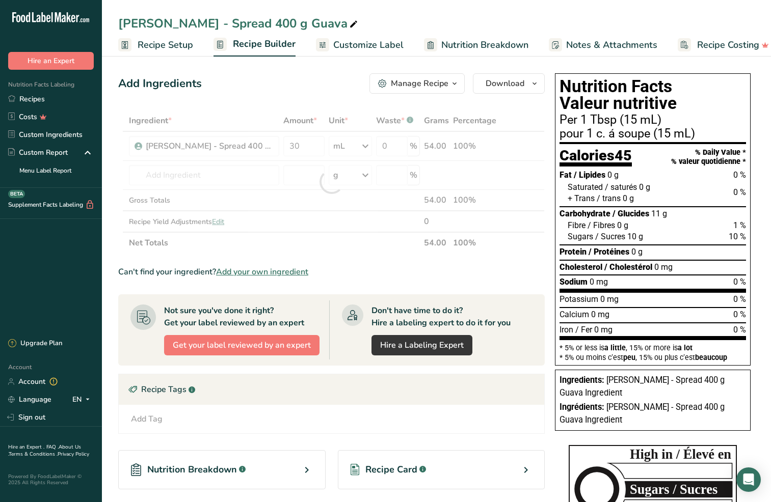
click at [172, 44] on span "Recipe Setup" at bounding box center [166, 45] width 56 height 14
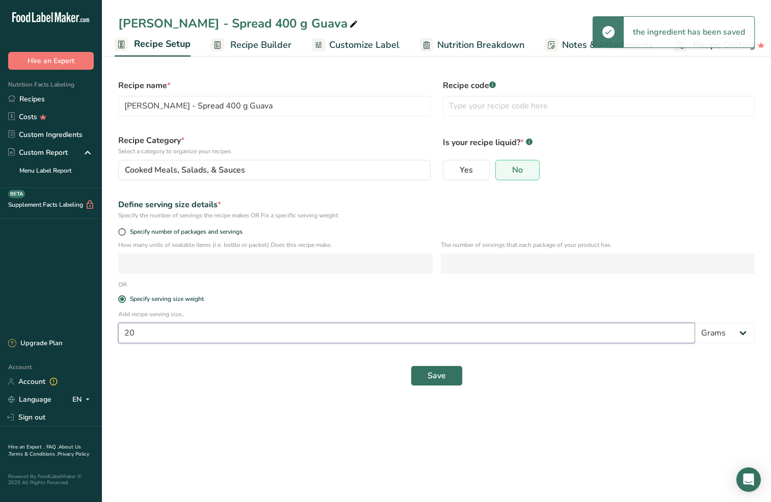
click at [225, 332] on input "20" at bounding box center [406, 333] width 577 height 20
type input "15"
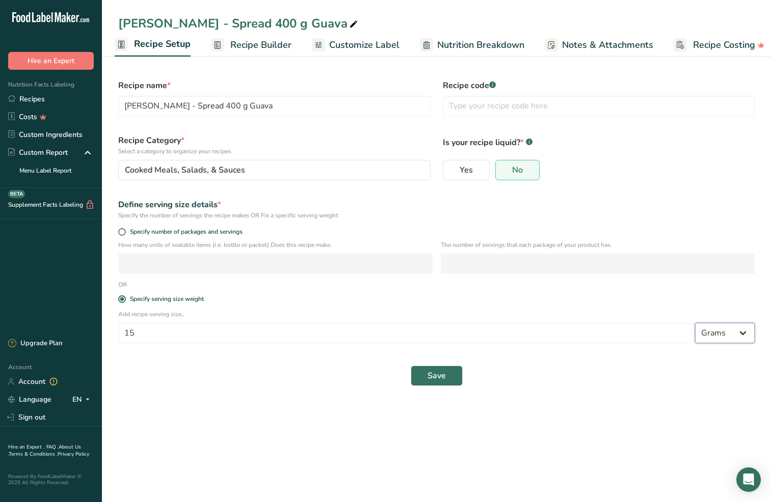
select select "17"
select select "22"
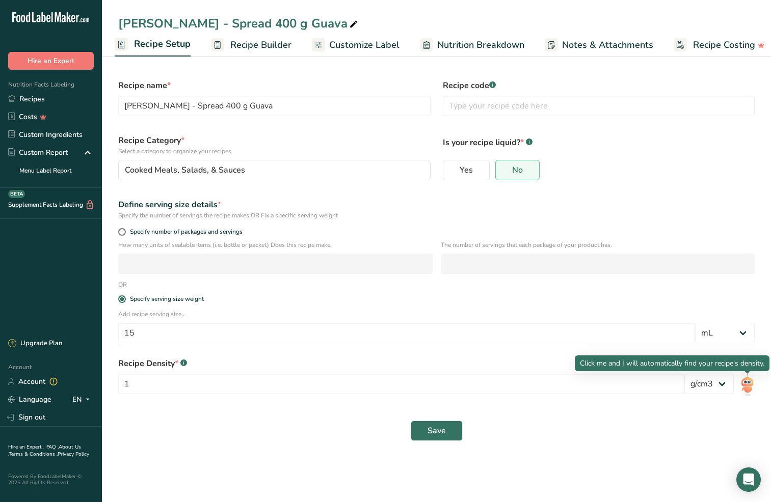
click at [746, 385] on img at bounding box center [747, 385] width 15 height 23
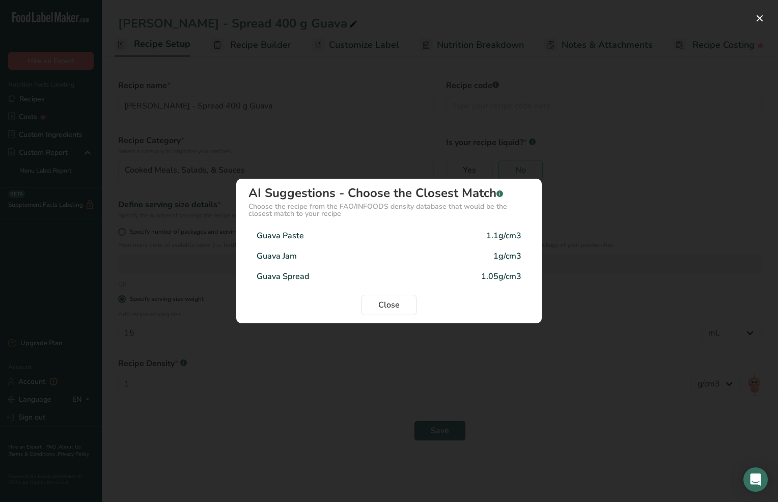
click at [317, 276] on div "Guava Spread 1.05g/cm3" at bounding box center [389, 276] width 281 height 20
type input "1.05"
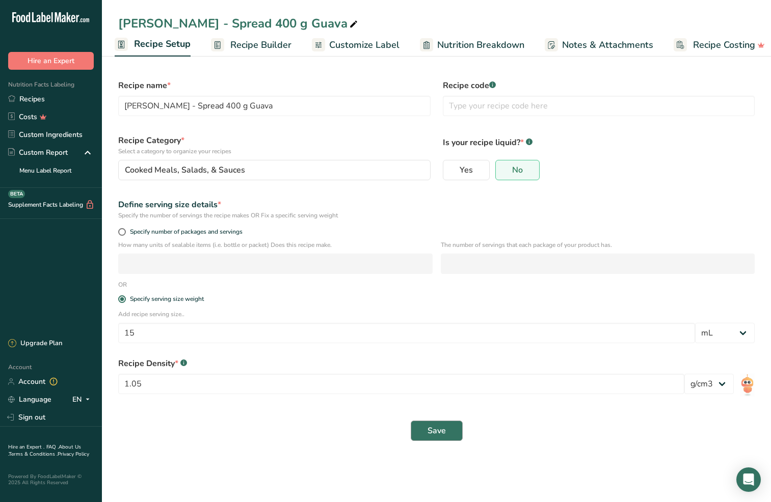
click at [417, 426] on button "Save" at bounding box center [437, 431] width 52 height 20
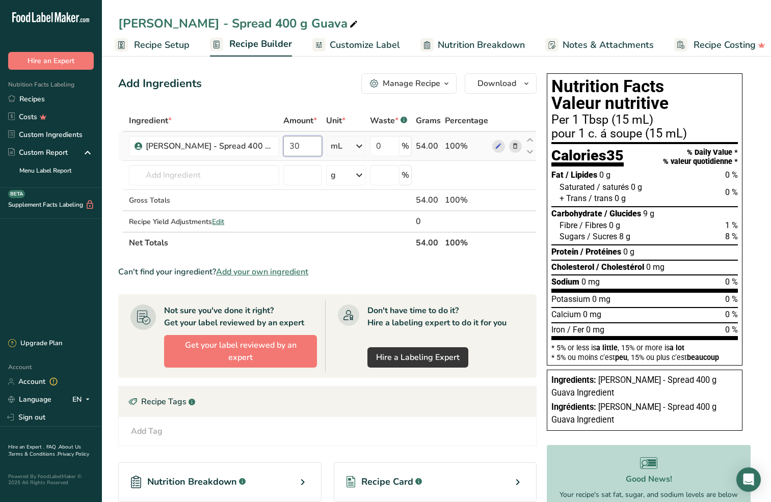
click at [296, 146] on input "30" at bounding box center [302, 146] width 39 height 20
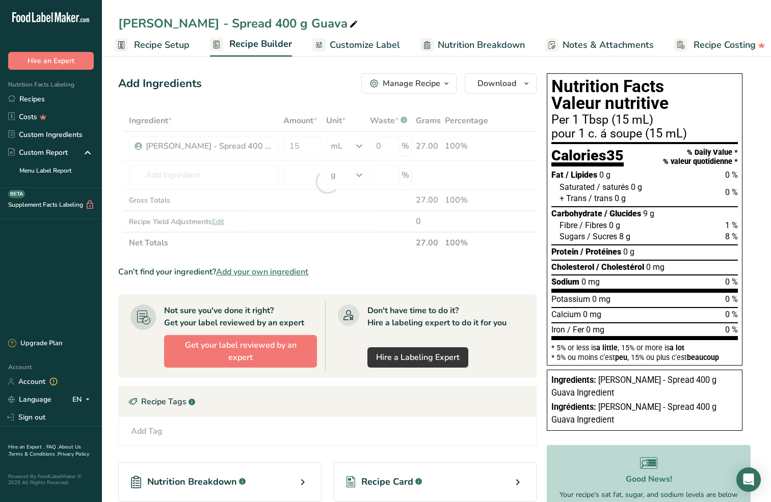
click at [344, 199] on div "Ingredient * Amount * Unit * Waste * .a-a{fill:#347362;}.b-a{fill:#fff;} Grams …" at bounding box center [327, 182] width 418 height 144
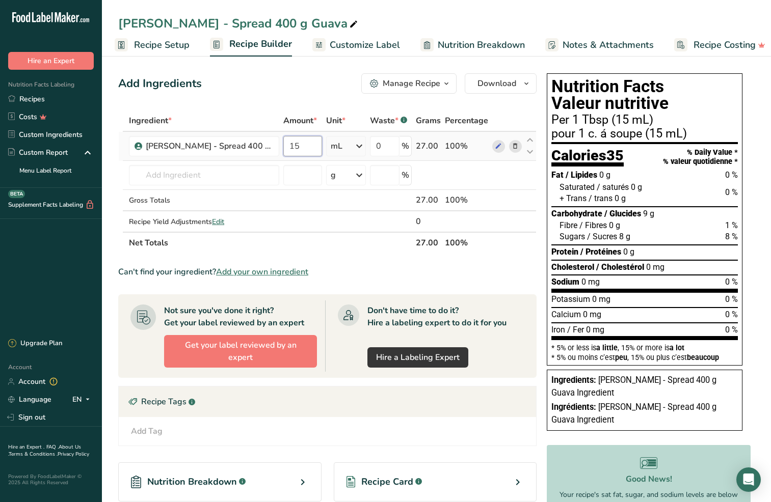
click at [295, 142] on input "15" at bounding box center [302, 146] width 39 height 20
type input "400"
click at [360, 147] on div "Ingredient * Amount * Unit * Waste * .a-a{fill:#347362;}.b-a{fill:#fff;} Grams …" at bounding box center [327, 182] width 418 height 144
click at [360, 147] on icon at bounding box center [357, 146] width 12 height 18
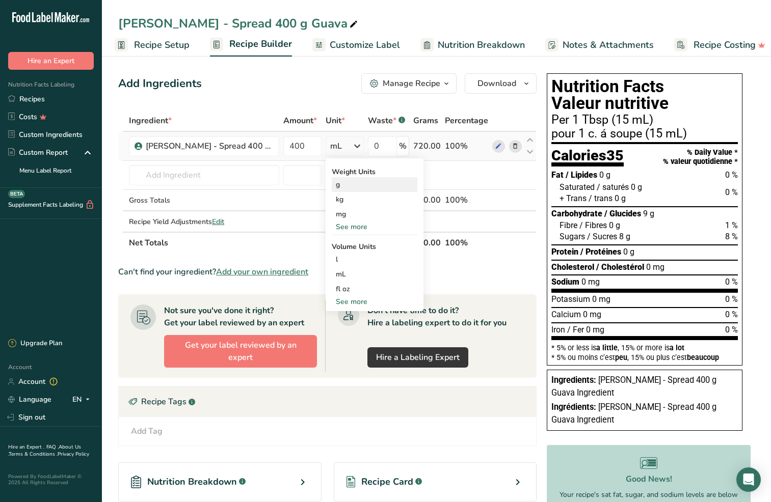
click at [345, 185] on div "g" at bounding box center [375, 184] width 86 height 15
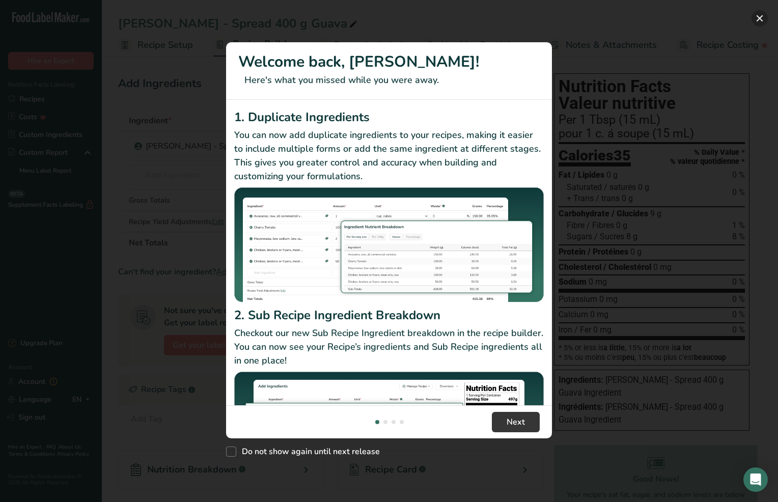
click at [757, 16] on button "New Features" at bounding box center [760, 18] width 16 height 16
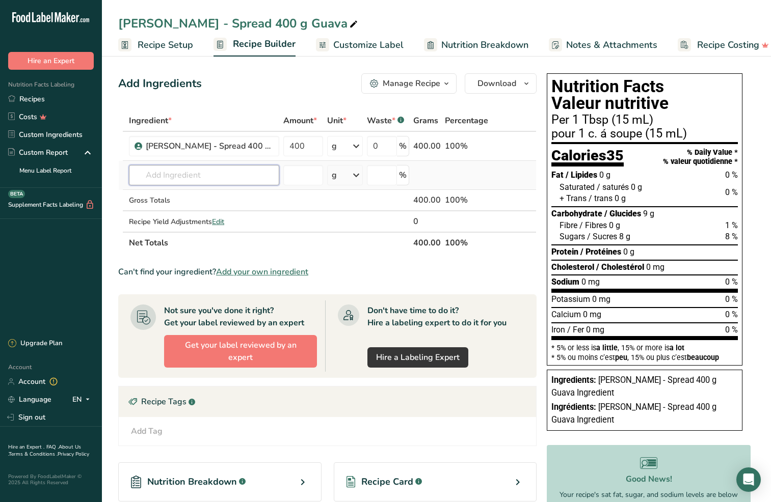
click at [205, 175] on input "text" at bounding box center [204, 175] width 150 height 20
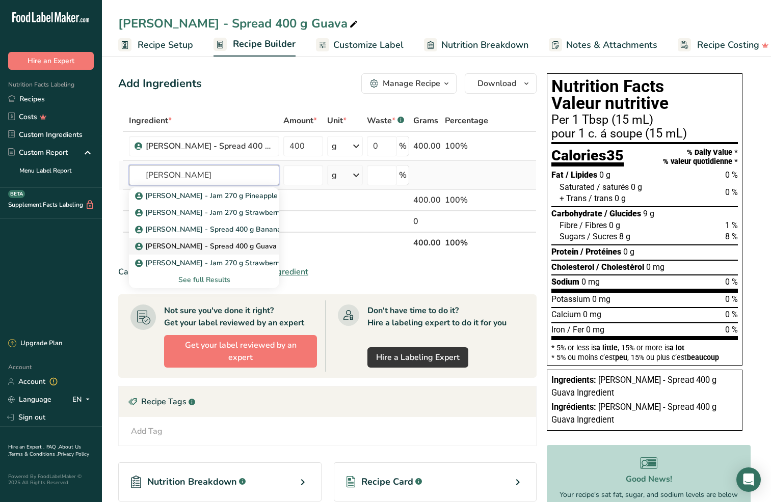
type input "[PERSON_NAME]"
click at [232, 245] on p "[PERSON_NAME] - Spread 400 g Guava Ingredient" at bounding box center [224, 246] width 175 height 11
type input "[PERSON_NAME] - Spread 400 g Guava Ingredient"
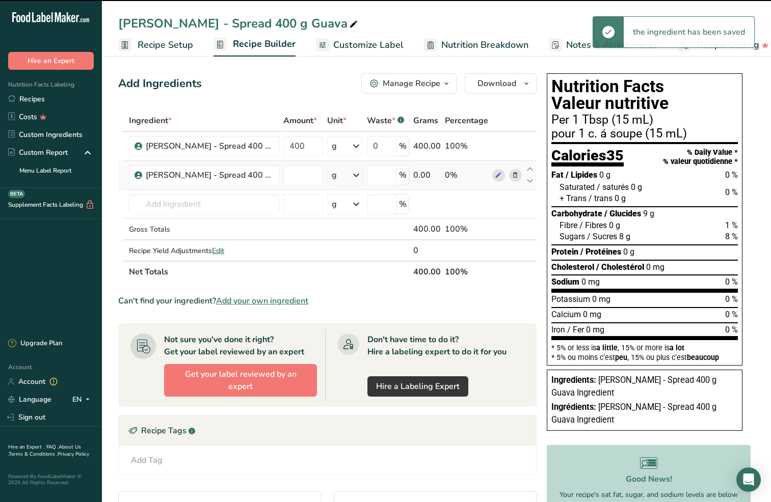
type input "0"
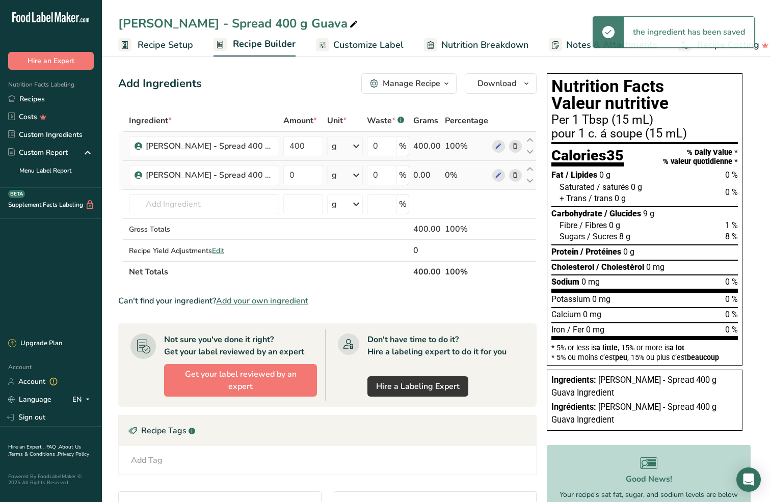
click at [518, 146] on icon at bounding box center [514, 146] width 7 height 11
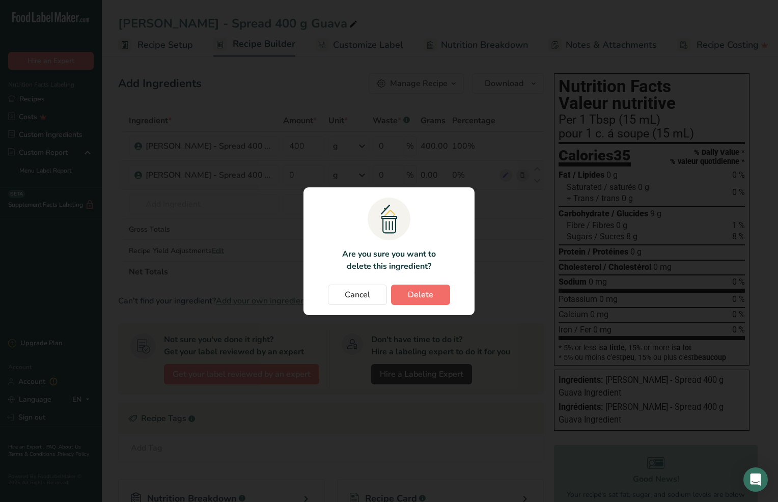
click at [413, 299] on span "Delete" at bounding box center [420, 295] width 25 height 12
type input "0"
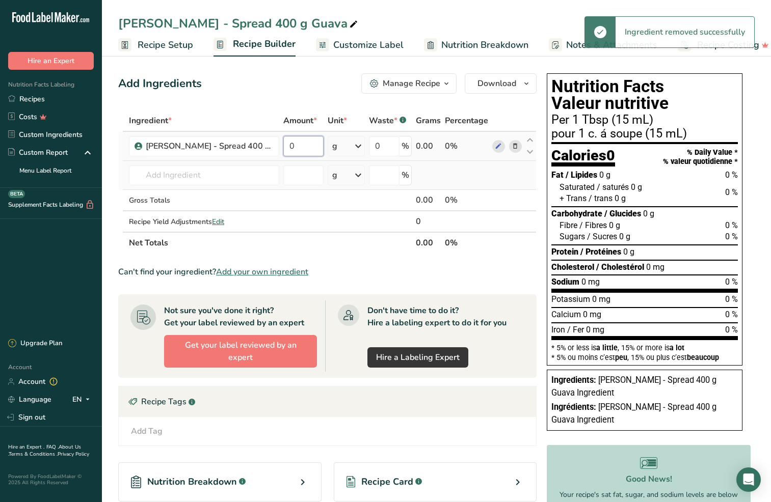
click at [300, 149] on input "0" at bounding box center [303, 146] width 40 height 20
click at [300, 148] on input "0" at bounding box center [303, 146] width 40 height 20
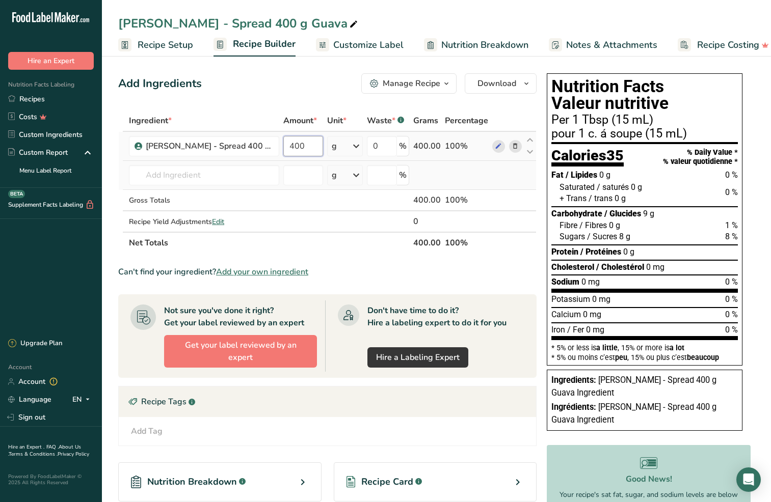
click at [292, 150] on input "400" at bounding box center [303, 146] width 40 height 20
type input "15"
click at [355, 148] on div "Ingredient * Amount * Unit * Waste * .a-a{fill:#347362;}.b-a{fill:#fff;} Grams …" at bounding box center [327, 182] width 418 height 144
click at [358, 148] on icon at bounding box center [358, 146] width 12 height 18
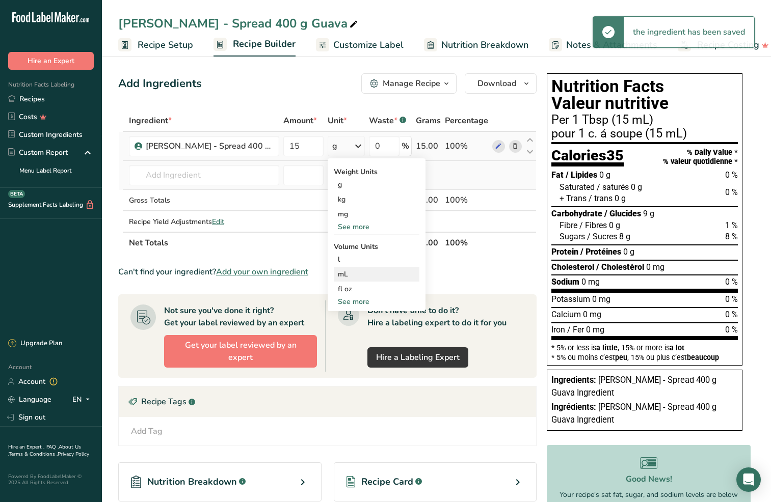
click at [351, 277] on div "mL" at bounding box center [376, 274] width 77 height 11
click at [335, 204] on td at bounding box center [346, 200] width 44 height 21
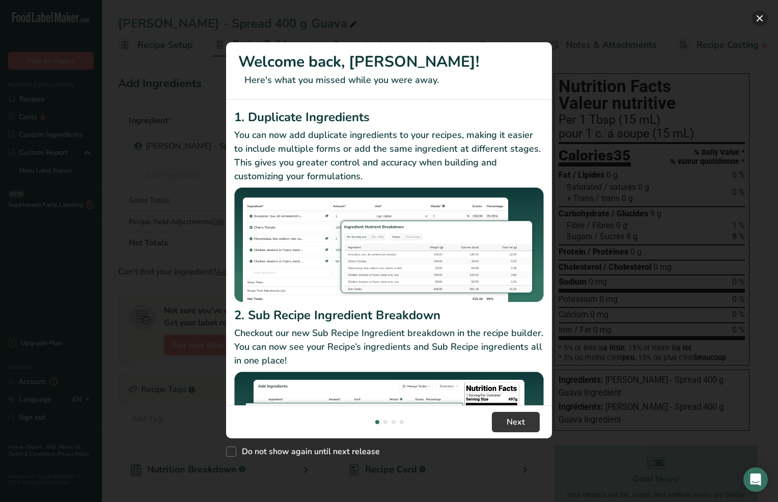
click at [765, 19] on button "New Features" at bounding box center [760, 18] width 16 height 16
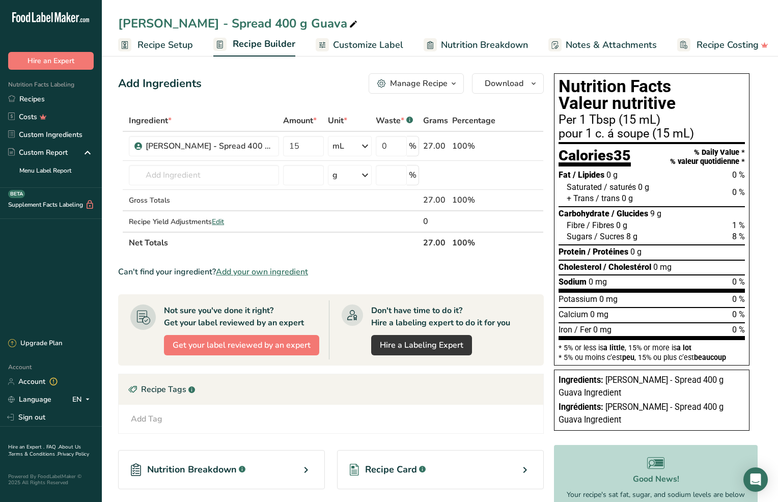
click at [761, 19] on div "New Features" at bounding box center [389, 251] width 778 height 502
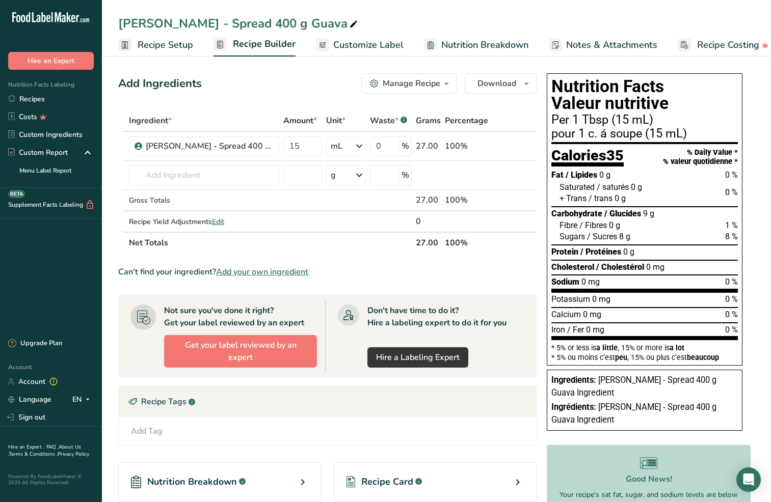
click at [159, 44] on span "Recipe Setup" at bounding box center [166, 45] width 56 height 14
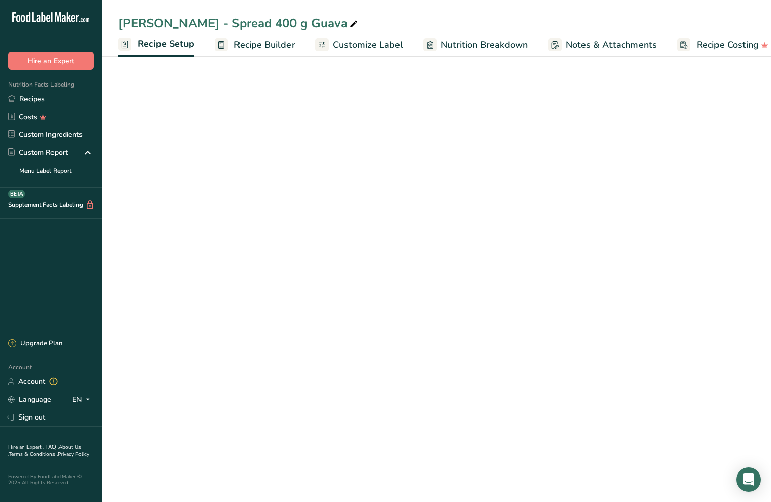
scroll to position [0, 4]
select select "17"
select select "22"
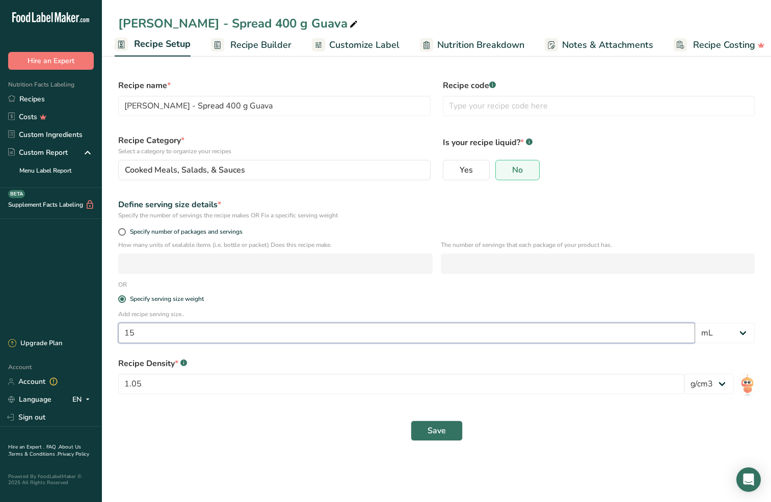
click at [452, 331] on input "15" at bounding box center [406, 333] width 577 height 20
type input "20"
select select "0"
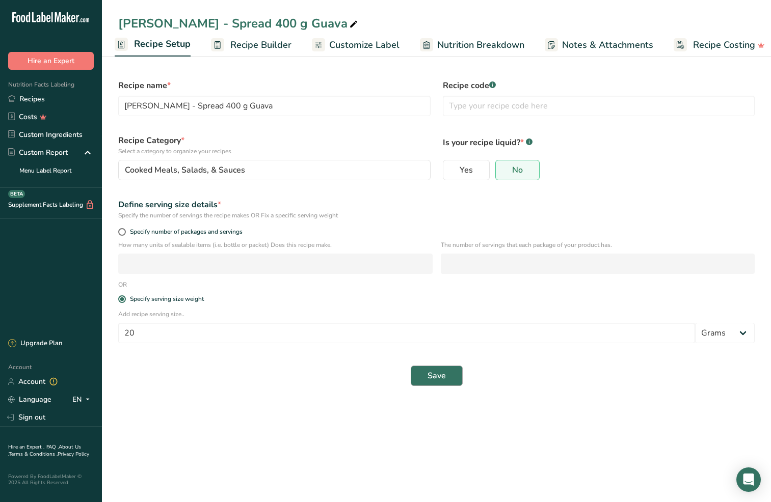
click at [445, 374] on span "Save" at bounding box center [436, 376] width 18 height 12
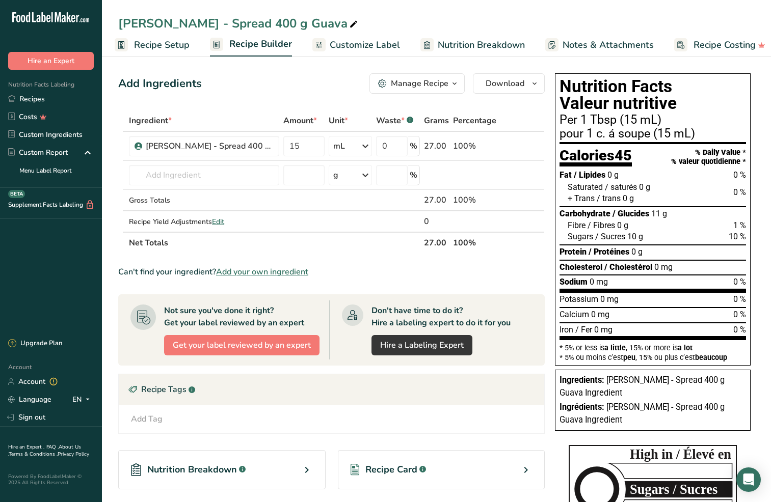
click at [354, 241] on th "Net Totals" at bounding box center [274, 242] width 295 height 21
click at [297, 147] on input "15" at bounding box center [303, 146] width 41 height 20
type input "400"
click at [365, 147] on div "Ingredient * Amount * Unit * Waste * .a-a{fill:#347362;}.b-a{fill:#fff;} Grams …" at bounding box center [331, 182] width 426 height 144
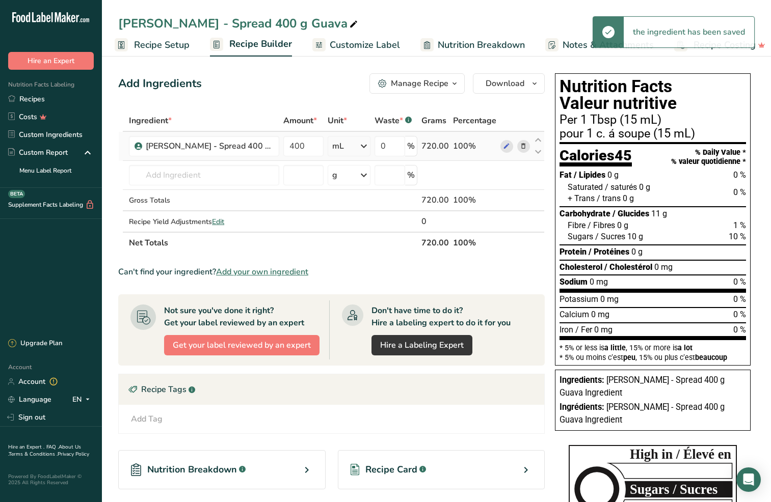
click at [365, 146] on icon at bounding box center [364, 146] width 12 height 18
click at [356, 190] on div "g" at bounding box center [377, 184] width 86 height 15
click at [457, 173] on td at bounding box center [474, 175] width 47 height 29
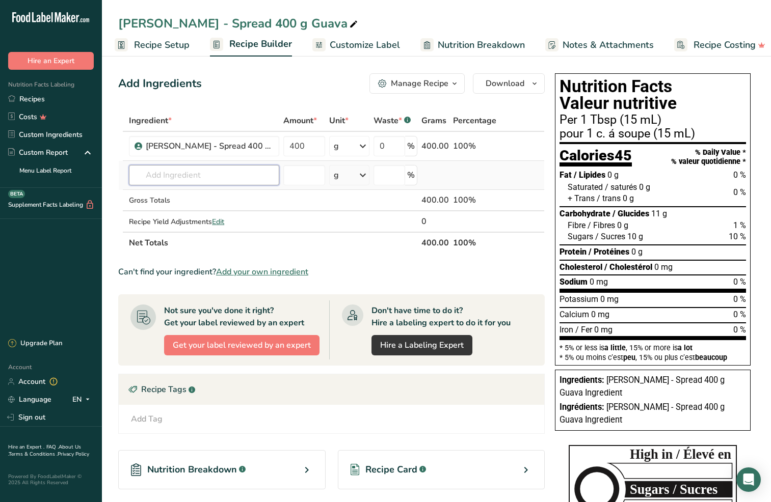
click at [216, 177] on input "text" at bounding box center [204, 175] width 150 height 20
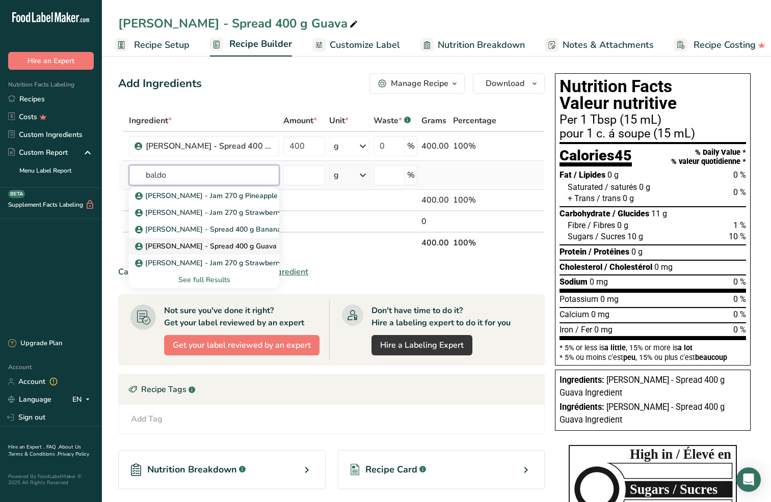
type input "baldo"
click at [197, 249] on p "[PERSON_NAME] - Spread 400 g Guava Ingredient" at bounding box center [224, 246] width 175 height 11
type input "[PERSON_NAME] - Spread 400 g Guava Ingredient"
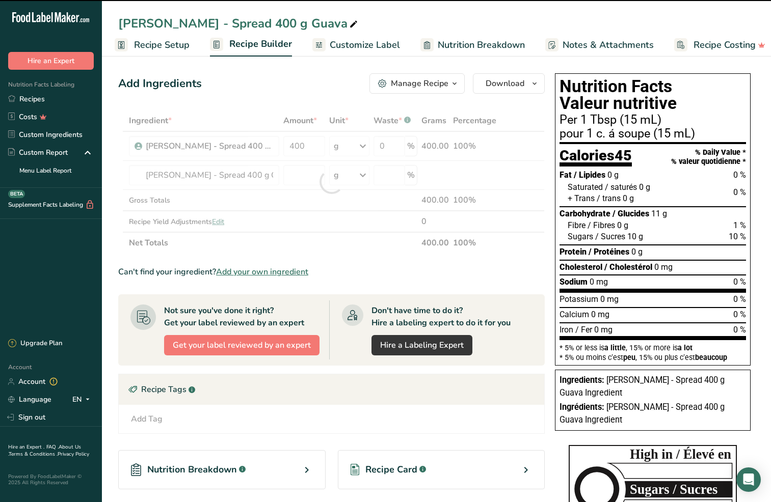
type input "0"
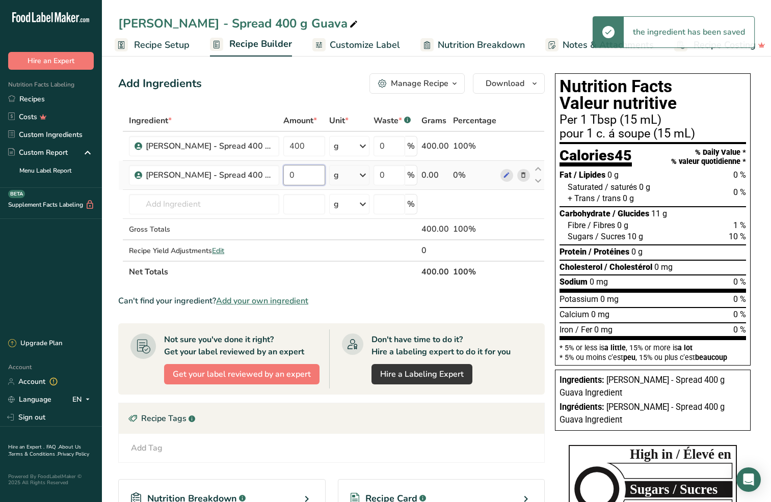
click at [312, 177] on input "0" at bounding box center [304, 175] width 42 height 20
click at [312, 177] on input "4" at bounding box center [304, 175] width 42 height 20
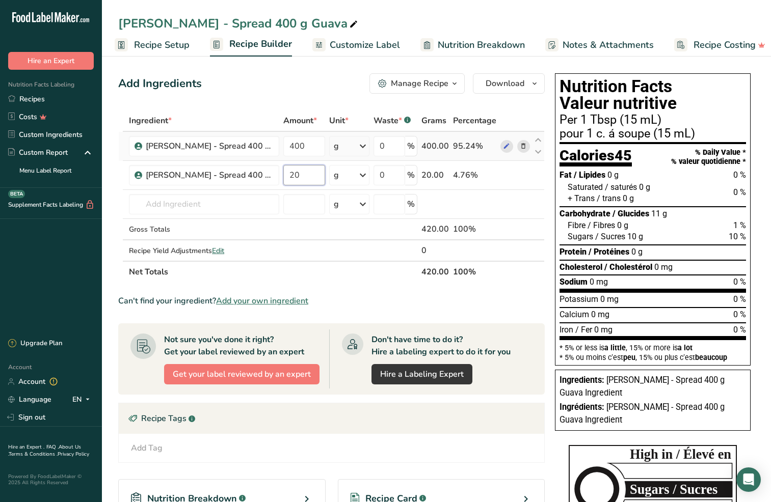
type input "20"
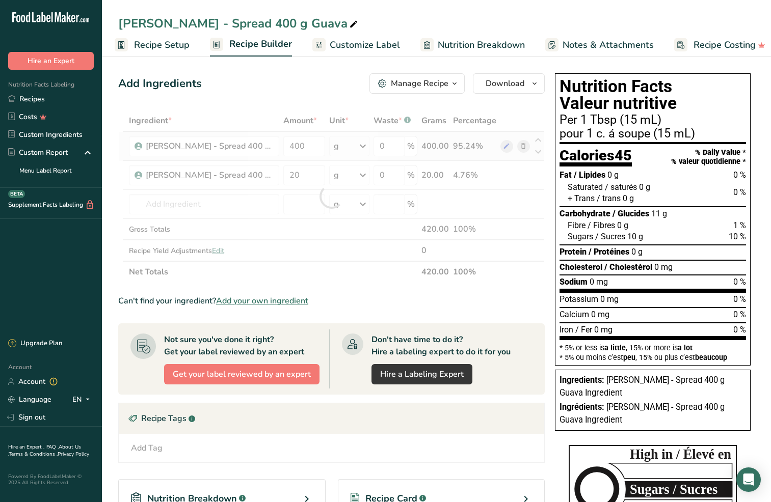
click at [523, 146] on div "Ingredient * Amount * Unit * Waste * .a-a{fill:#347362;}.b-a{fill:#fff;} Grams …" at bounding box center [331, 196] width 426 height 173
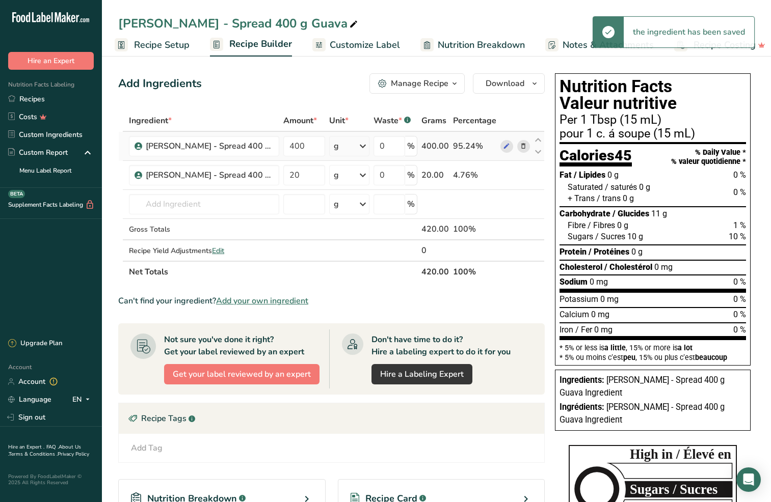
click at [521, 146] on icon at bounding box center [523, 146] width 7 height 11
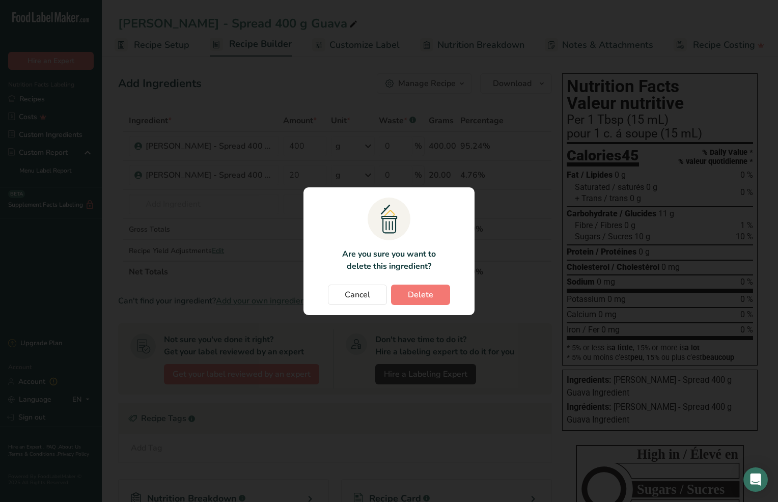
click at [408, 294] on button "Delete" at bounding box center [420, 295] width 59 height 20
type input "20"
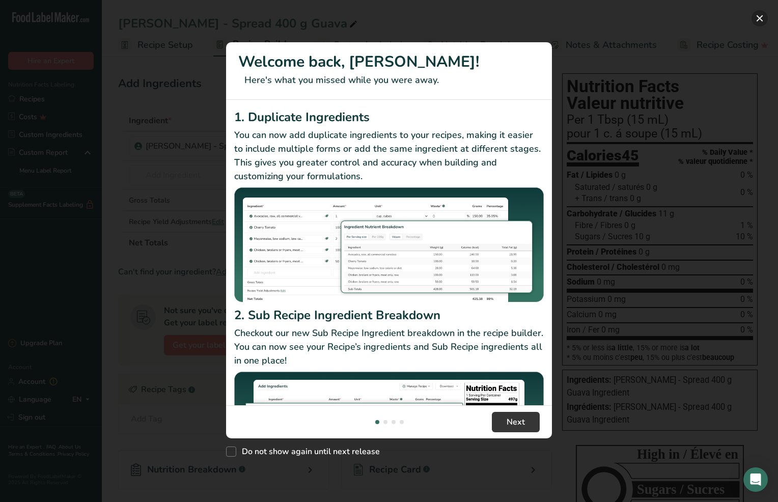
click at [758, 15] on button "New Features" at bounding box center [760, 18] width 16 height 16
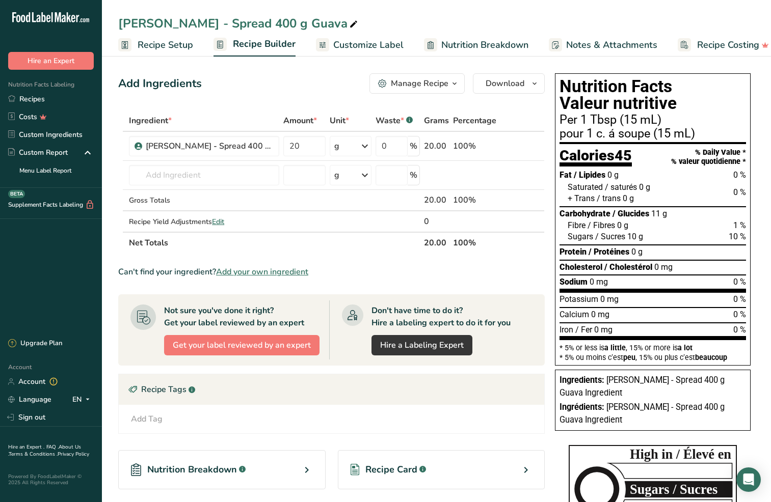
click at [158, 46] on span "Recipe Setup" at bounding box center [166, 45] width 56 height 14
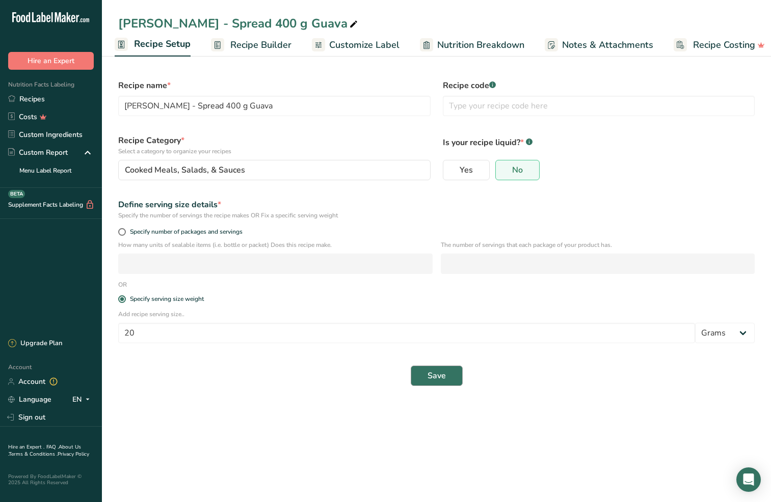
click at [437, 376] on span "Save" at bounding box center [436, 376] width 18 height 12
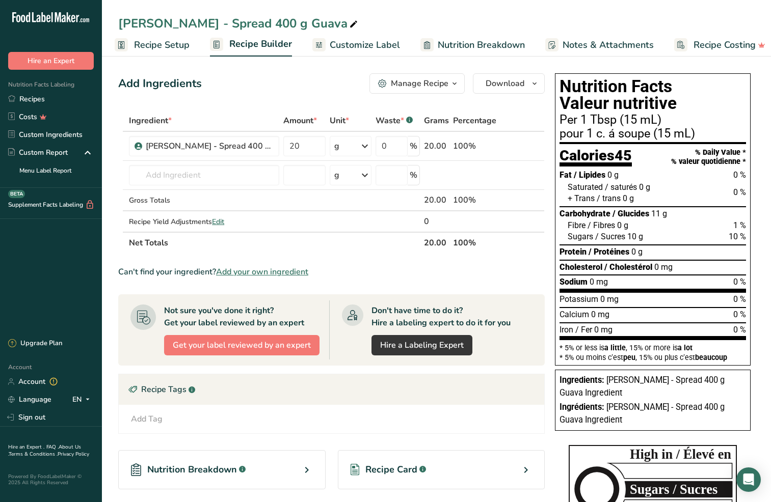
click at [147, 43] on span "Recipe Setup" at bounding box center [162, 45] width 56 height 14
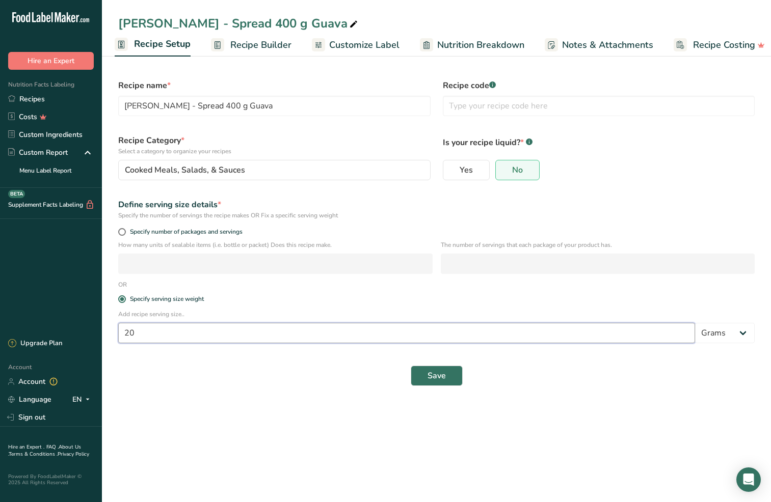
click at [470, 333] on input "20" at bounding box center [406, 333] width 577 height 20
type input "60"
click at [441, 375] on span "Save" at bounding box center [436, 376] width 18 height 12
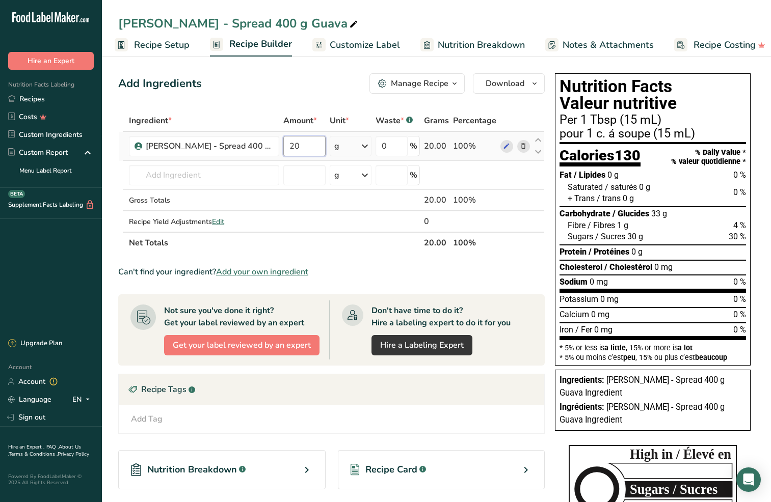
click at [302, 146] on input "20" at bounding box center [304, 146] width 42 height 20
type input "60"
click at [468, 167] on div "Ingredient * Amount * Unit * Waste * .a-a{fill:#347362;}.b-a{fill:#fff;} Grams …" at bounding box center [331, 182] width 426 height 144
click at [155, 45] on span "Recipe Setup" at bounding box center [162, 45] width 56 height 14
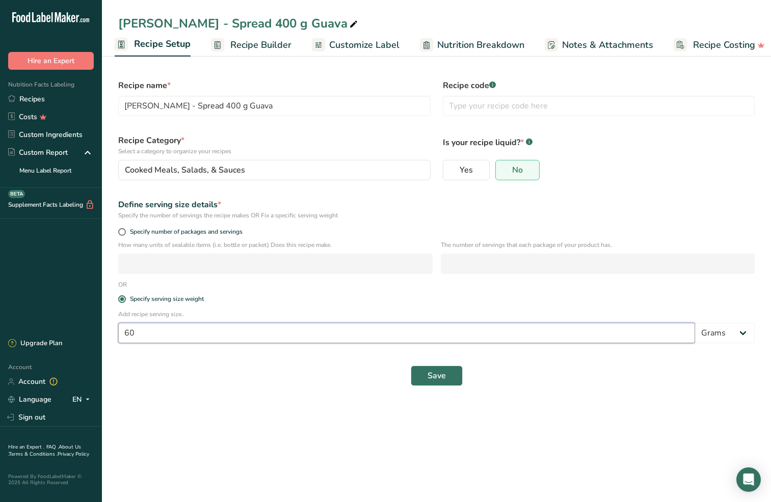
click at [205, 326] on input "60" at bounding box center [406, 333] width 577 height 20
type input "20"
click at [437, 380] on span "Save" at bounding box center [436, 376] width 18 height 12
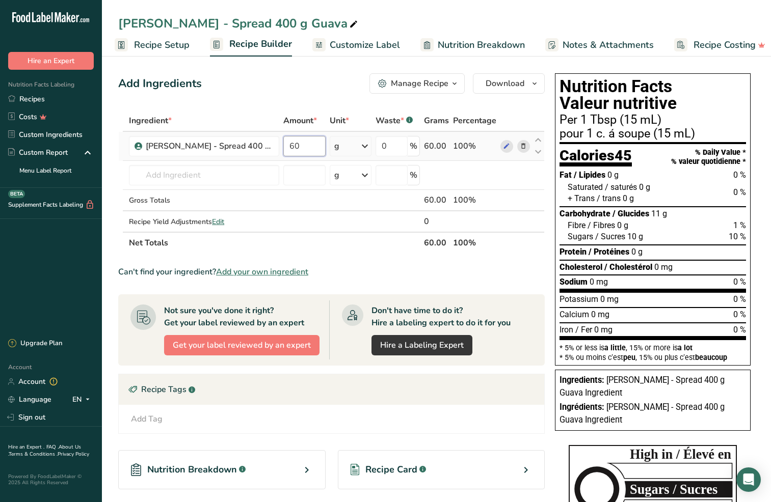
click at [302, 150] on input "60" at bounding box center [304, 146] width 42 height 20
type input "15"
click at [354, 146] on div "Ingredient * Amount * Unit * Waste * .a-a{fill:#347362;}.b-a{fill:#fff;} Grams …" at bounding box center [331, 182] width 426 height 144
click at [363, 147] on icon at bounding box center [365, 146] width 12 height 18
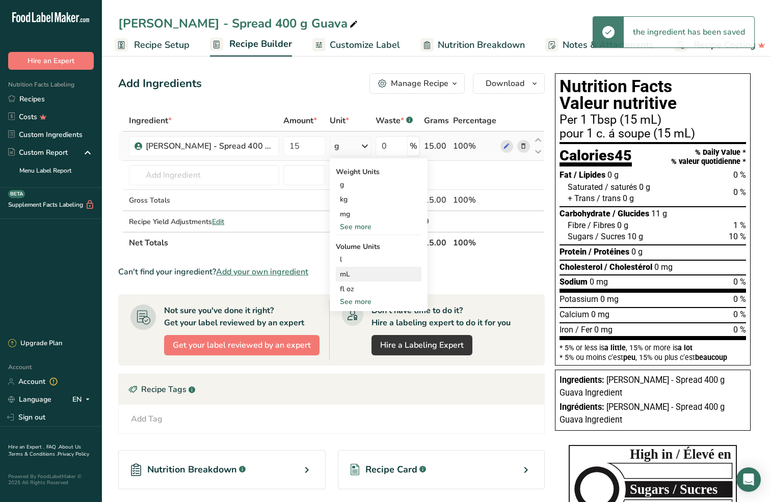
click at [339, 271] on div "mL" at bounding box center [379, 274] width 86 height 15
click at [360, 273] on div "mL" at bounding box center [378, 274] width 77 height 11
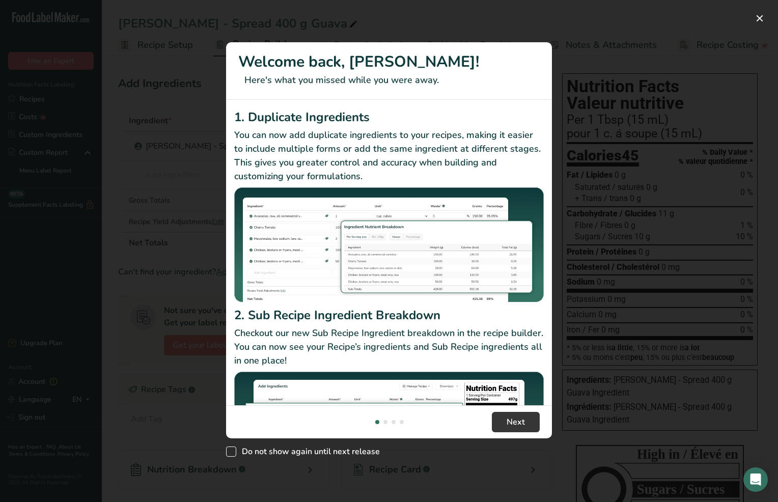
click at [235, 451] on span "New Features" at bounding box center [231, 452] width 10 height 10
click at [233, 451] on input "Do not show again until next release" at bounding box center [229, 451] width 7 height 7
click at [231, 454] on span "New Features" at bounding box center [231, 452] width 10 height 10
click at [231, 454] on input "Do not show again until next release" at bounding box center [229, 451] width 7 height 7
checkbox input "false"
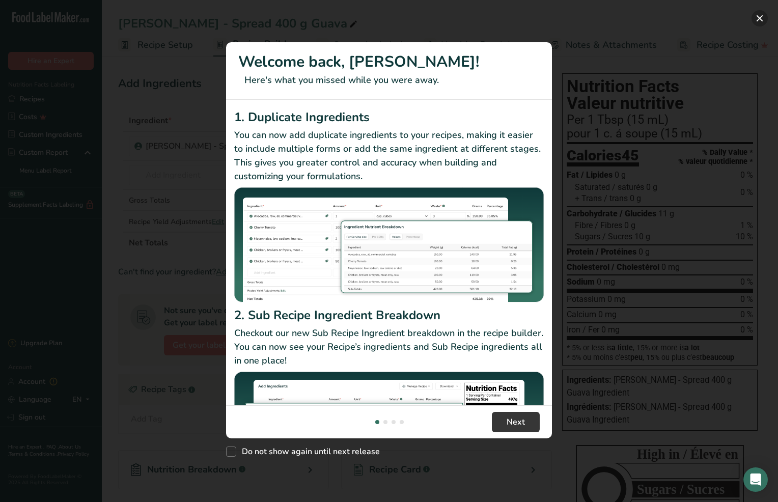
click at [761, 18] on button "New Features" at bounding box center [760, 18] width 16 height 16
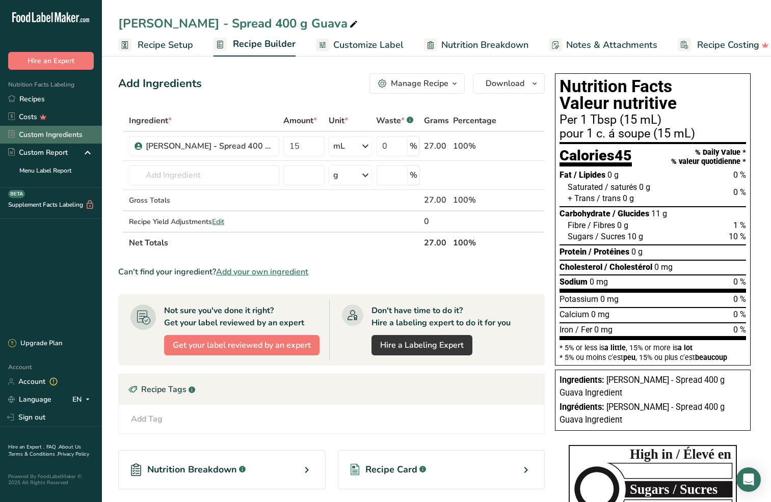
click at [65, 138] on link "Custom Ingredients" at bounding box center [51, 135] width 102 height 18
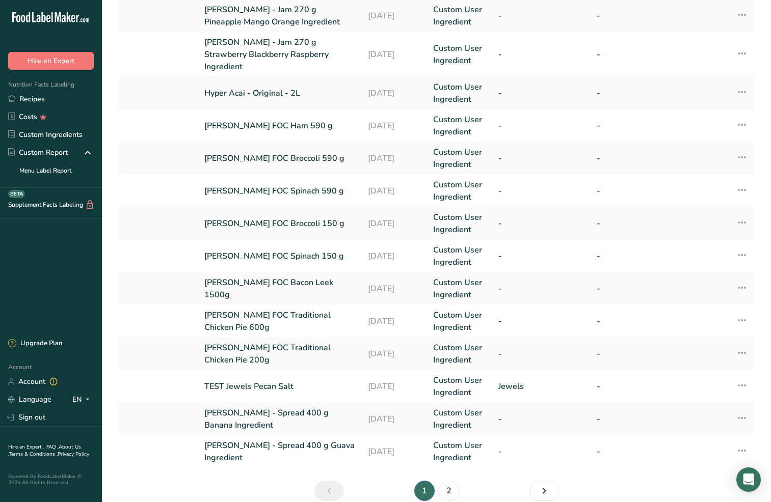
scroll to position [160, 0]
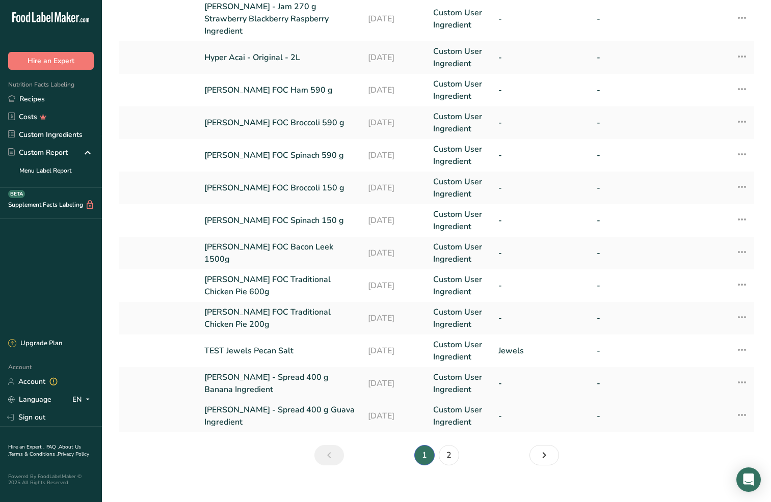
click at [252, 404] on link "[PERSON_NAME] - Spread 400 g Guava Ingredient" at bounding box center [279, 416] width 151 height 24
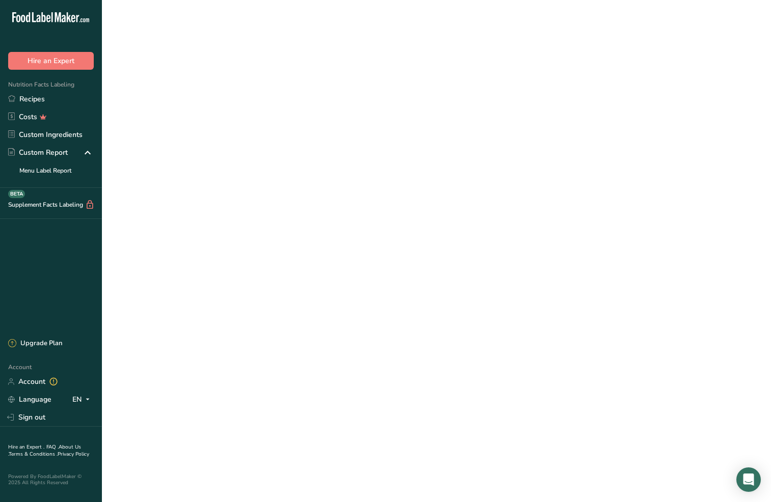
type input "[PERSON_NAME] - Spread 400 g Guava Ingredient"
type input "20"
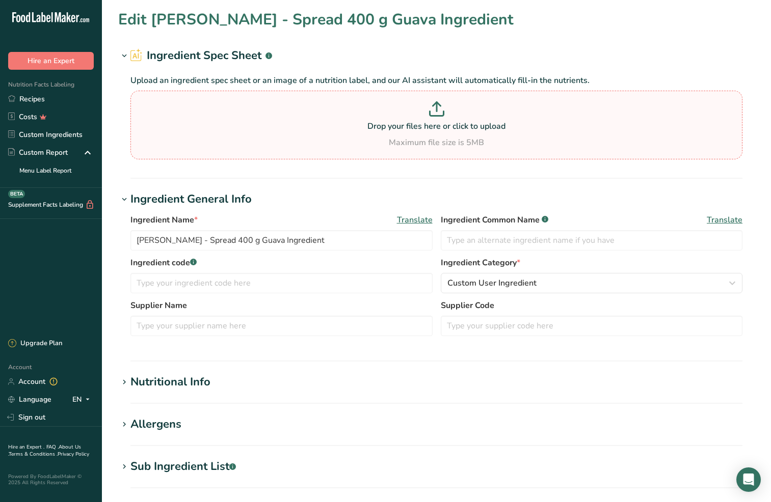
type input "43"
type KJ "179.9"
type Fat "0"
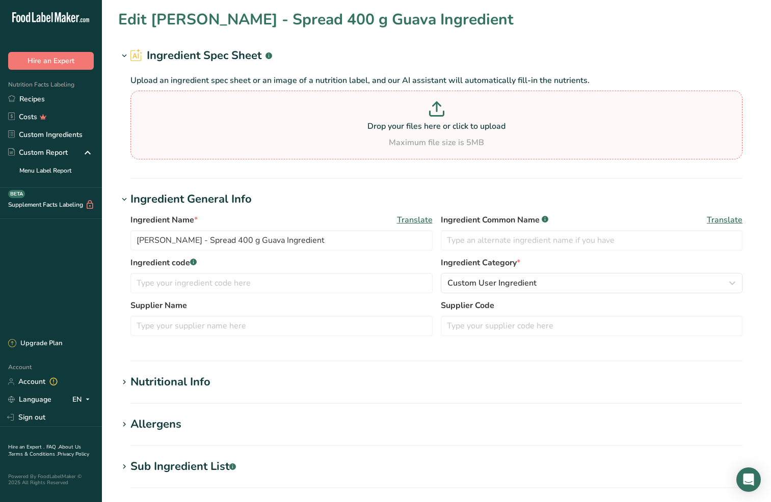
type input "0"
type input "1"
type Carbohydrates "11"
type Fiber "0.4"
type Sugars "10"
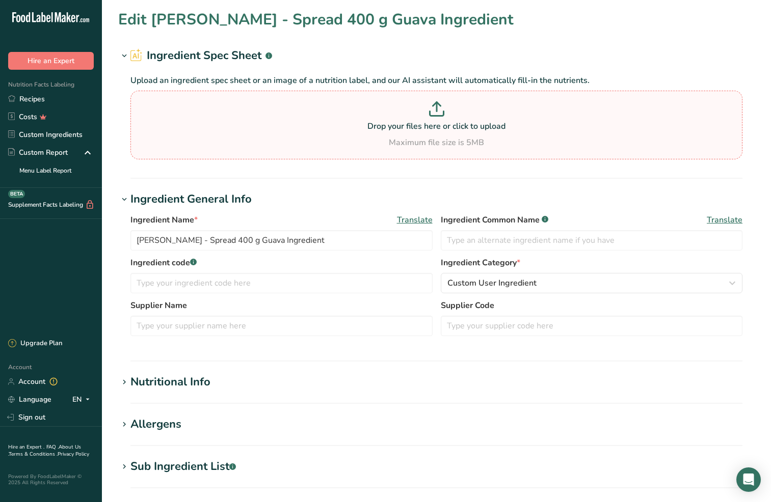
type Sugars "7.7"
type input "0"
click at [169, 382] on div "Nutritional Info" at bounding box center [170, 382] width 80 height 17
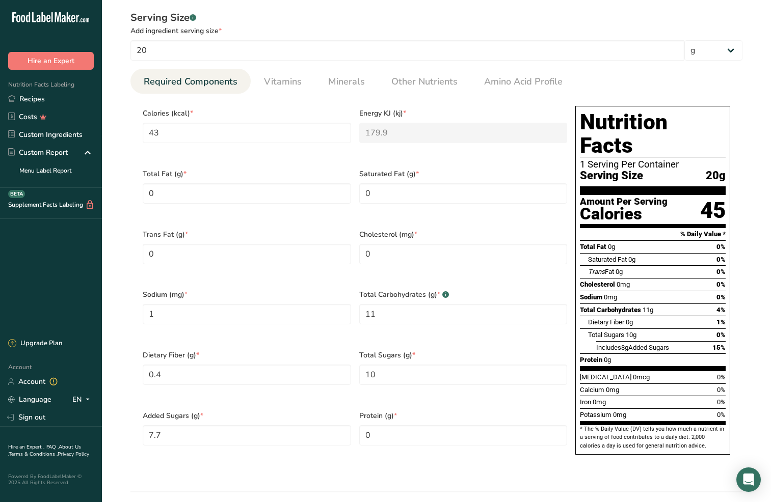
scroll to position [385, 0]
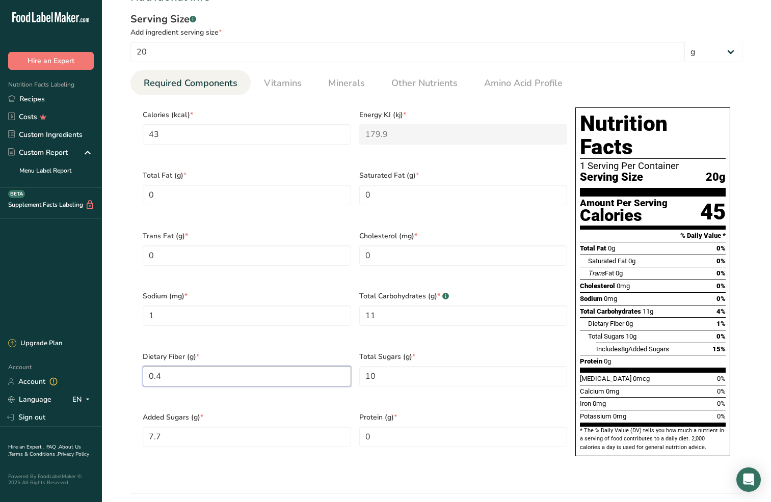
click at [158, 366] on Fiber "0.4" at bounding box center [247, 376] width 208 height 20
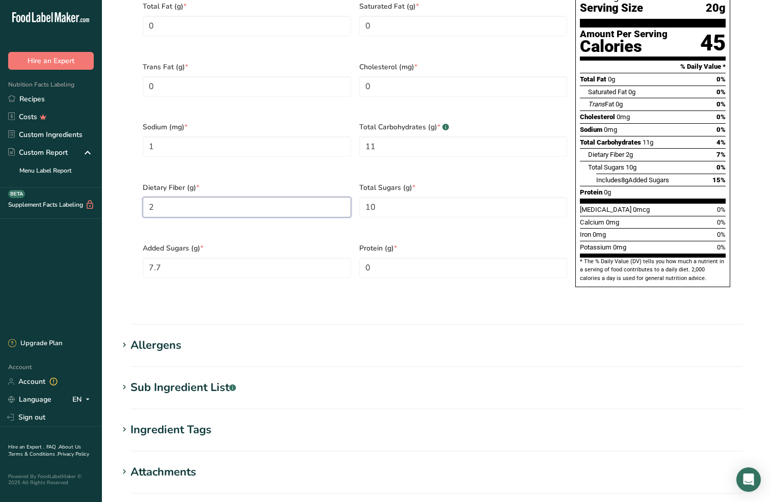
scroll to position [682, 0]
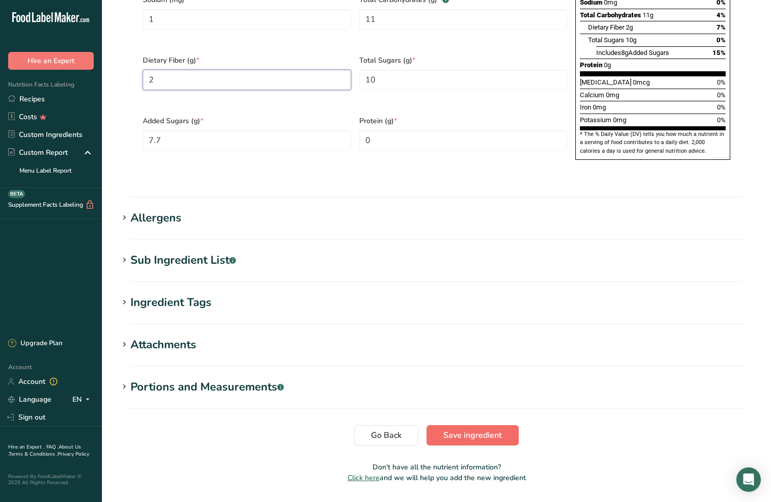
type Fiber "2"
click at [488, 429] on span "Save ingredient" at bounding box center [472, 435] width 59 height 12
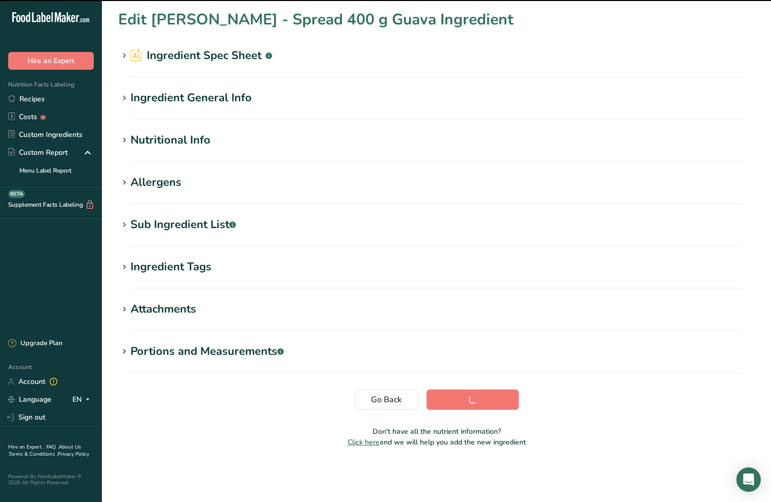
scroll to position [0, 0]
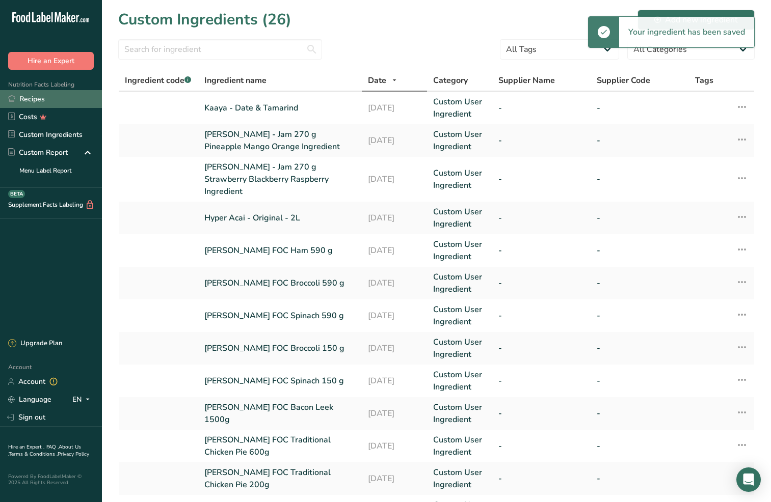
click at [34, 98] on link "Recipes" at bounding box center [51, 99] width 102 height 18
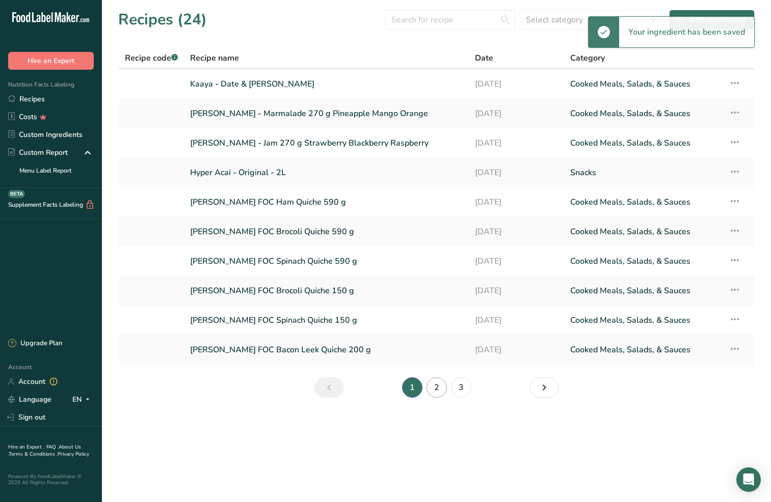
click at [439, 391] on link "2" at bounding box center [436, 388] width 20 height 20
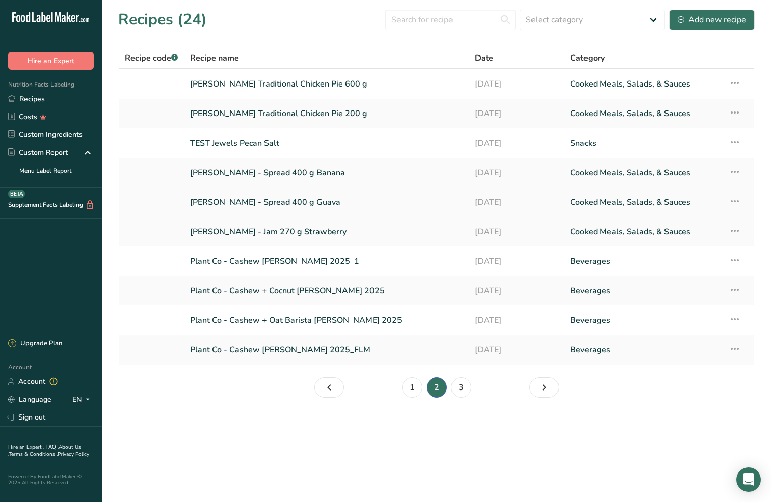
click at [248, 205] on link "[PERSON_NAME] - Spread 400 g Guava" at bounding box center [326, 202] width 273 height 21
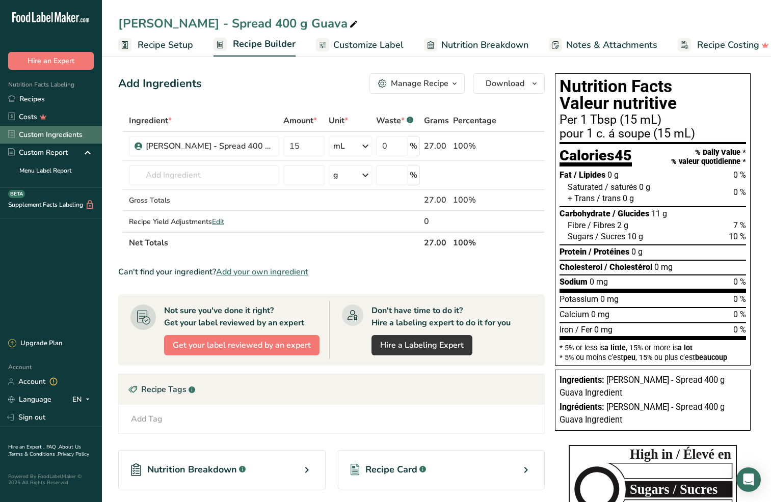
click at [51, 135] on link "Custom Ingredients" at bounding box center [51, 135] width 102 height 18
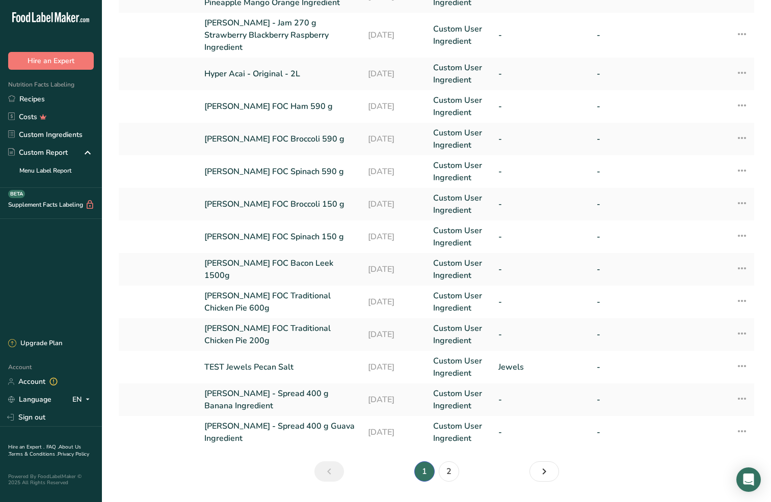
scroll to position [160, 0]
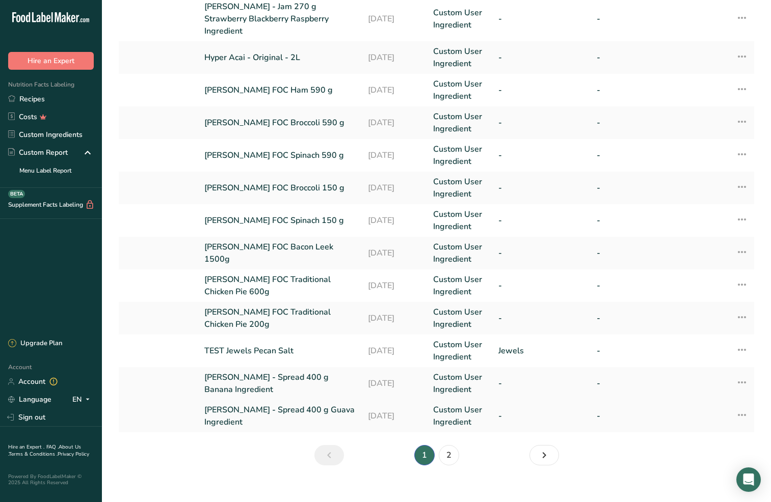
click at [292, 404] on link "[PERSON_NAME] - Spread 400 g Guava Ingredient" at bounding box center [279, 416] width 151 height 24
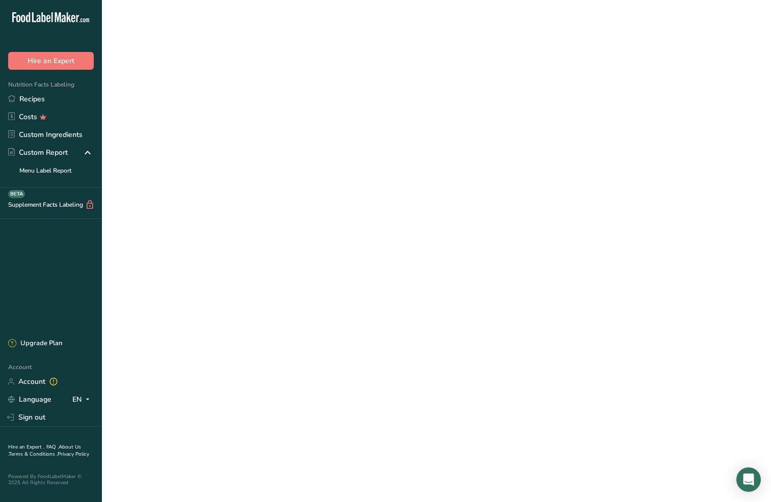
type input "43"
type KJ "179.9"
type Fat "0"
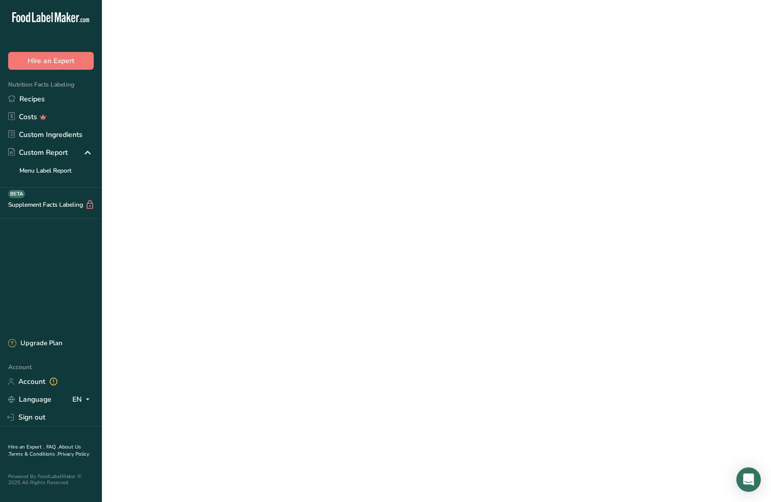
type input "0"
type input "1"
type Carbohydrates "11"
type Fiber "2"
type Sugars "10"
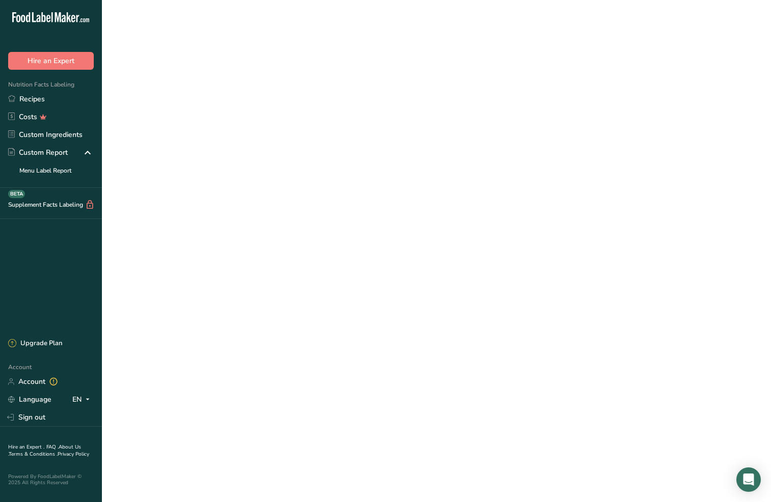
type Sugars "7.7"
type input "0"
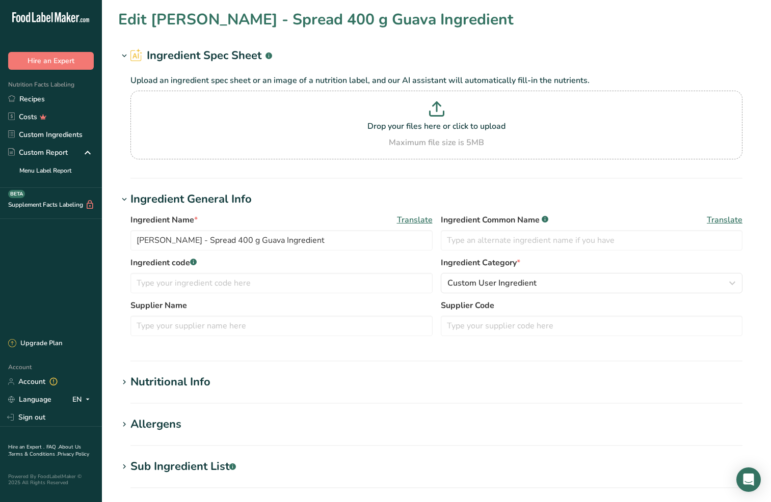
click at [206, 387] on div "Nutritional Info" at bounding box center [170, 382] width 80 height 17
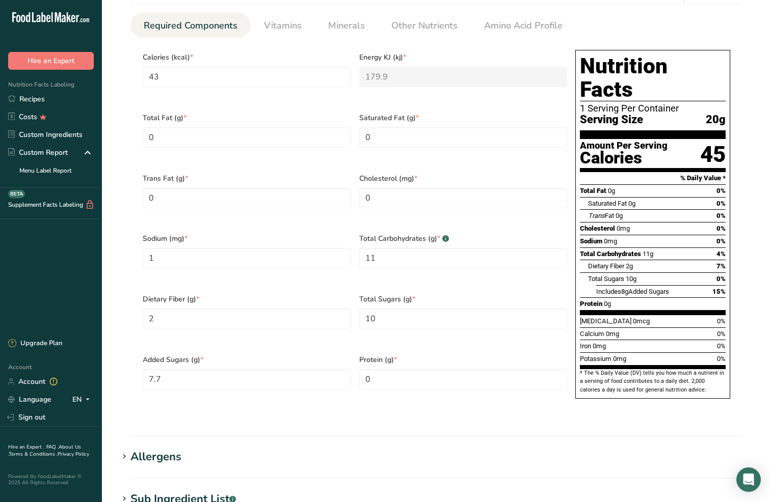
scroll to position [444, 0]
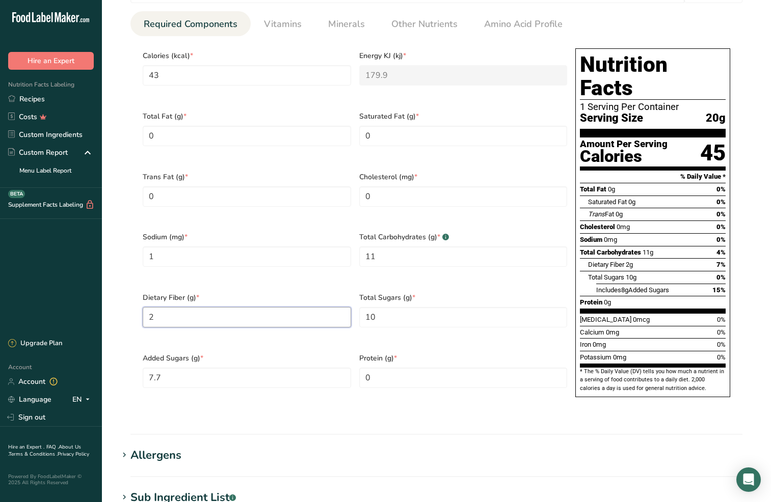
drag, startPoint x: 162, startPoint y: 299, endPoint x: 142, endPoint y: 299, distance: 19.9
click at [142, 299] on div "Dietary Fiber (g) * 2" at bounding box center [247, 316] width 217 height 61
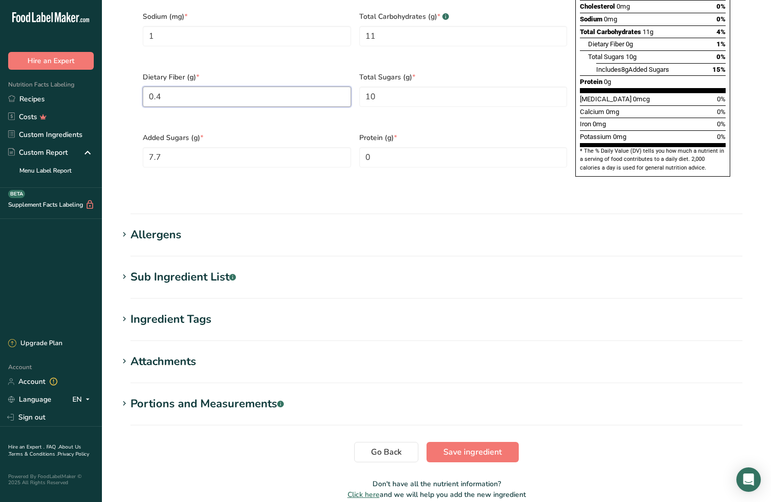
scroll to position [682, 0]
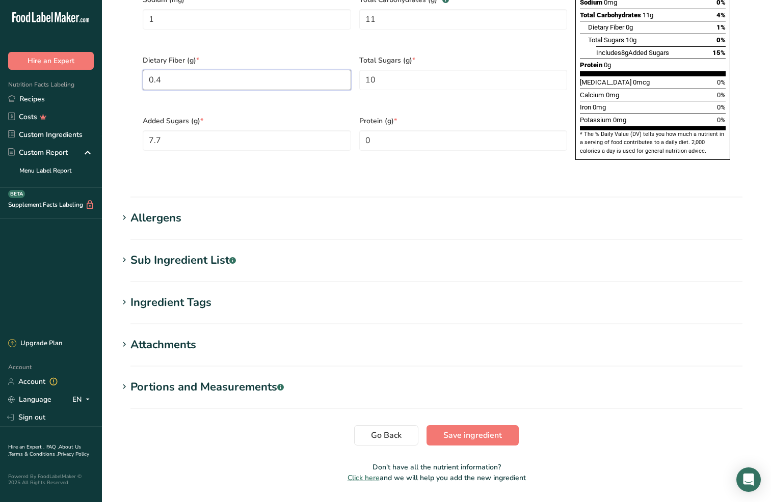
type Fiber "0.4"
click at [443, 429] on span "Save ingredient" at bounding box center [472, 435] width 59 height 12
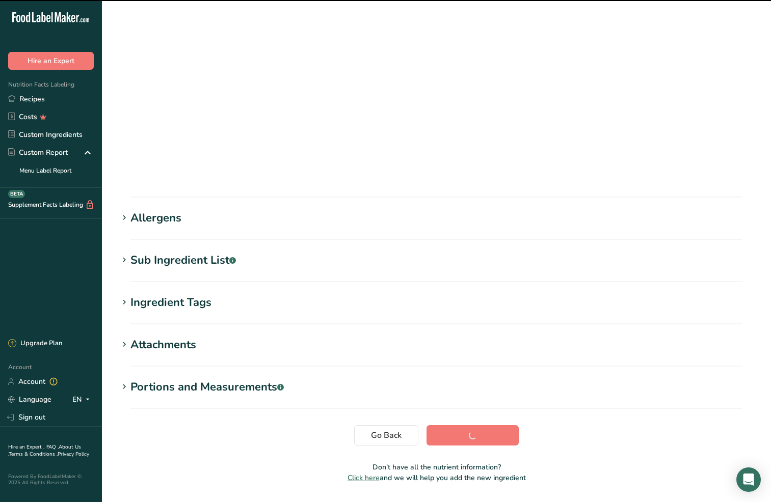
scroll to position [0, 0]
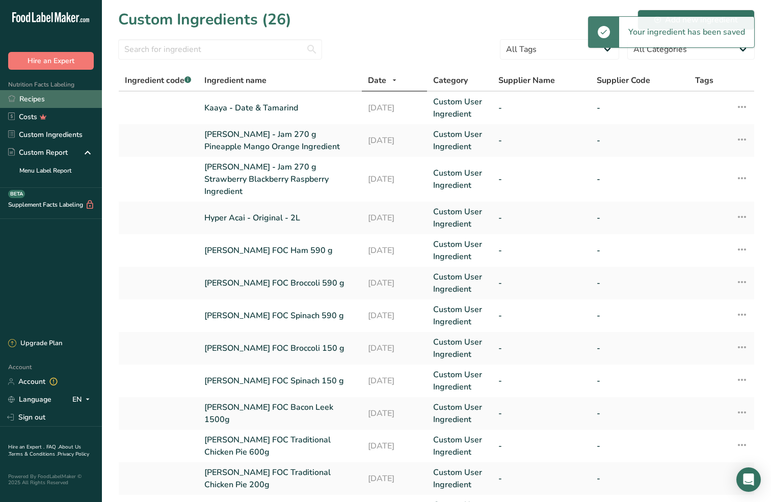
click at [24, 98] on link "Recipes" at bounding box center [51, 99] width 102 height 18
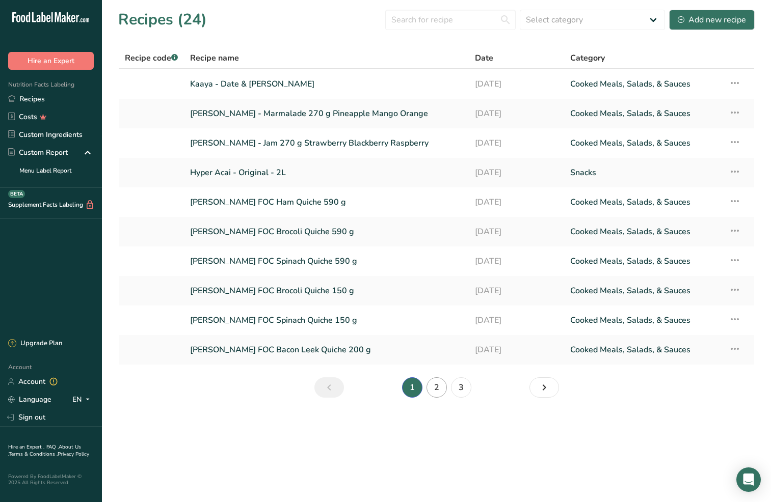
click at [443, 390] on link "2" at bounding box center [436, 388] width 20 height 20
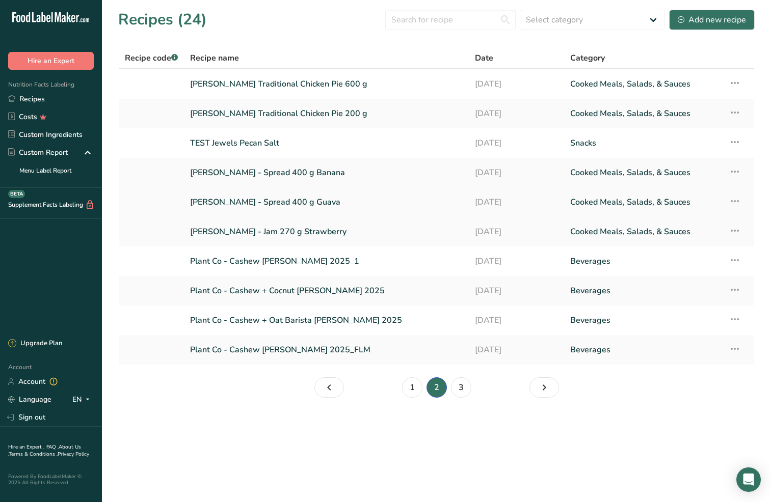
click at [237, 200] on link "[PERSON_NAME] - Spread 400 g Guava" at bounding box center [326, 202] width 273 height 21
